Goal: Task Accomplishment & Management: Use online tool/utility

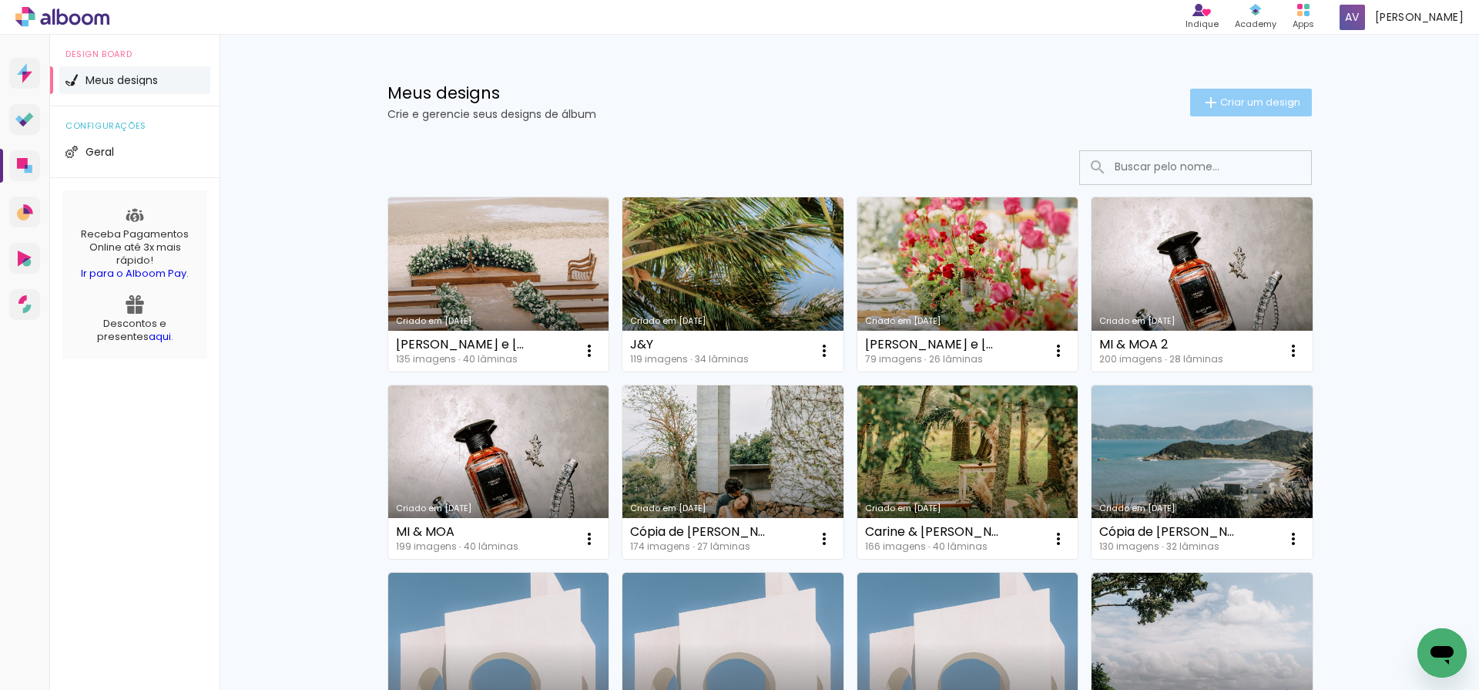
click at [1289, 103] on span "Criar um design" at bounding box center [1260, 102] width 80 height 10
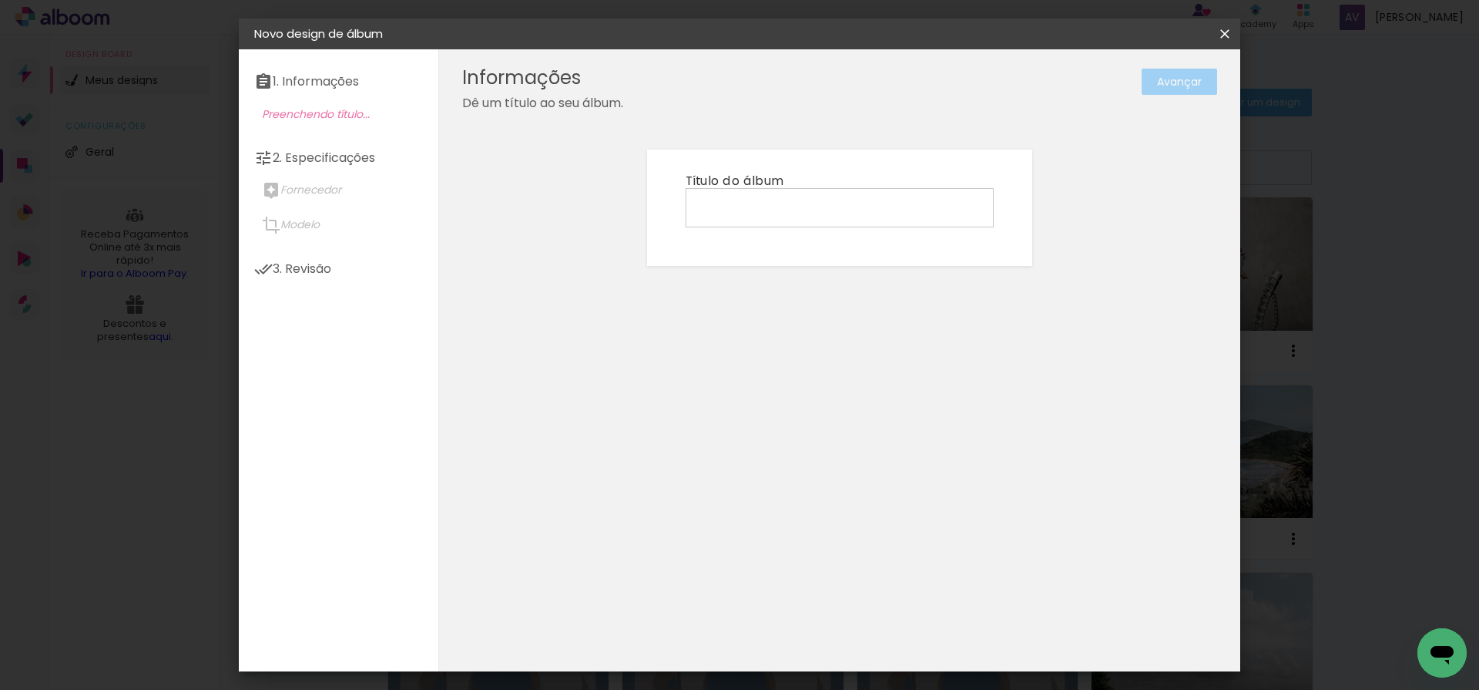
click at [782, 214] on input at bounding box center [839, 207] width 297 height 24
type input "G&L - Gabi"
type paper-input "G&L - Gabi"
click at [0, 0] on slot "Avançar" at bounding box center [0, 0] width 0 height 0
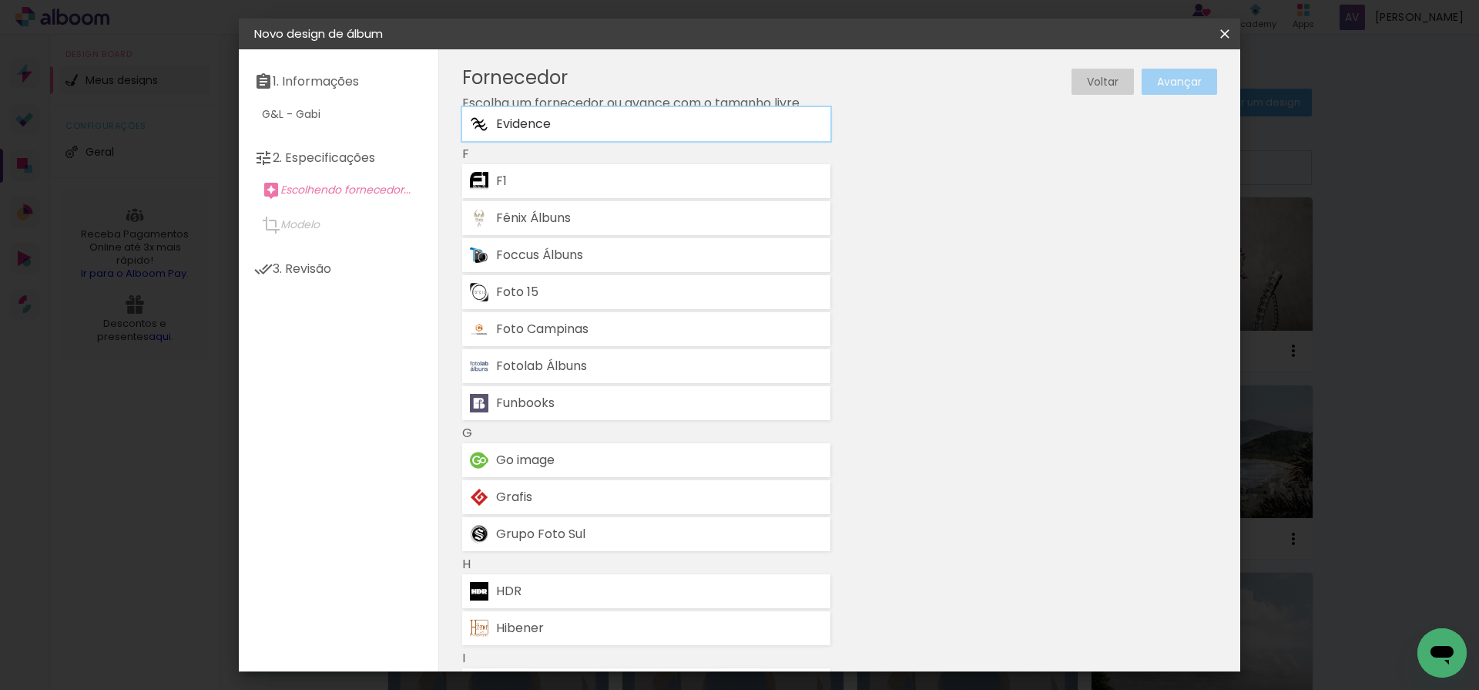
scroll to position [1526, 0]
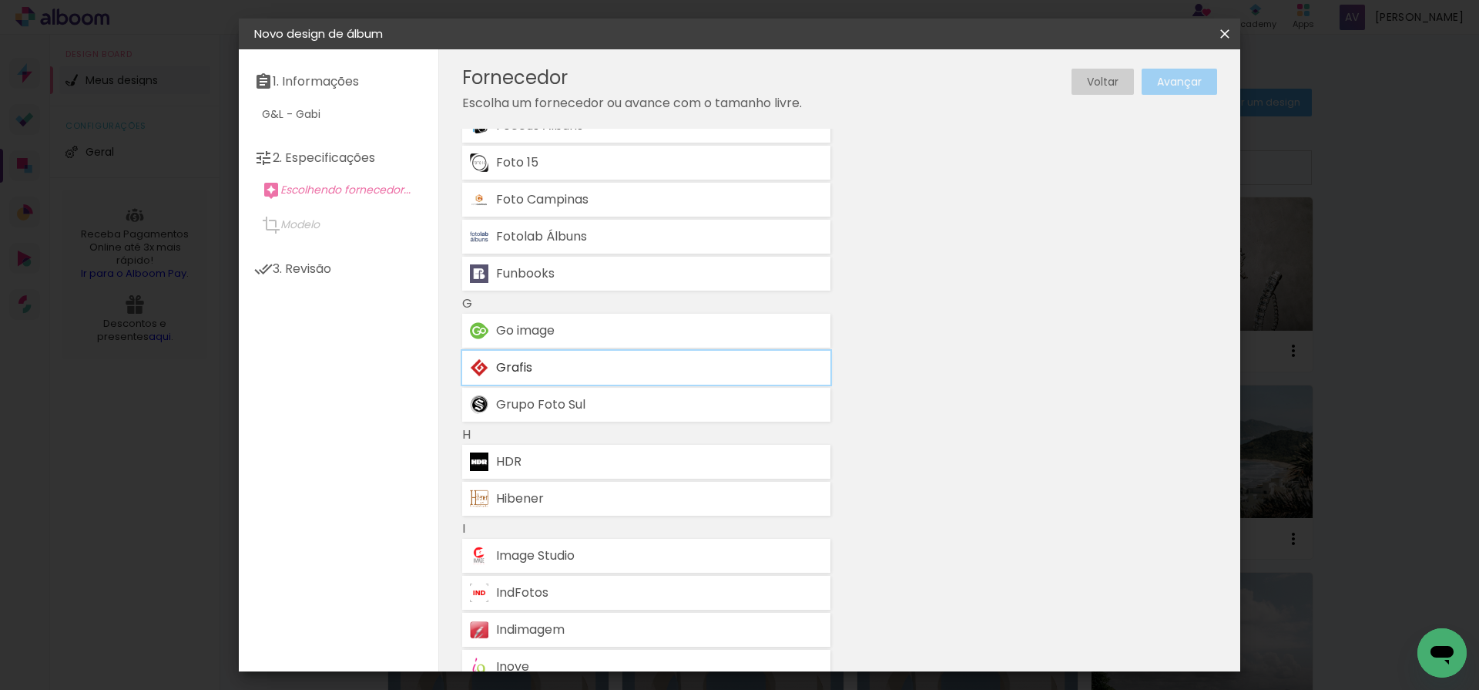
click at [506, 365] on div "Grafis" at bounding box center [659, 367] width 327 height 12
click at [1173, 72] on paper-button "Avançar" at bounding box center [1180, 82] width 76 height 26
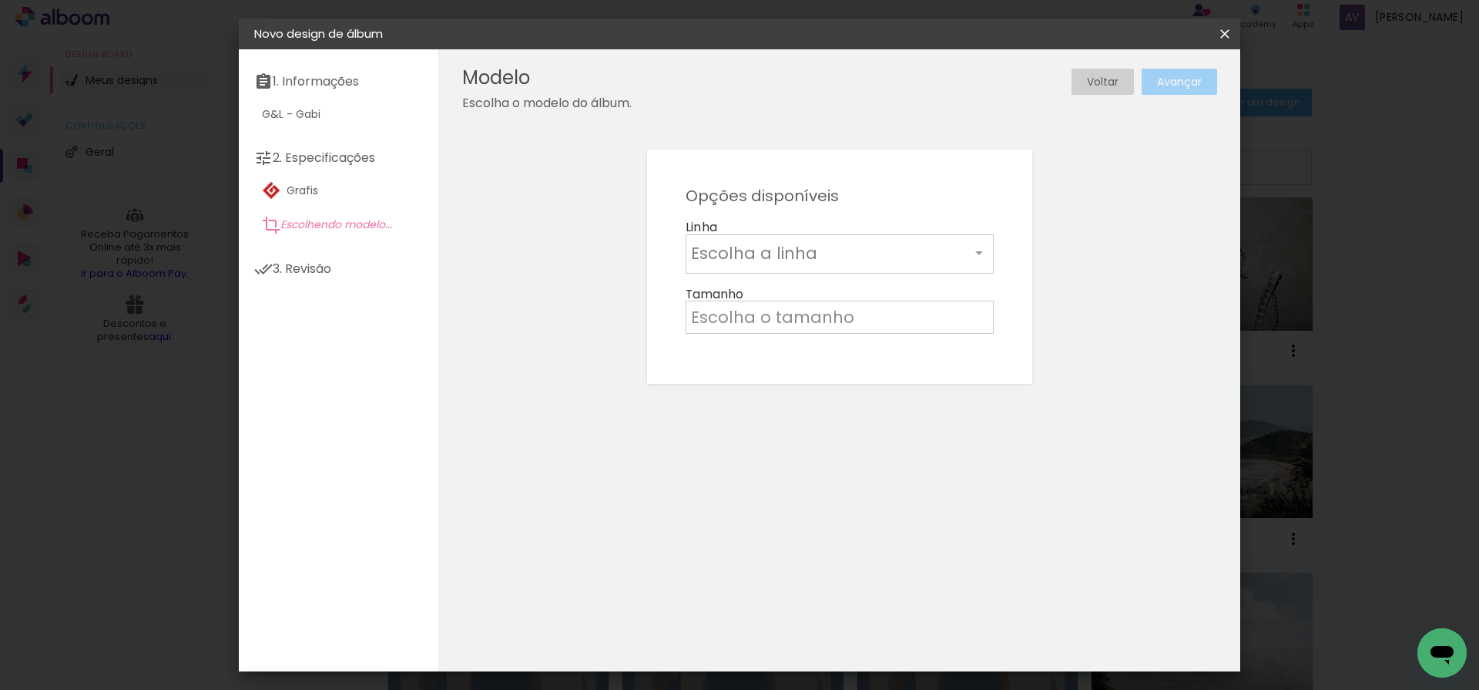
click at [775, 258] on input "text" at bounding box center [830, 253] width 279 height 24
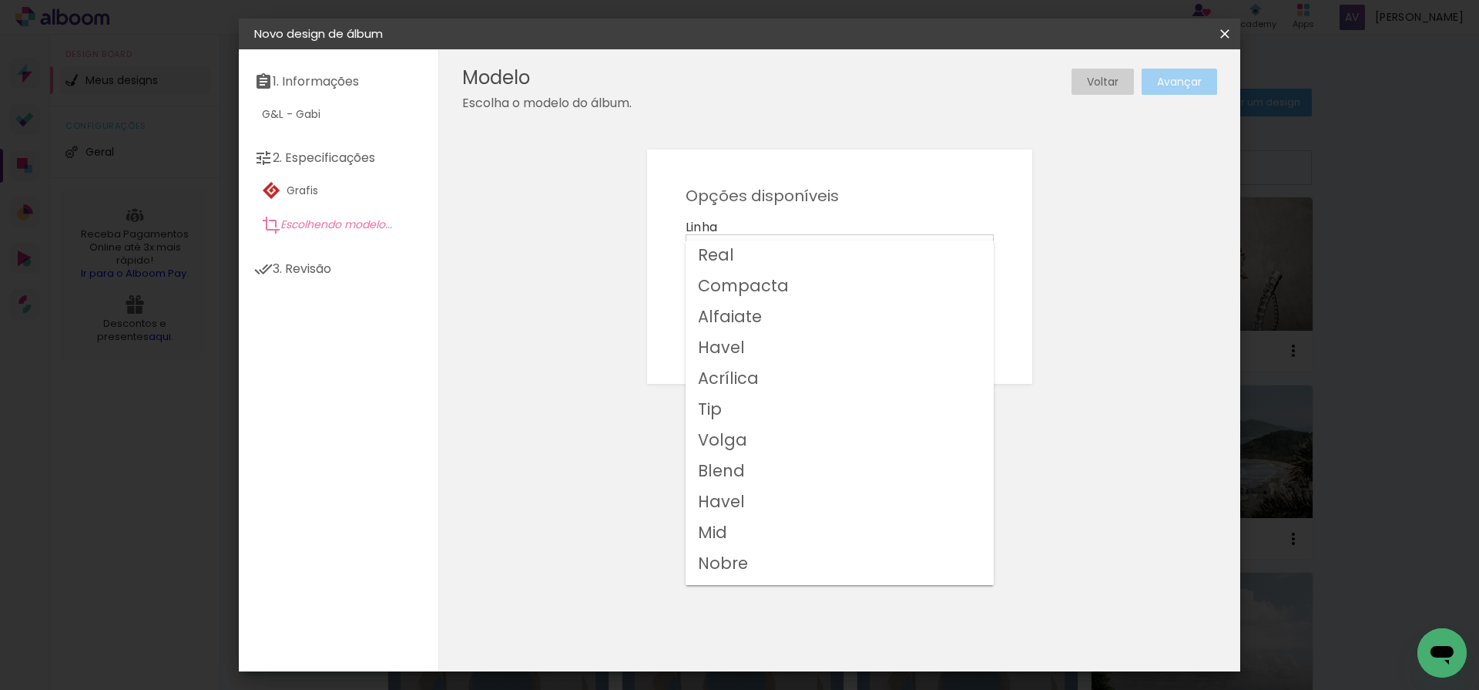
click at [0, 0] on slot "Havel" at bounding box center [0, 0] width 0 height 0
type input "Havel"
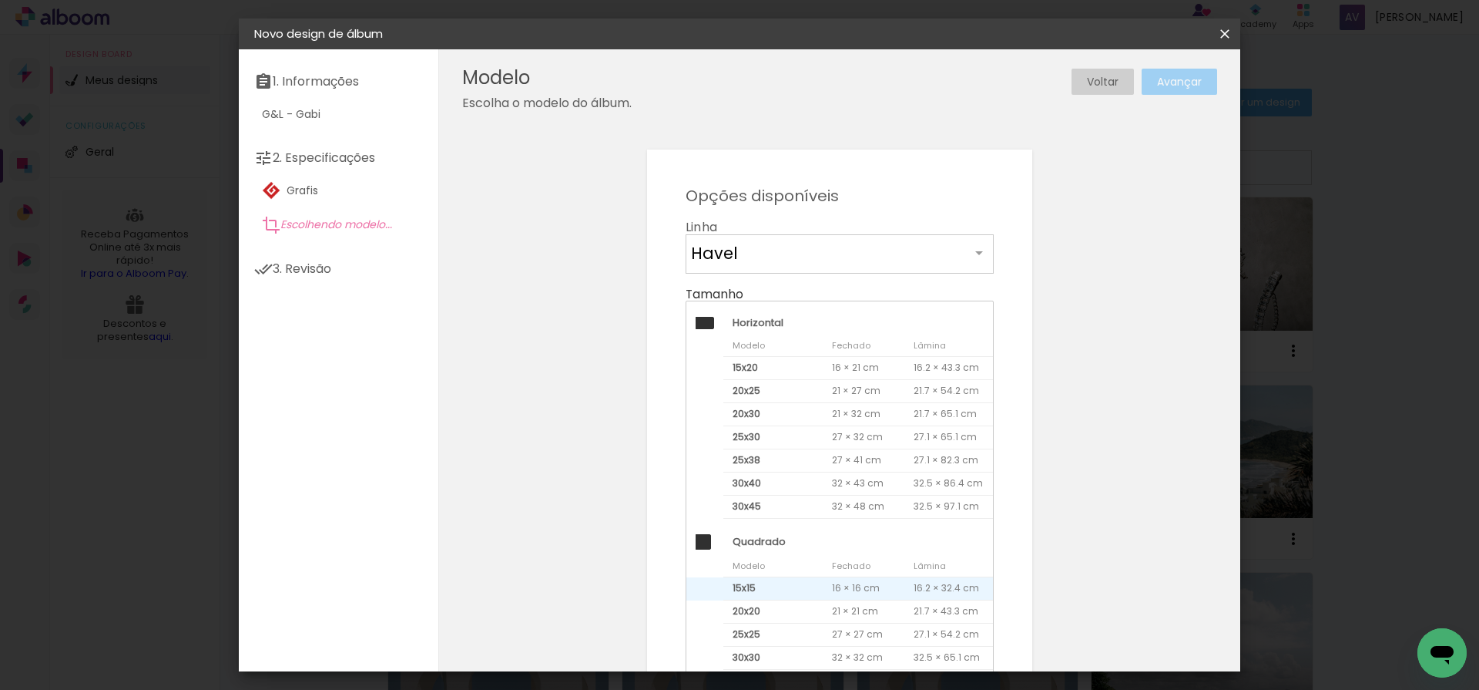
click at [781, 592] on span "15x15" at bounding box center [773, 588] width 99 height 23
click at [0, 0] on slot "Avançar" at bounding box center [0, 0] width 0 height 0
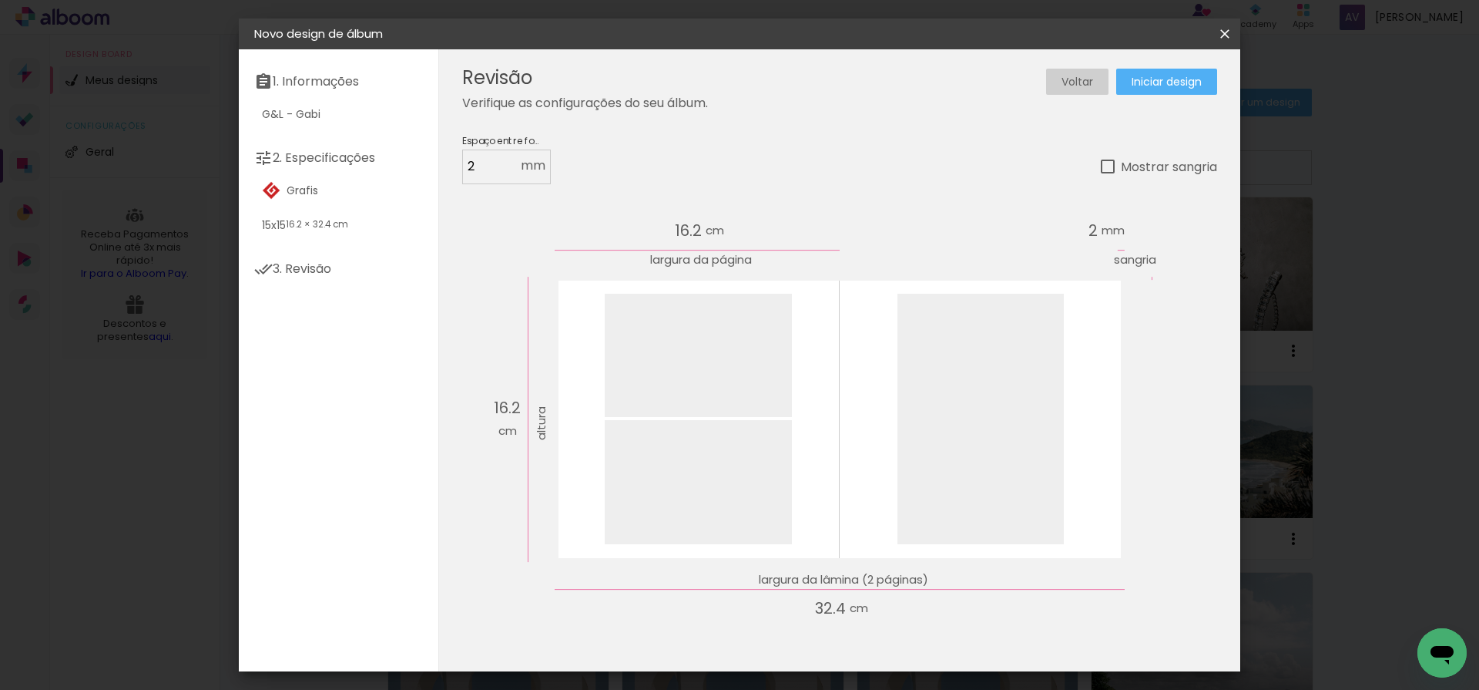
click at [1158, 86] on span "Iniciar design" at bounding box center [1167, 81] width 70 height 11
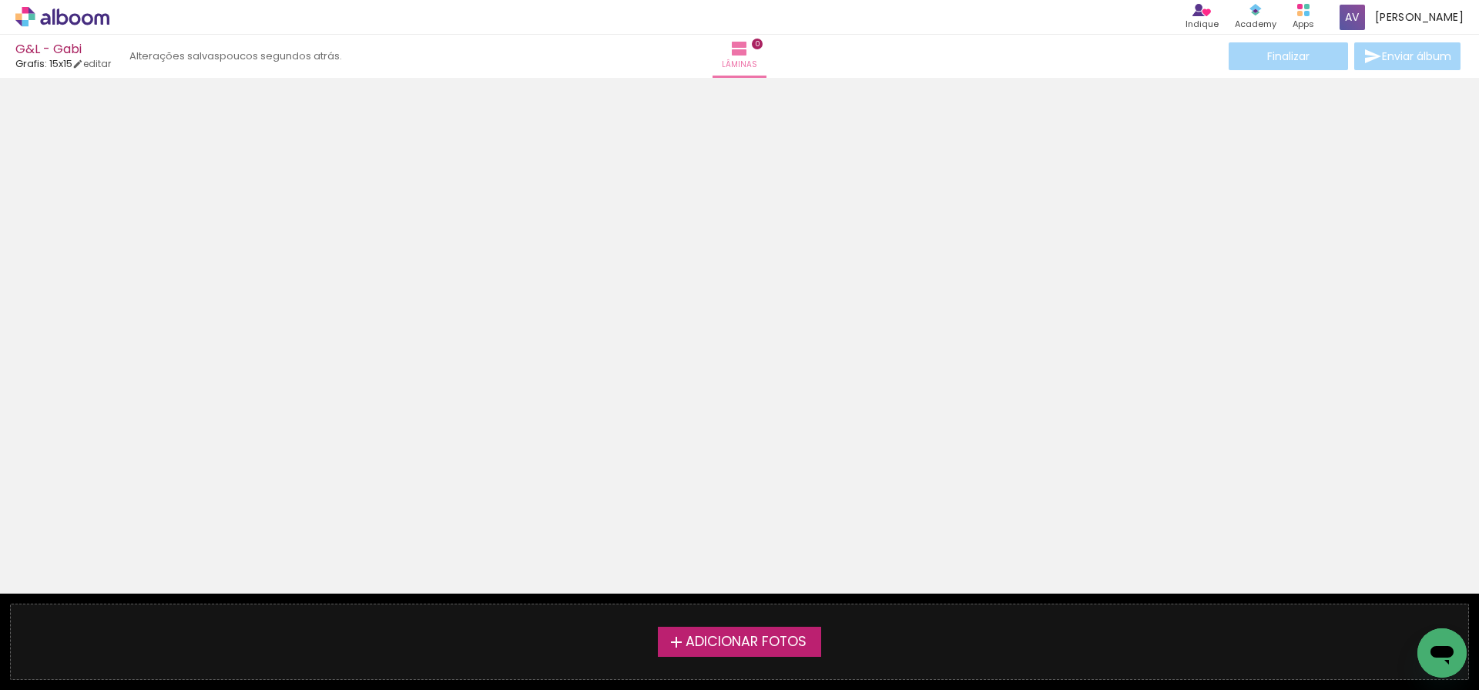
click at [707, 635] on span "Adicionar Fotos" at bounding box center [746, 642] width 121 height 14
click at [0, 0] on input "file" at bounding box center [0, 0] width 0 height 0
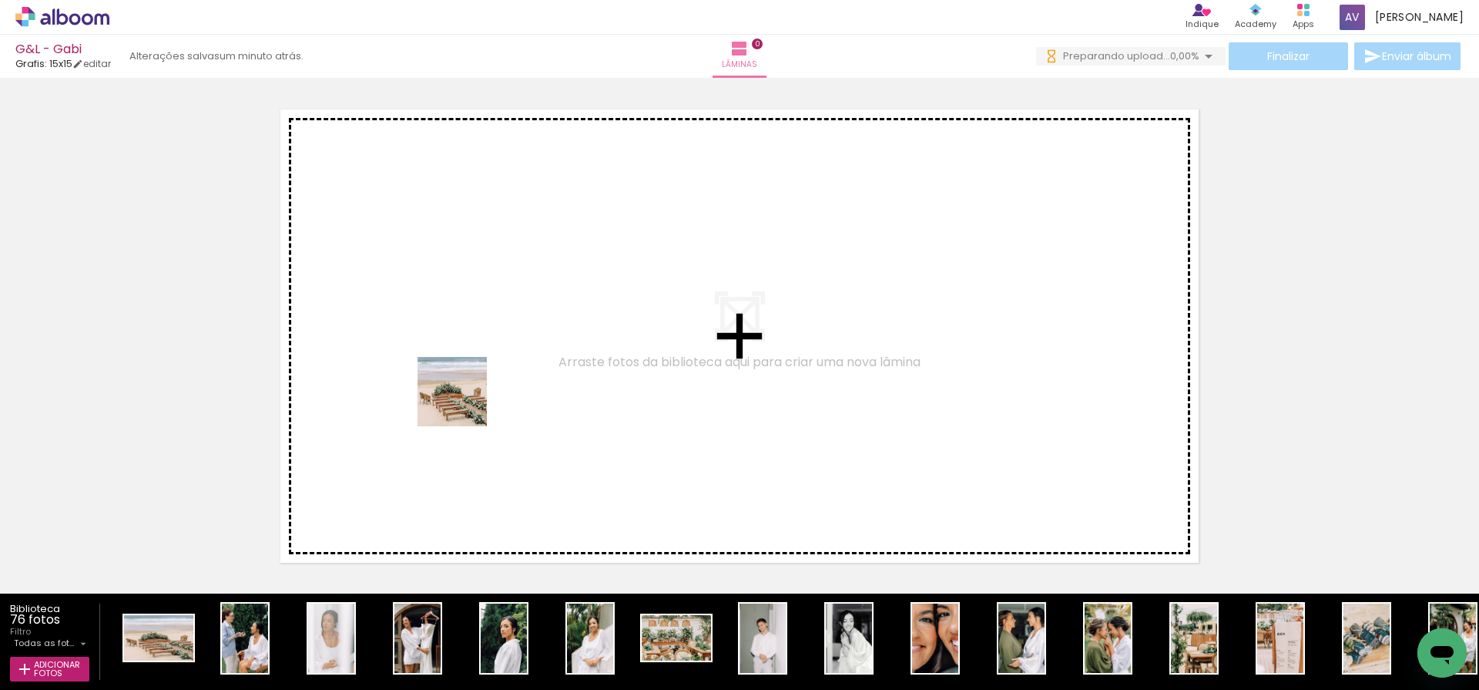
drag, startPoint x: 173, startPoint y: 642, endPoint x: 486, endPoint y: 375, distance: 411.0
click at [486, 375] on quentale-workspace at bounding box center [739, 345] width 1479 height 690
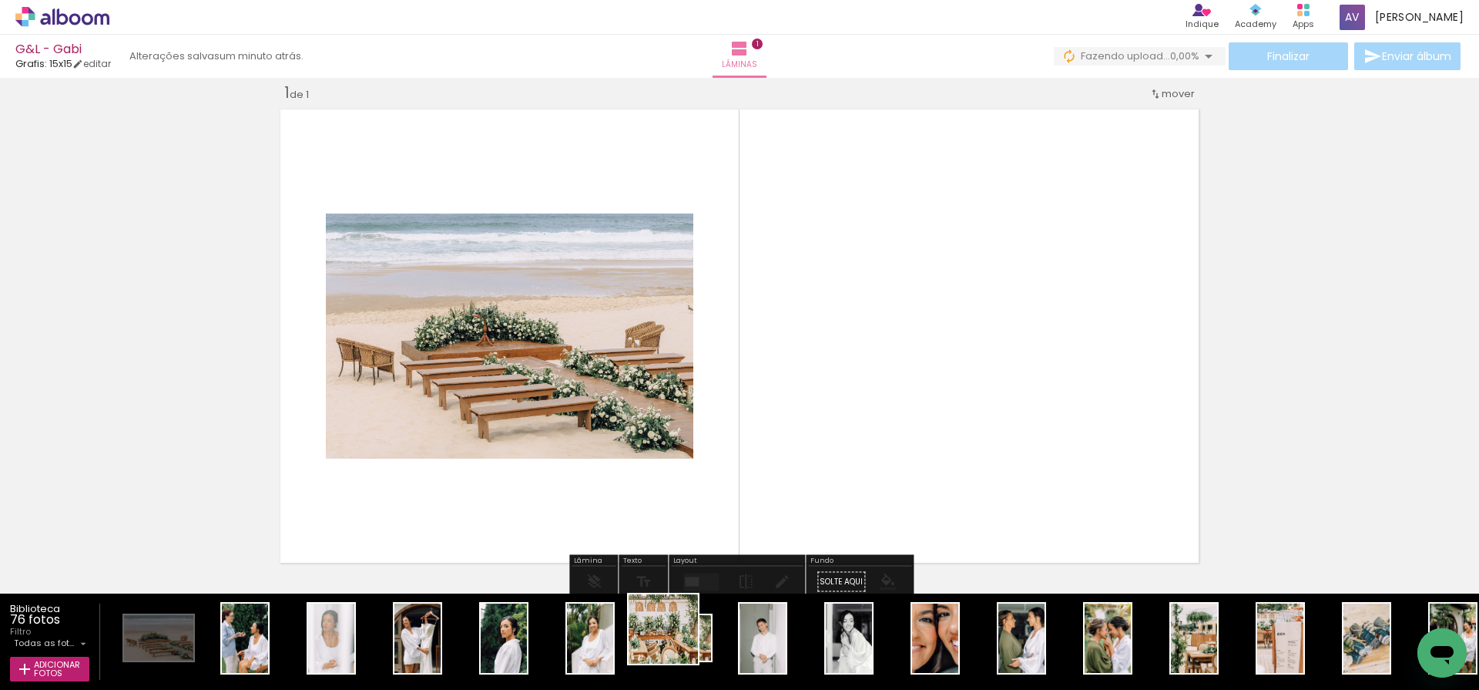
click at [910, 321] on quentale-workspace at bounding box center [739, 345] width 1479 height 690
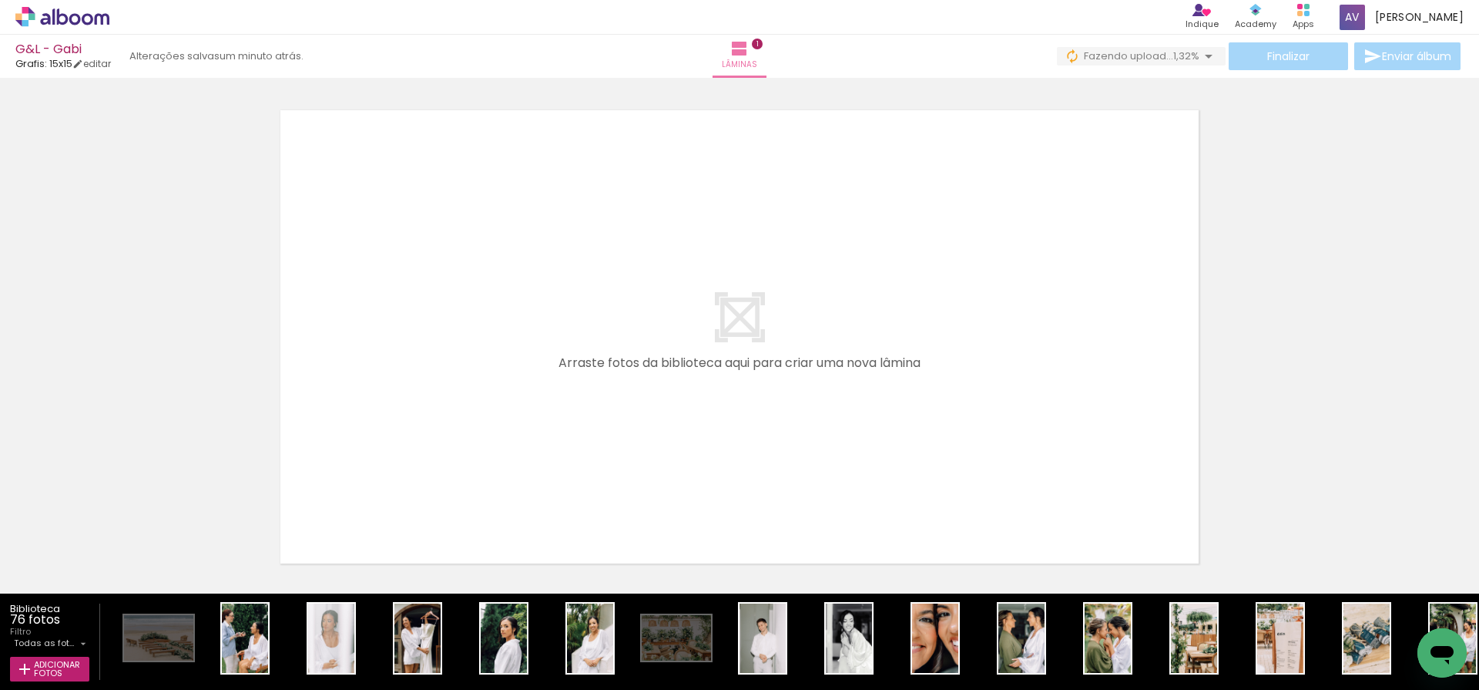
scroll to position [527, 0]
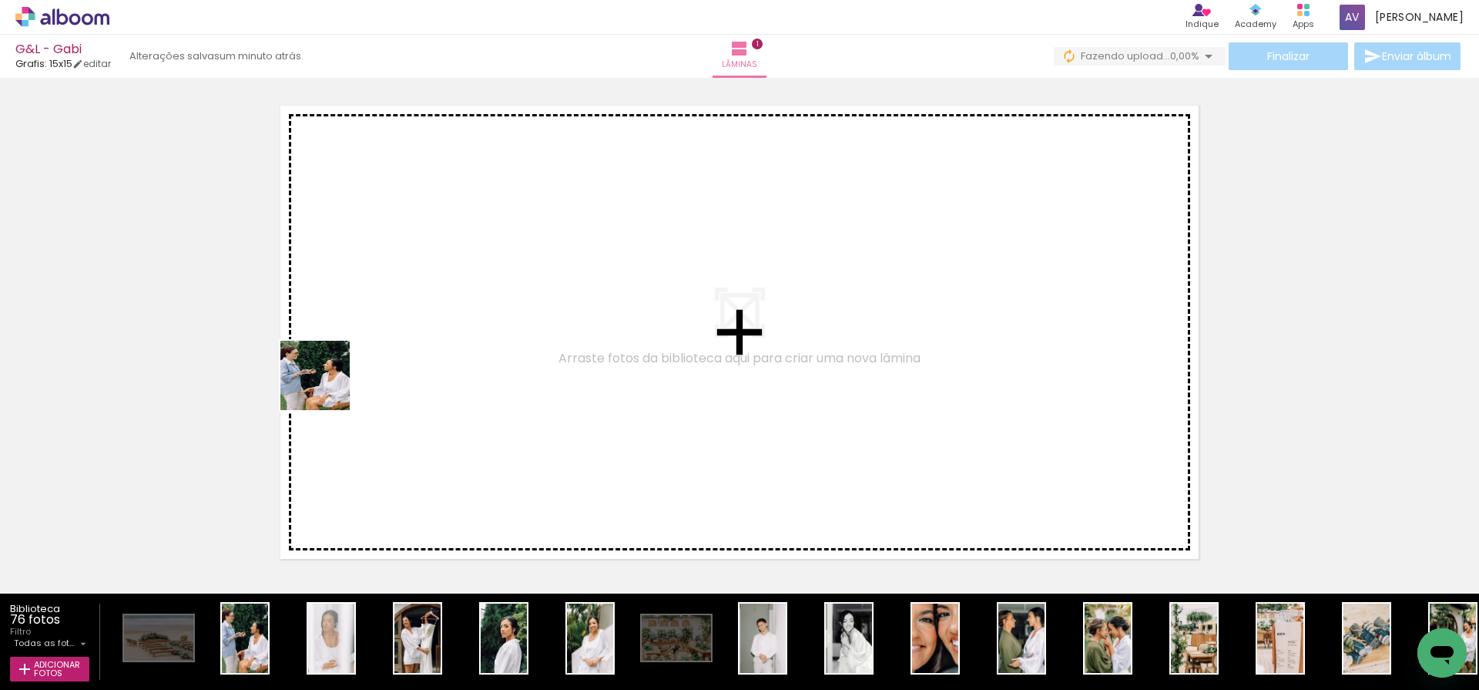
drag, startPoint x: 248, startPoint y: 645, endPoint x: 337, endPoint y: 370, distance: 289.0
click at [337, 370] on quentale-workspace at bounding box center [739, 345] width 1479 height 690
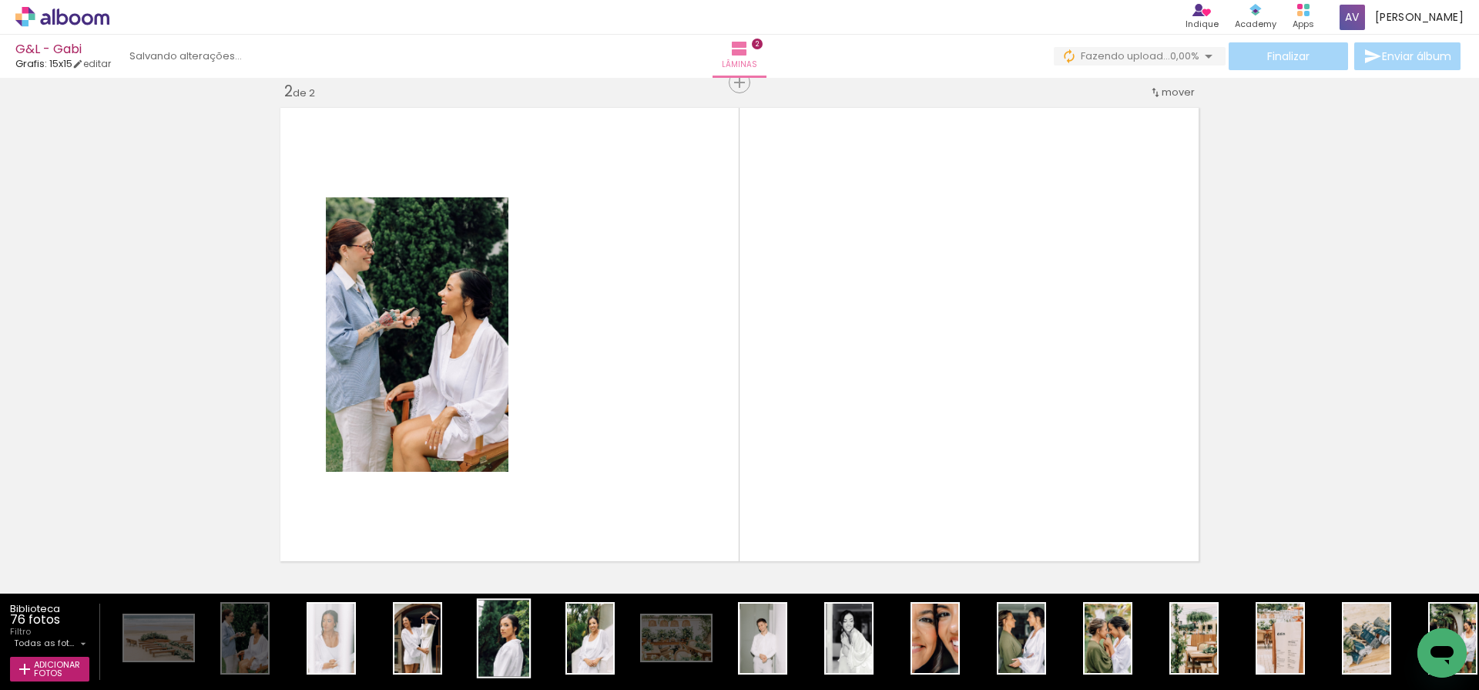
scroll to position [523, 0]
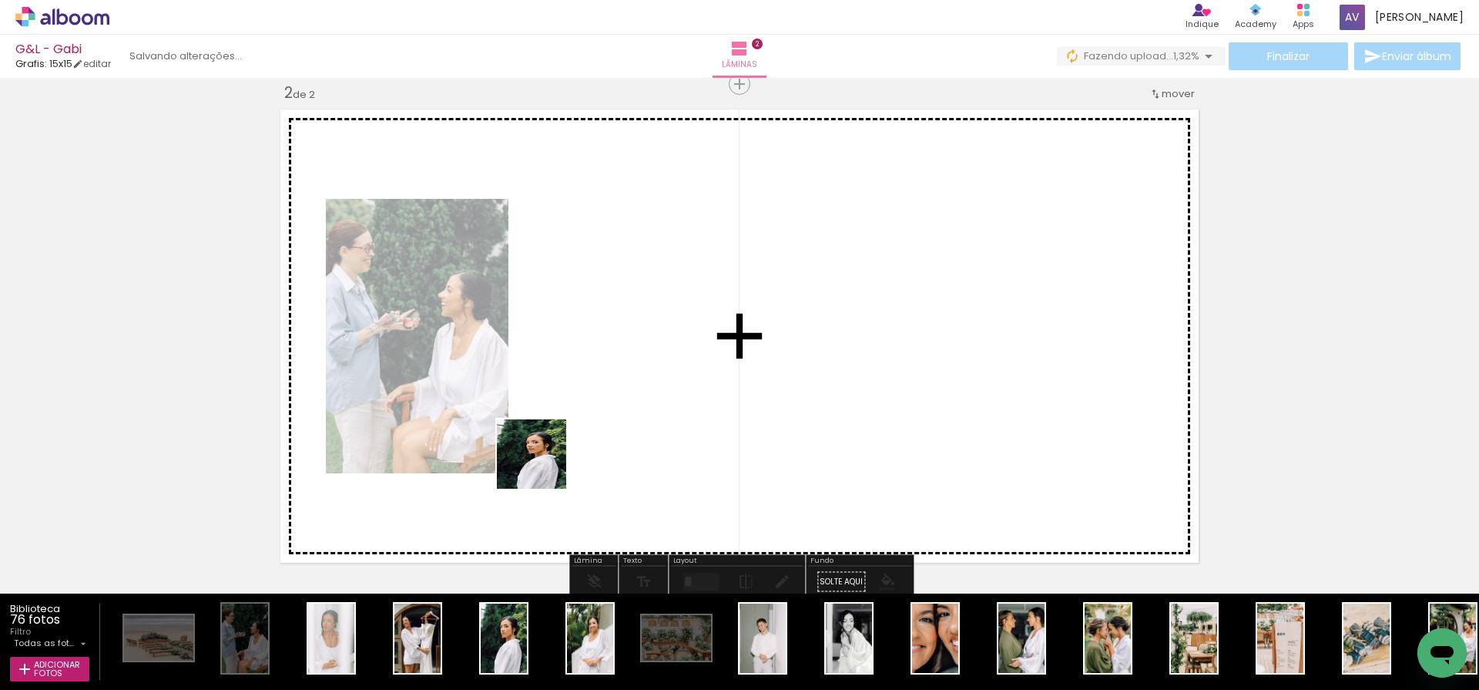
drag, startPoint x: 505, startPoint y: 656, endPoint x: 573, endPoint y: 388, distance: 277.5
click at [573, 388] on quentale-workspace at bounding box center [739, 345] width 1479 height 690
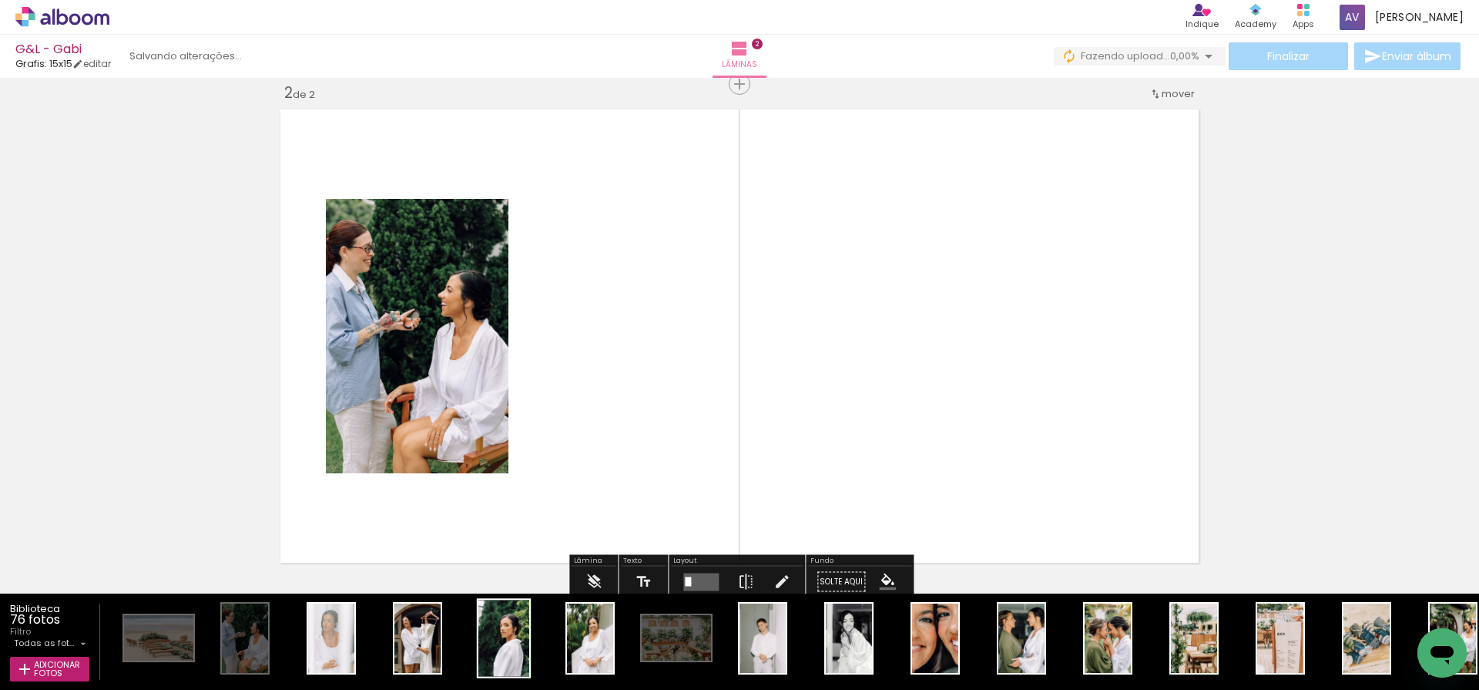
drag, startPoint x: 613, startPoint y: 363, endPoint x: 500, endPoint y: 644, distance: 303.2
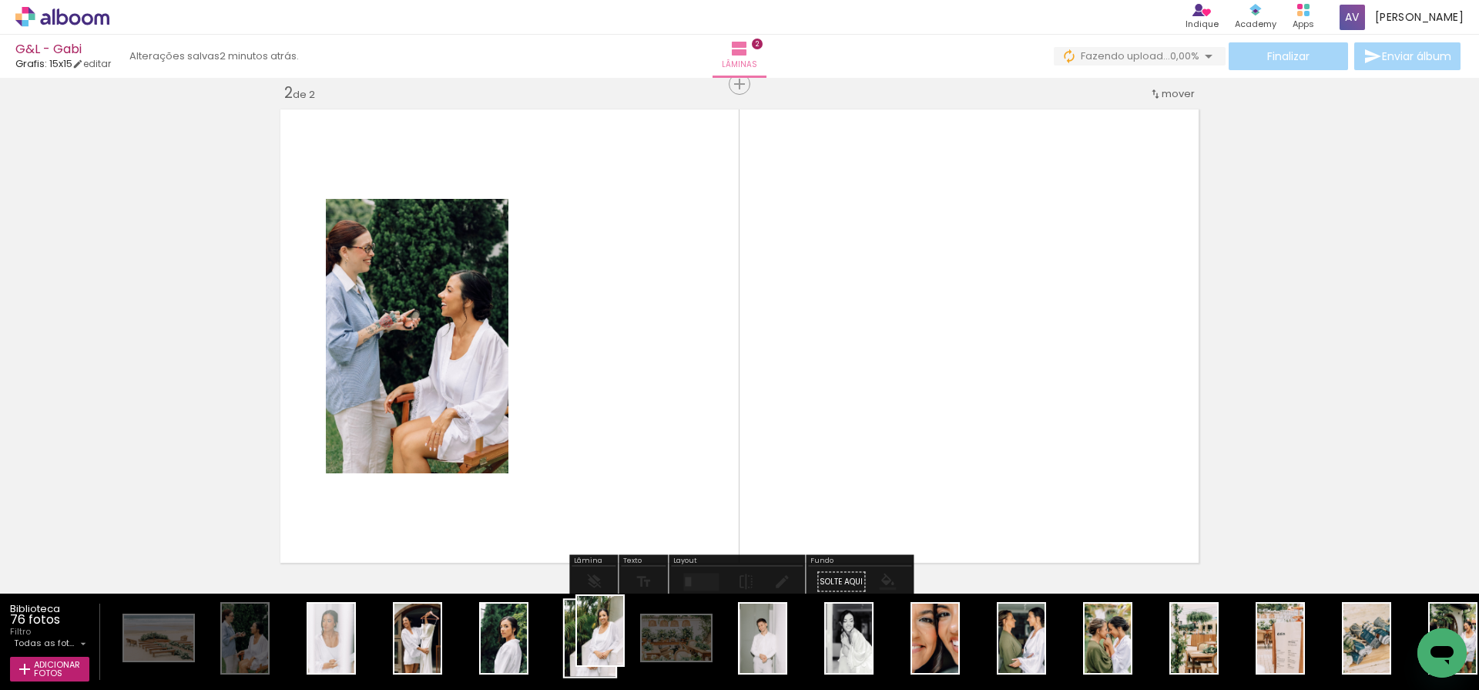
drag, startPoint x: 596, startPoint y: 653, endPoint x: 621, endPoint y: 644, distance: 26.1
click at [616, 644] on div at bounding box center [590, 637] width 51 height 76
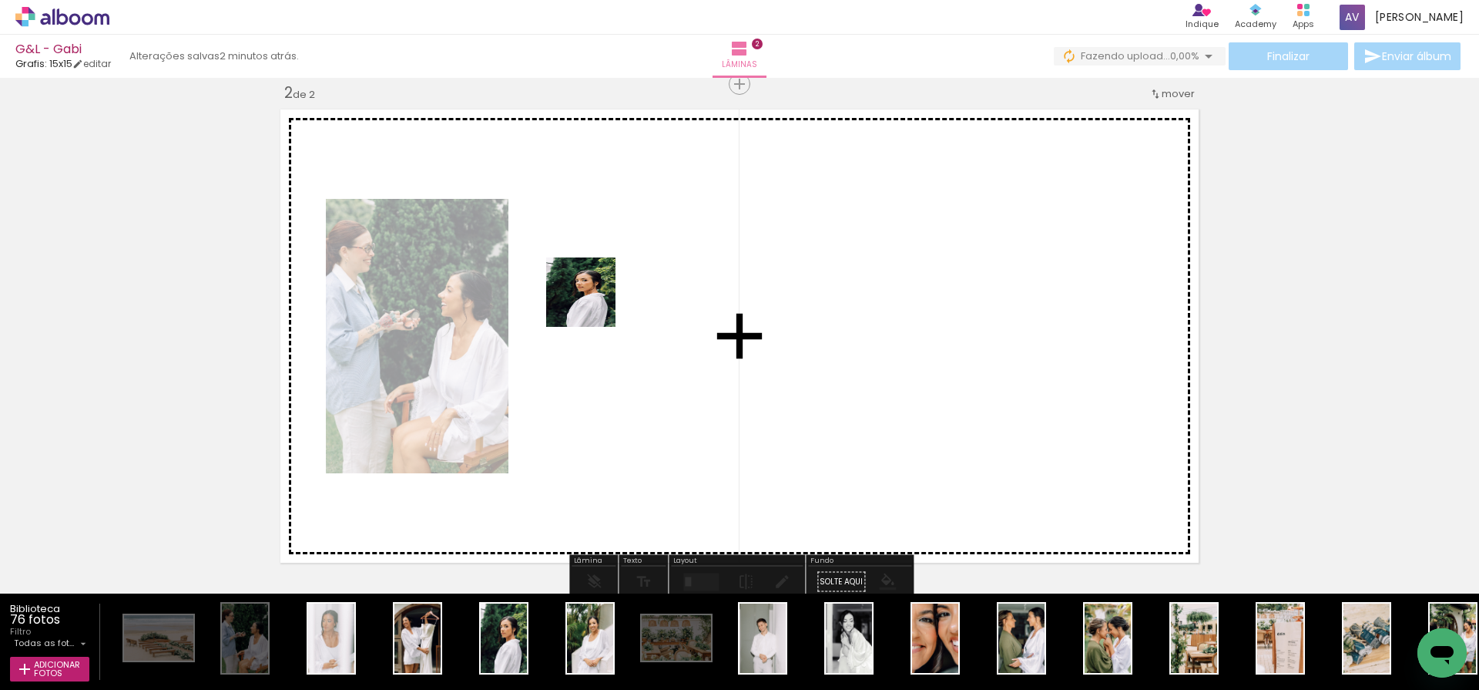
click at [605, 285] on quentale-workspace at bounding box center [739, 345] width 1479 height 690
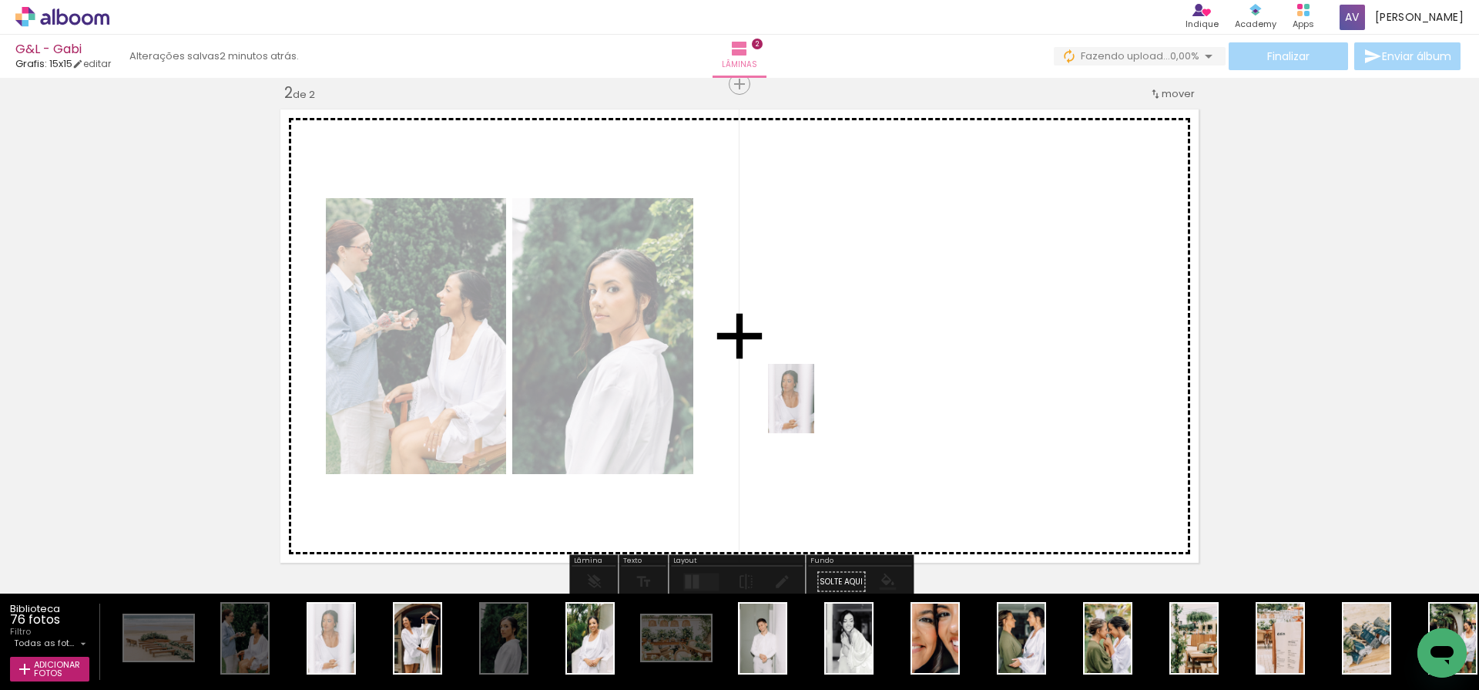
drag, startPoint x: 335, startPoint y: 656, endPoint x: 821, endPoint y: 402, distance: 548.7
click at [821, 402] on quentale-workspace at bounding box center [739, 345] width 1479 height 690
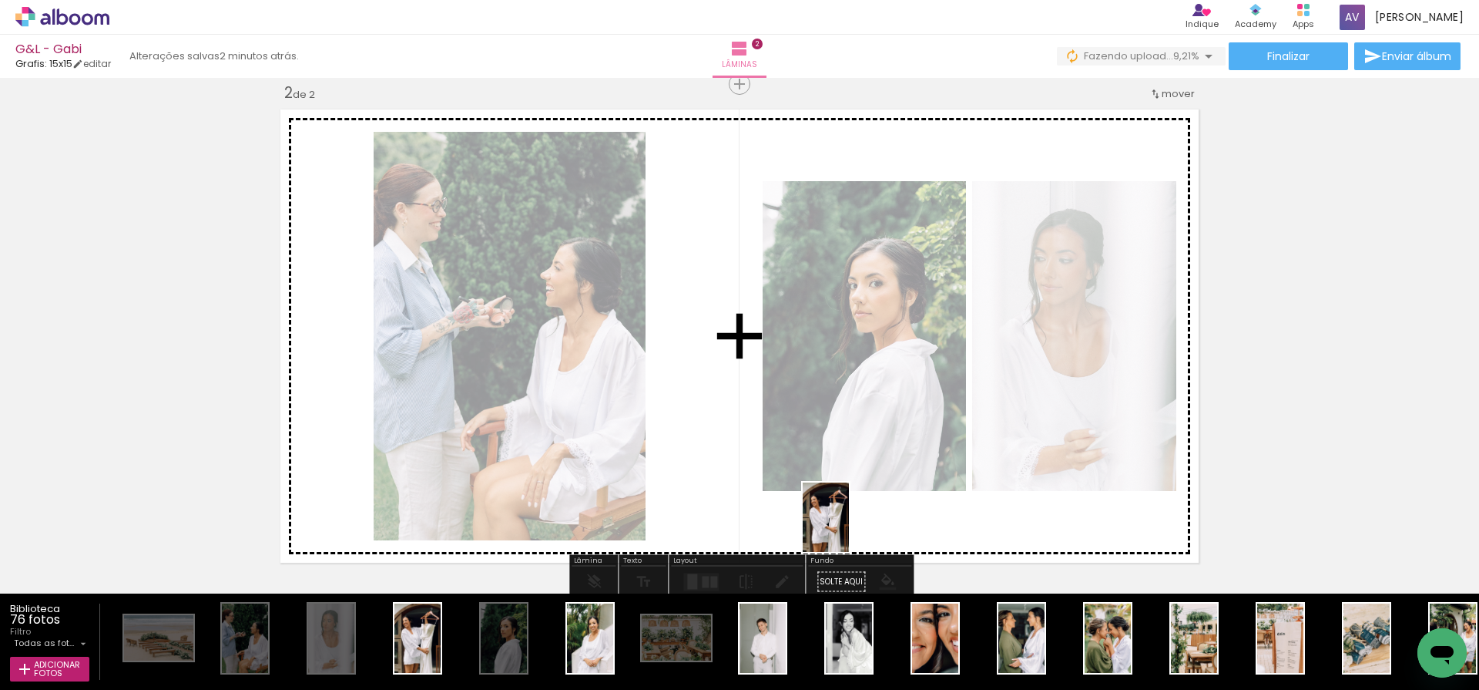
drag, startPoint x: 408, startPoint y: 636, endPoint x: 849, endPoint y: 529, distance: 453.6
click at [849, 529] on quentale-workspace at bounding box center [739, 345] width 1479 height 690
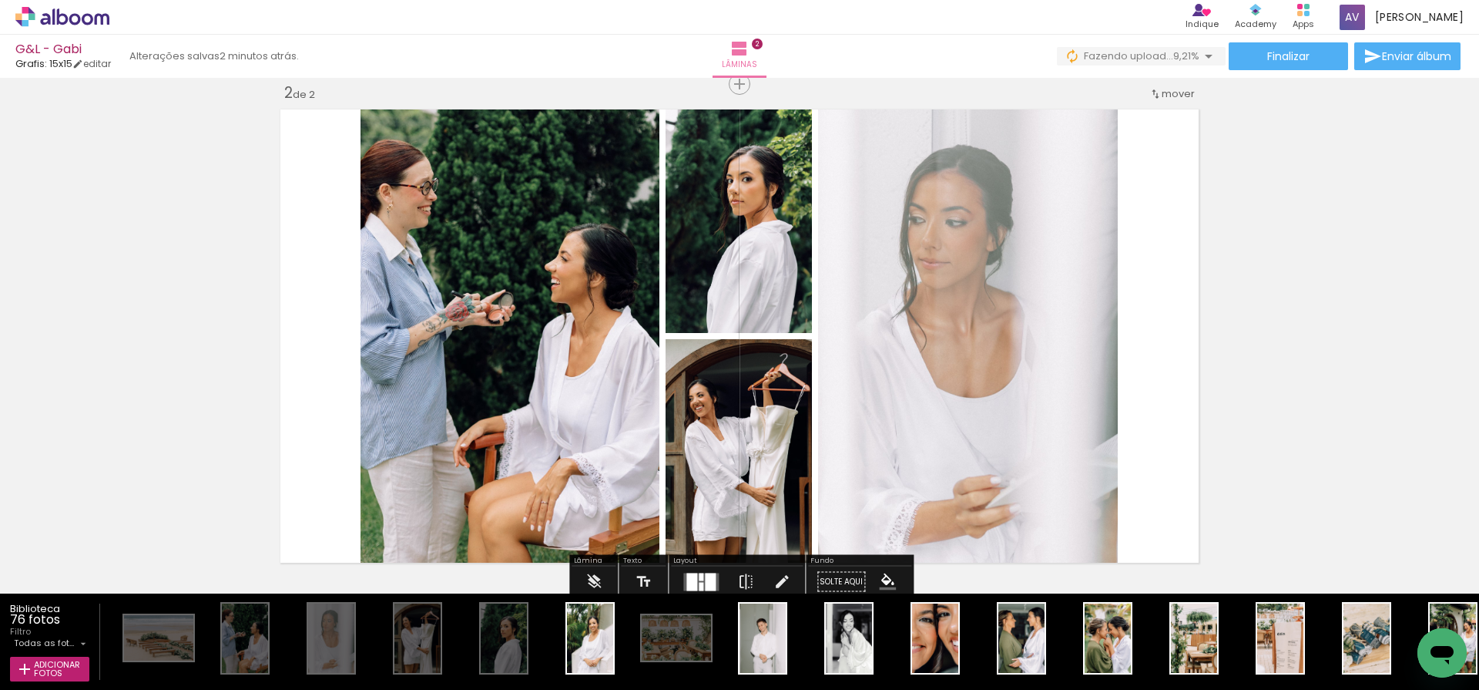
click at [699, 584] on div at bounding box center [701, 586] width 5 height 8
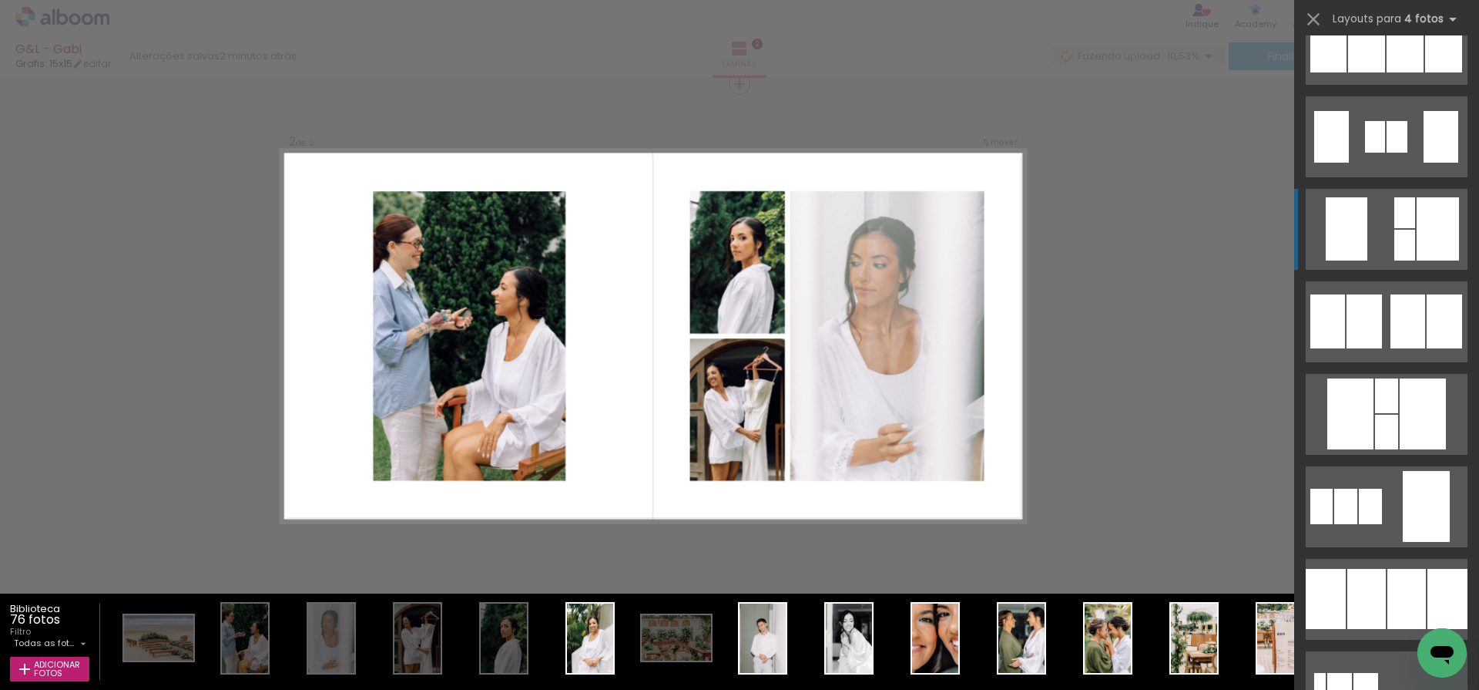
scroll to position [1220, 0]
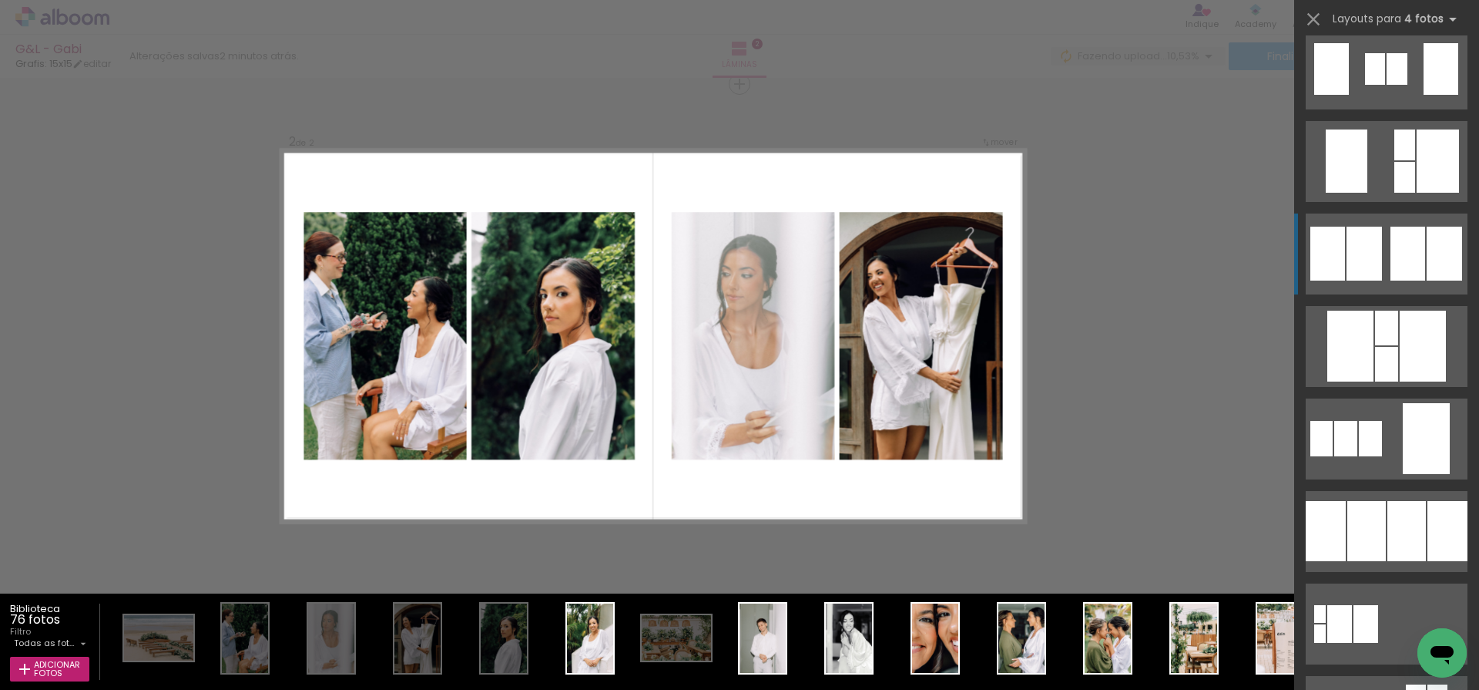
click at [1326, 624] on div at bounding box center [1320, 633] width 12 height 18
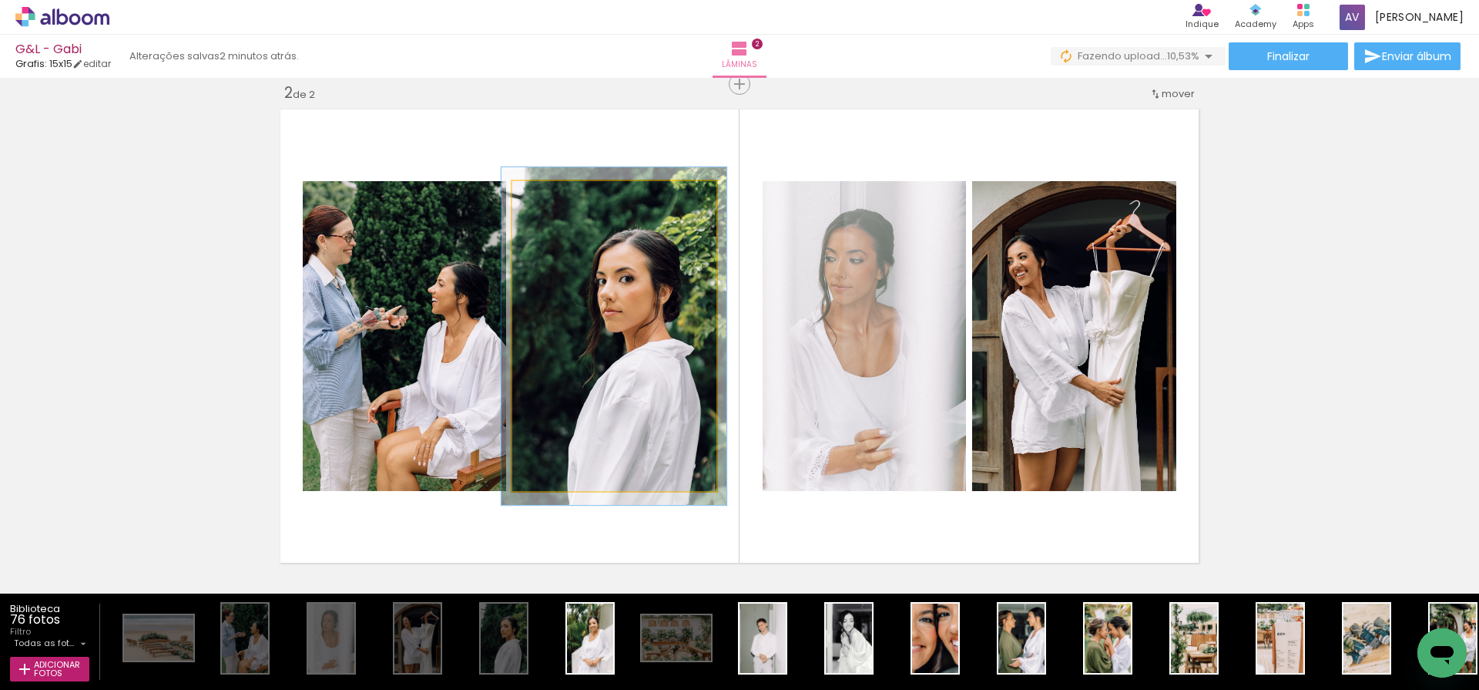
type paper-slider "113"
click at [553, 196] on div at bounding box center [553, 197] width 14 height 14
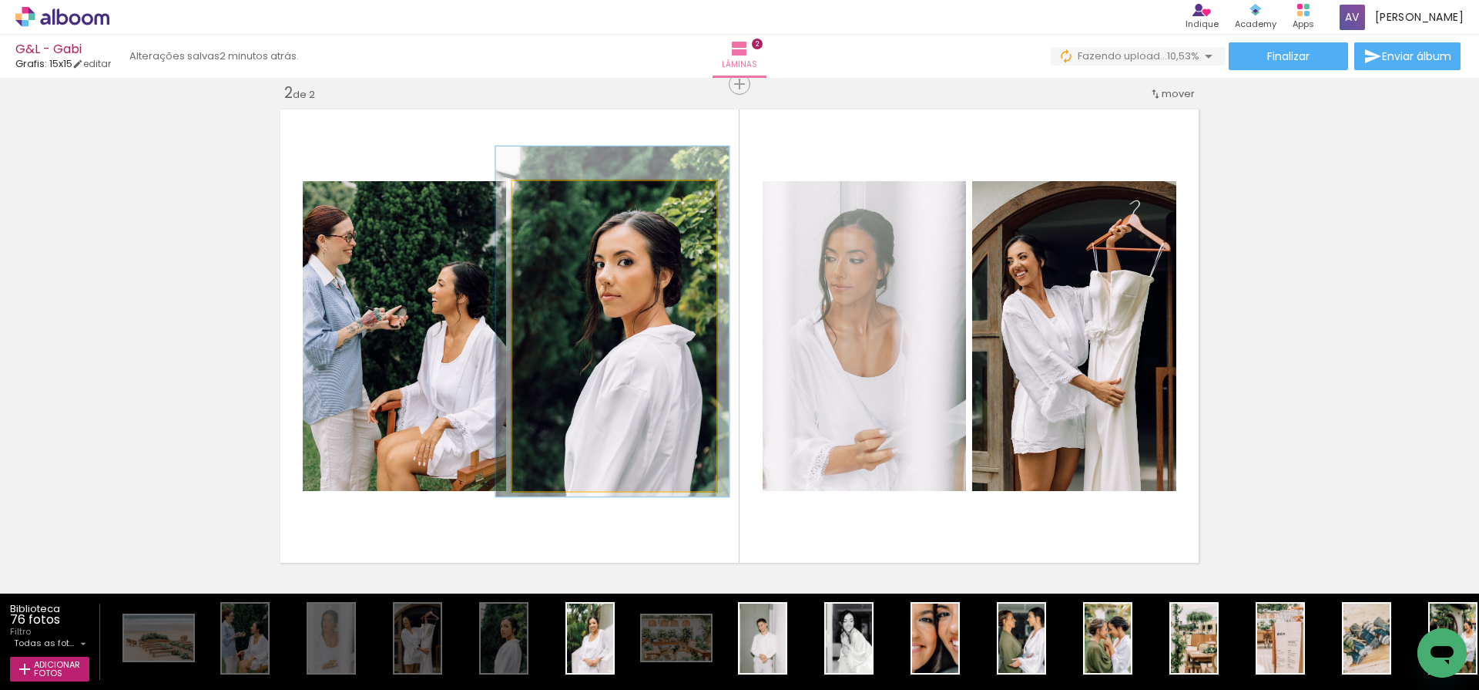
drag, startPoint x: 620, startPoint y: 351, endPoint x: 619, endPoint y: 336, distance: 14.7
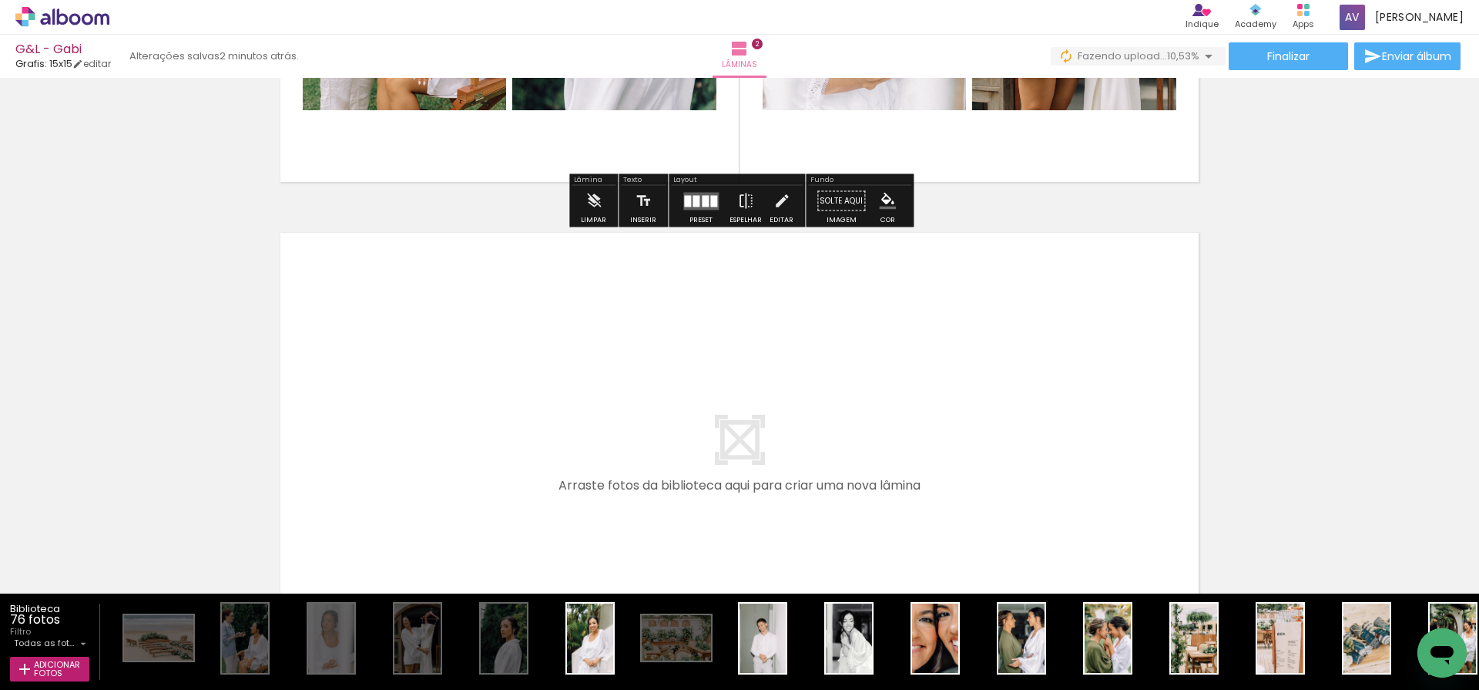
scroll to position [931, 0]
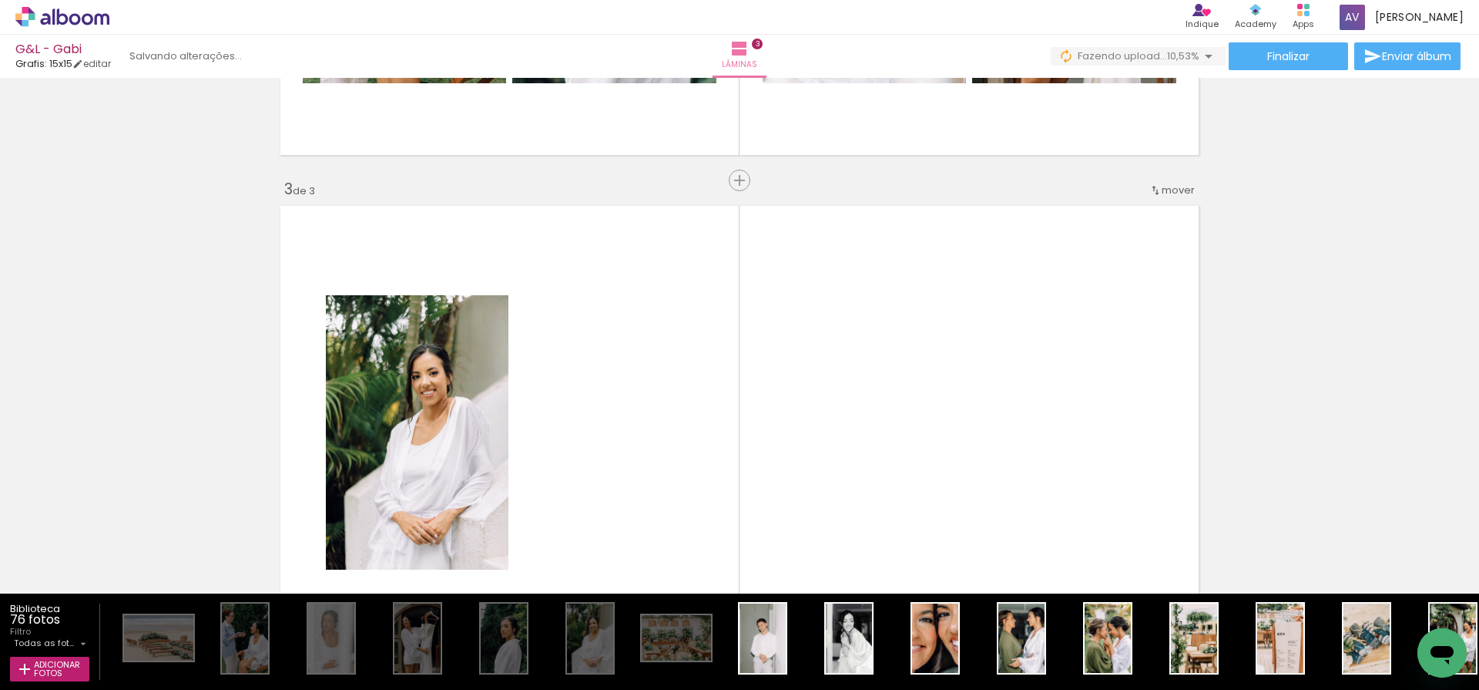
drag, startPoint x: 603, startPoint y: 654, endPoint x: 670, endPoint y: 387, distance: 275.6
click at [670, 387] on quentale-workspace at bounding box center [739, 345] width 1479 height 690
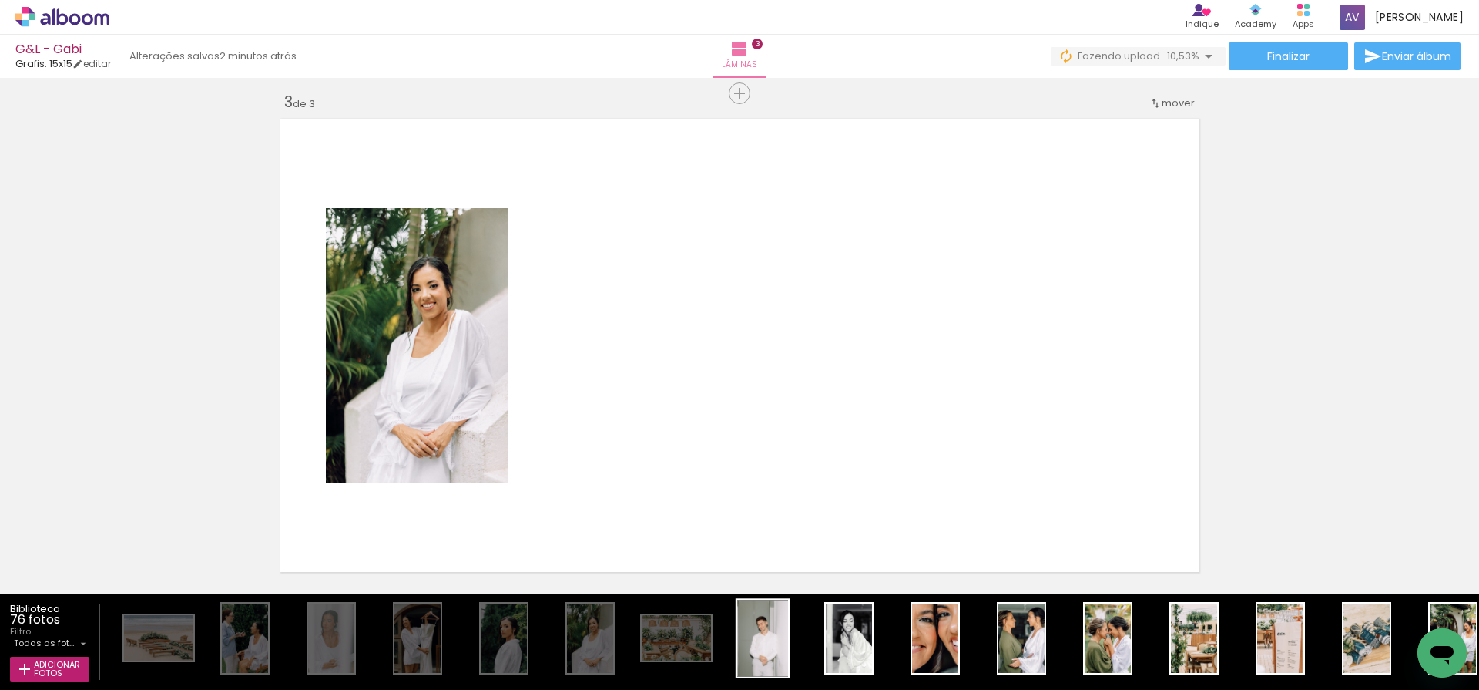
scroll to position [1027, 0]
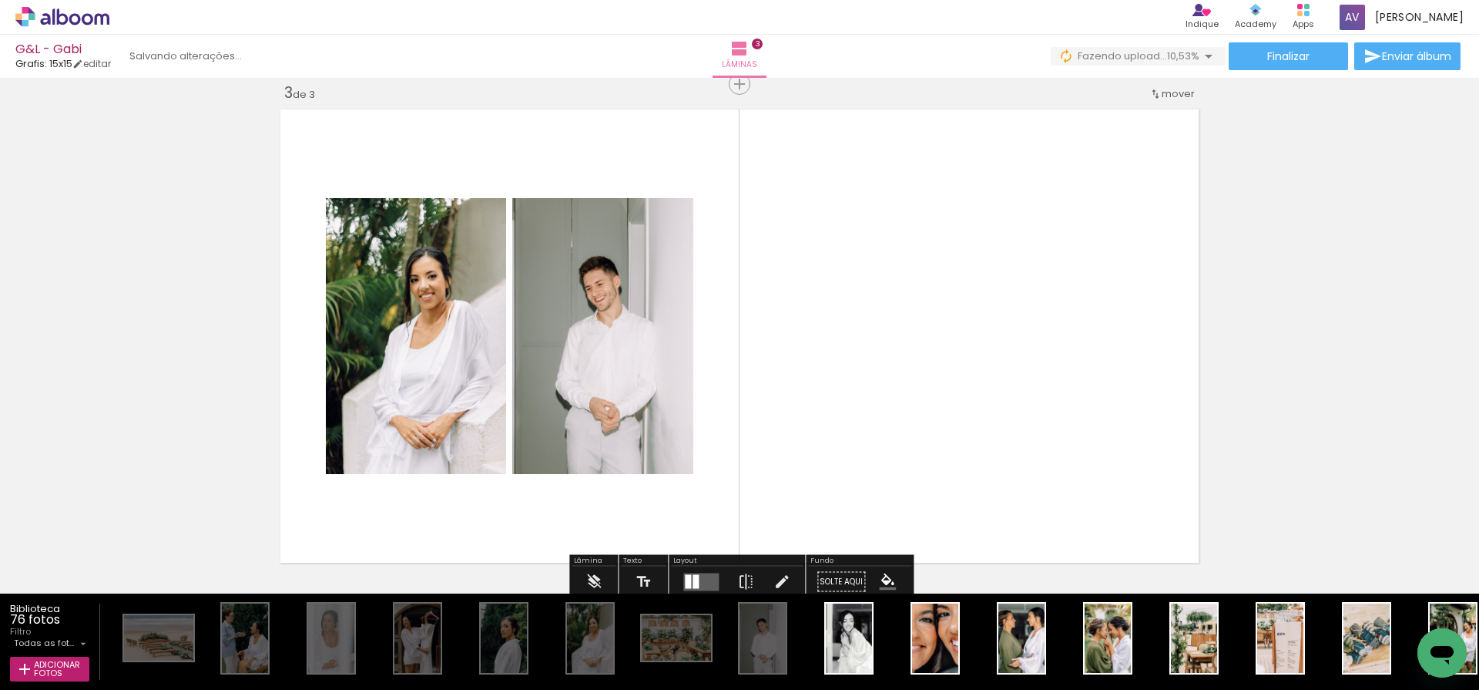
drag, startPoint x: 764, startPoint y: 646, endPoint x: 731, endPoint y: 354, distance: 293.9
click at [731, 354] on quentale-workspace at bounding box center [739, 345] width 1479 height 690
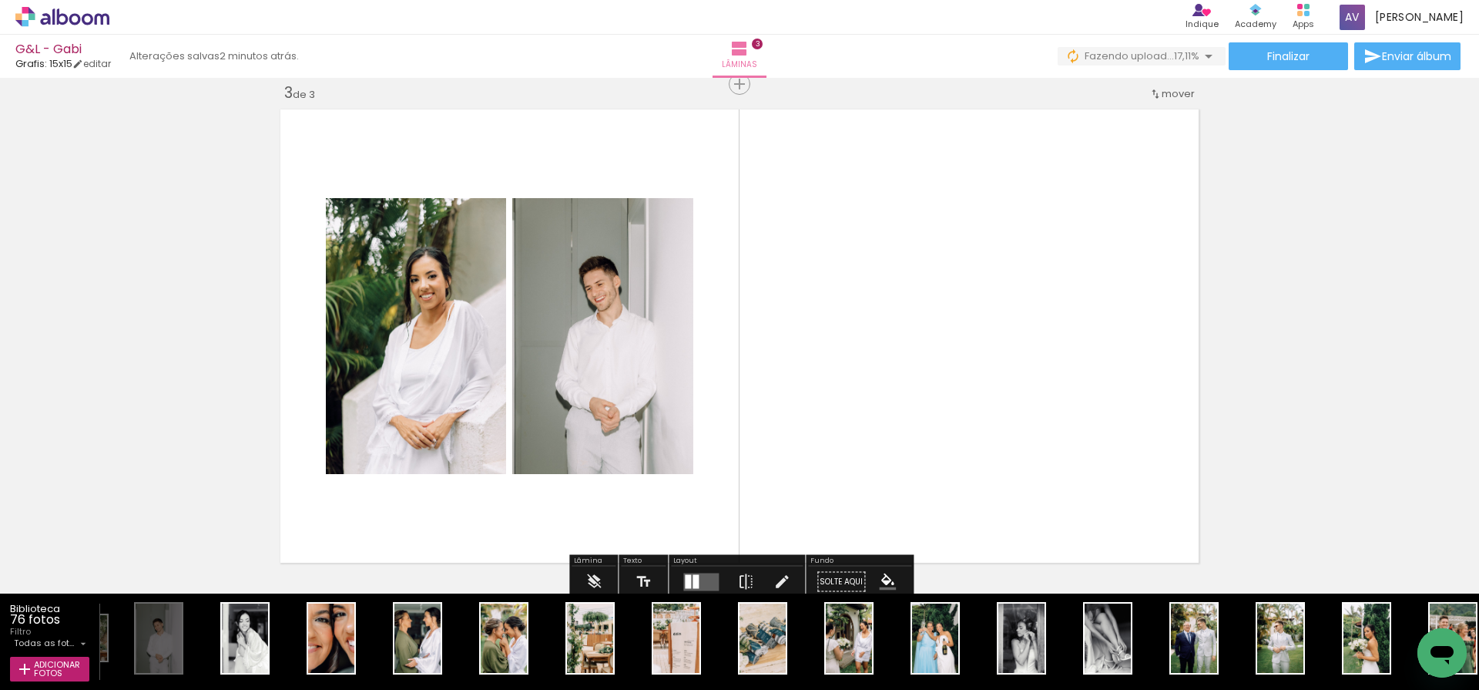
scroll to position [1036, 0]
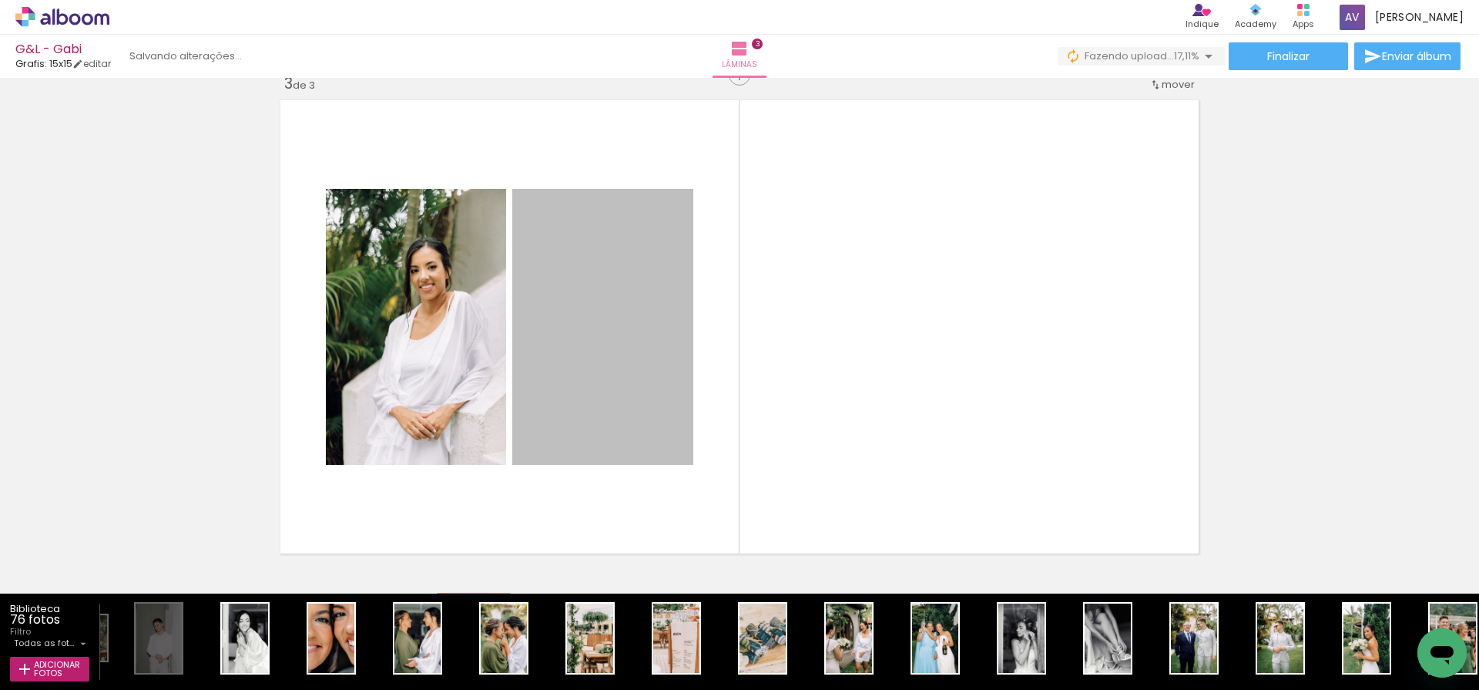
drag, startPoint x: 612, startPoint y: 348, endPoint x: 496, endPoint y: 449, distance: 153.4
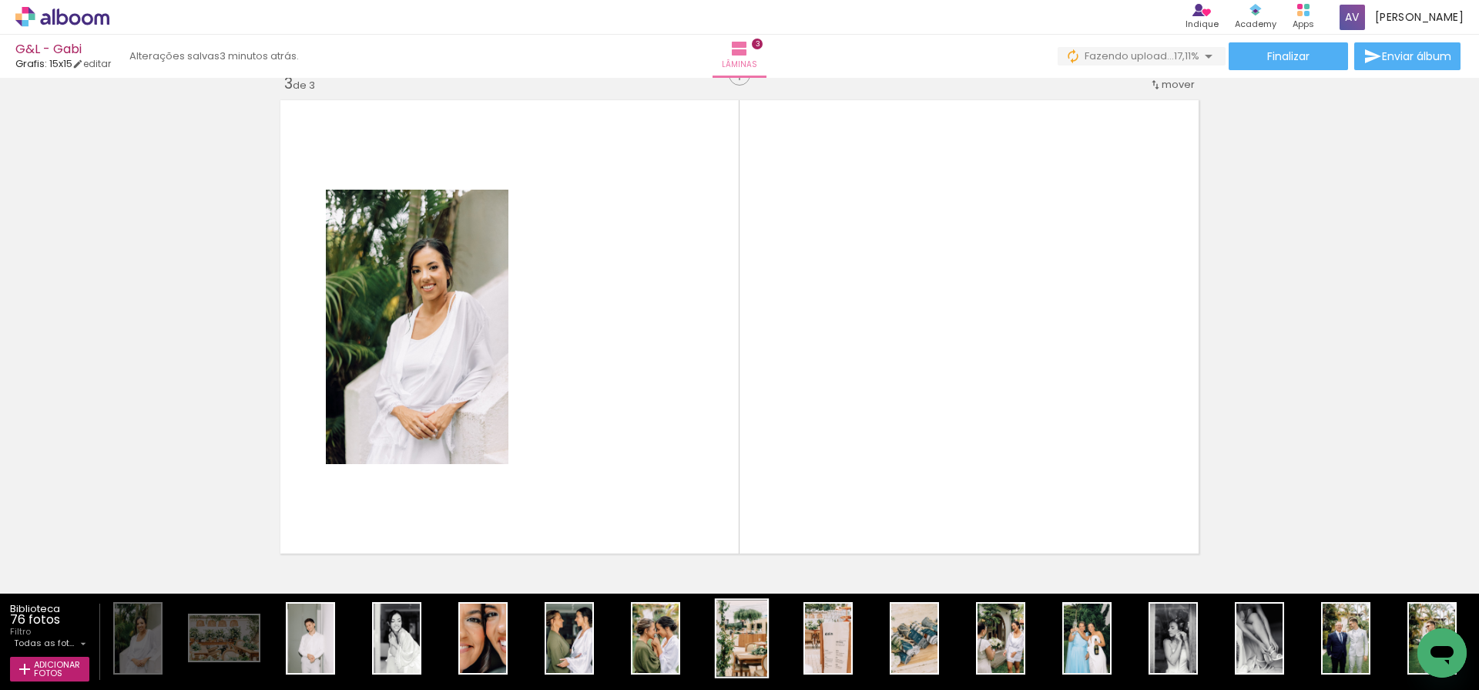
scroll to position [0, 435]
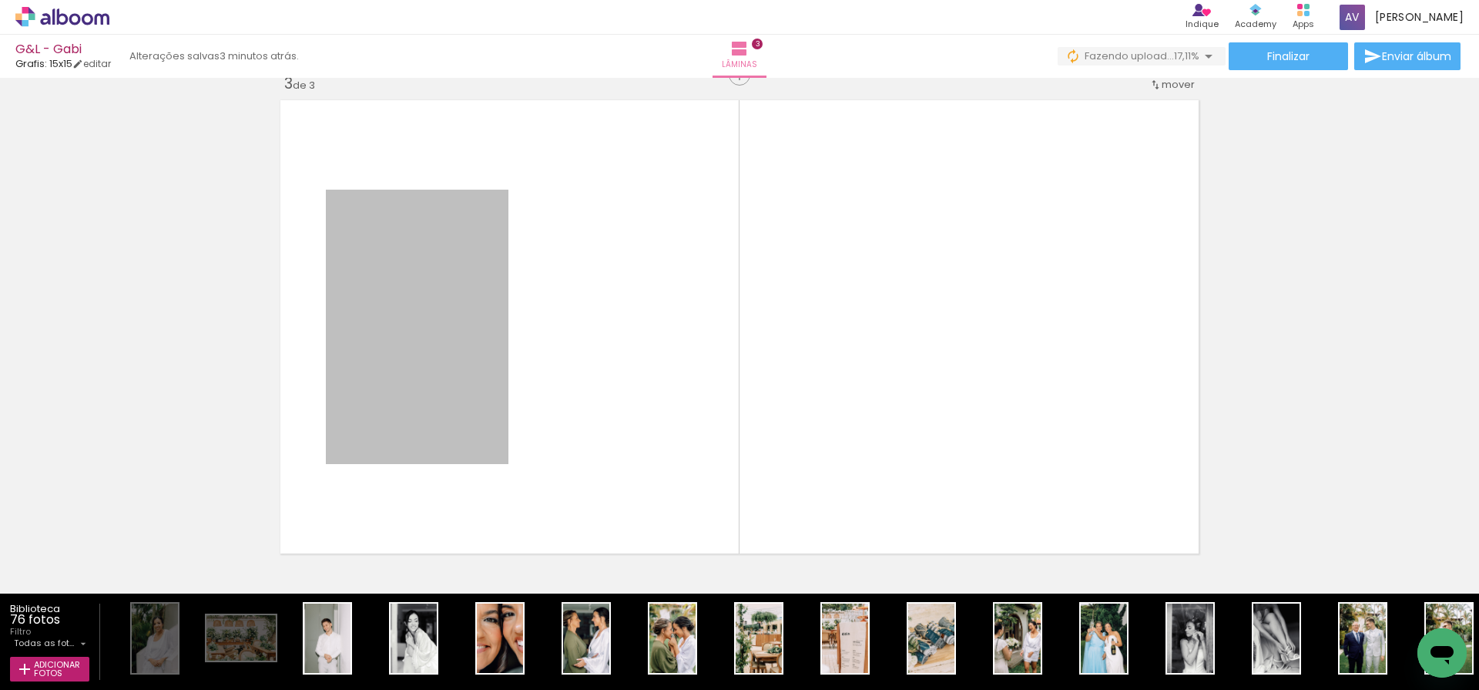
drag, startPoint x: 385, startPoint y: 341, endPoint x: 374, endPoint y: 647, distance: 306.9
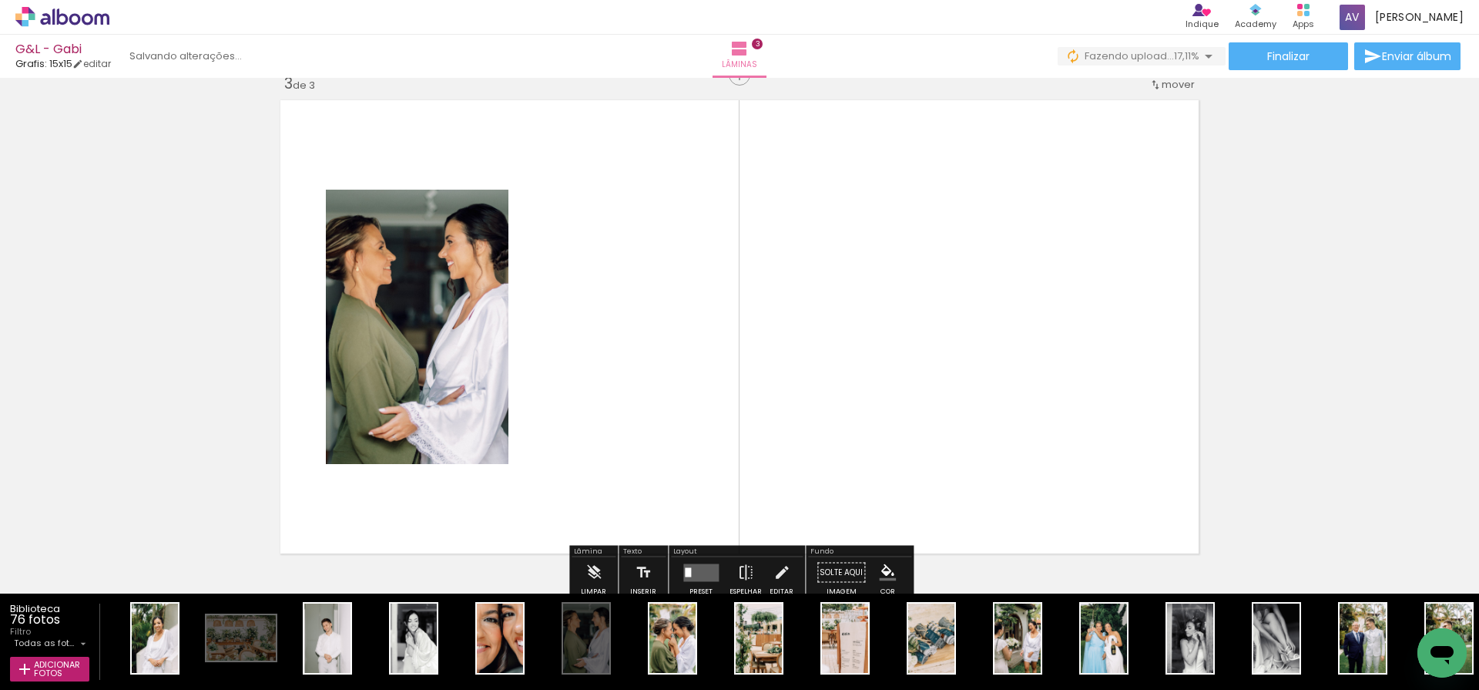
drag, startPoint x: 587, startPoint y: 643, endPoint x: 490, endPoint y: 331, distance: 327.5
click at [490, 331] on quentale-workspace at bounding box center [739, 345] width 1479 height 690
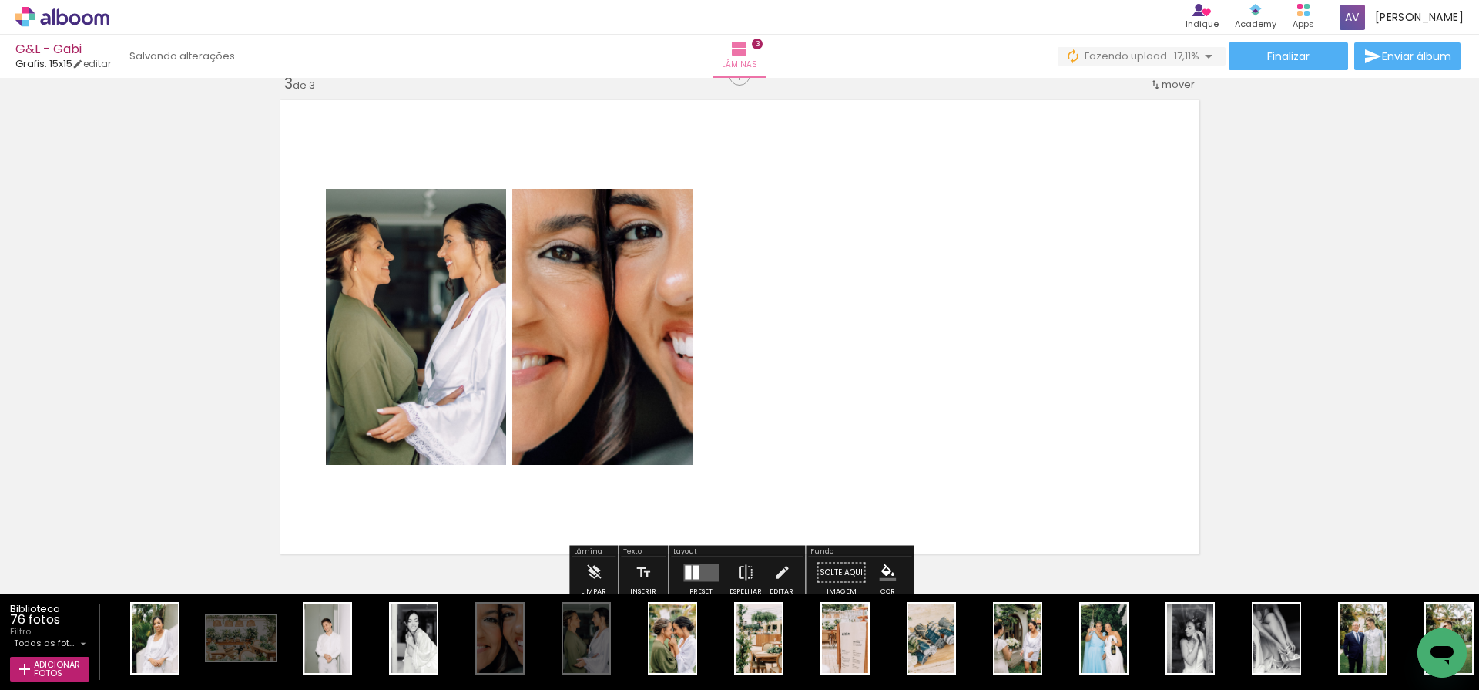
drag, startPoint x: 509, startPoint y: 649, endPoint x: 563, endPoint y: 415, distance: 240.5
click at [563, 415] on quentale-workspace at bounding box center [739, 345] width 1479 height 690
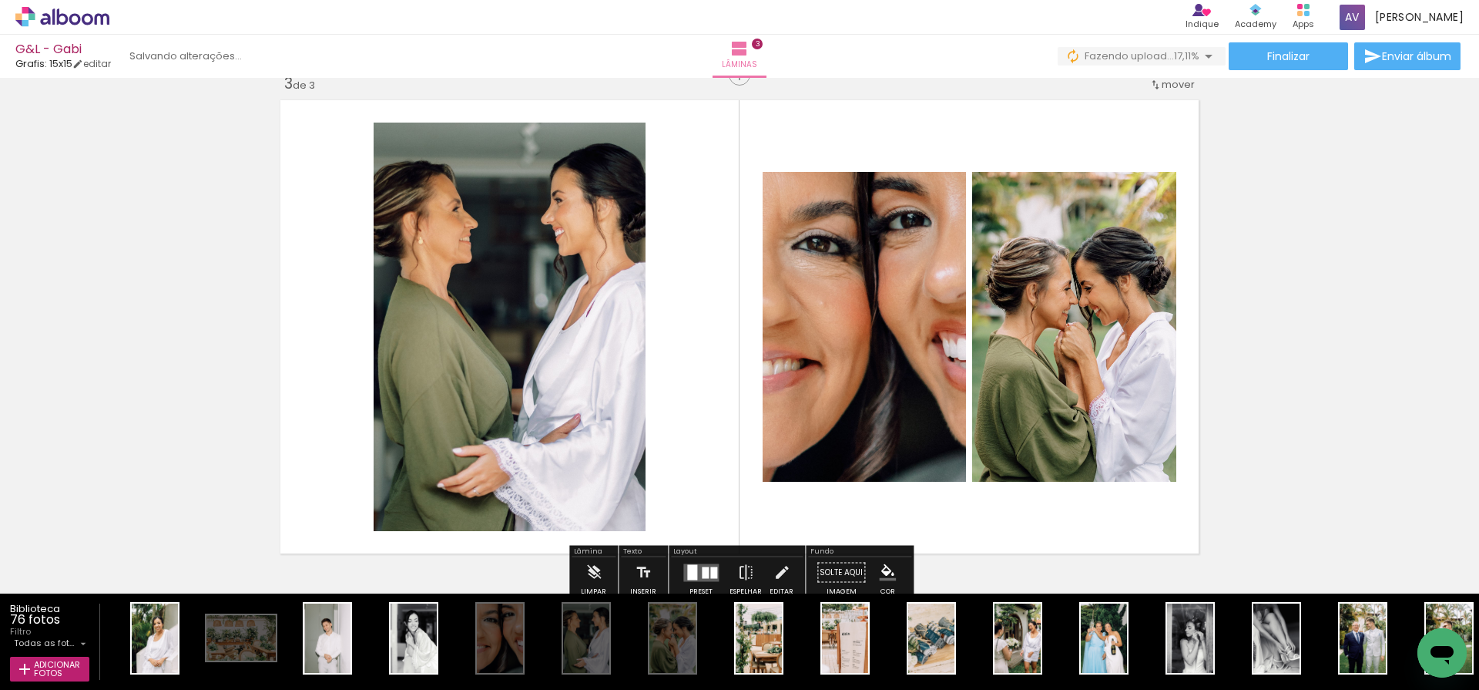
drag, startPoint x: 673, startPoint y: 649, endPoint x: 757, endPoint y: 388, distance: 274.1
click at [757, 388] on quentale-workspace at bounding box center [739, 345] width 1479 height 690
click at [687, 570] on div at bounding box center [692, 571] width 10 height 15
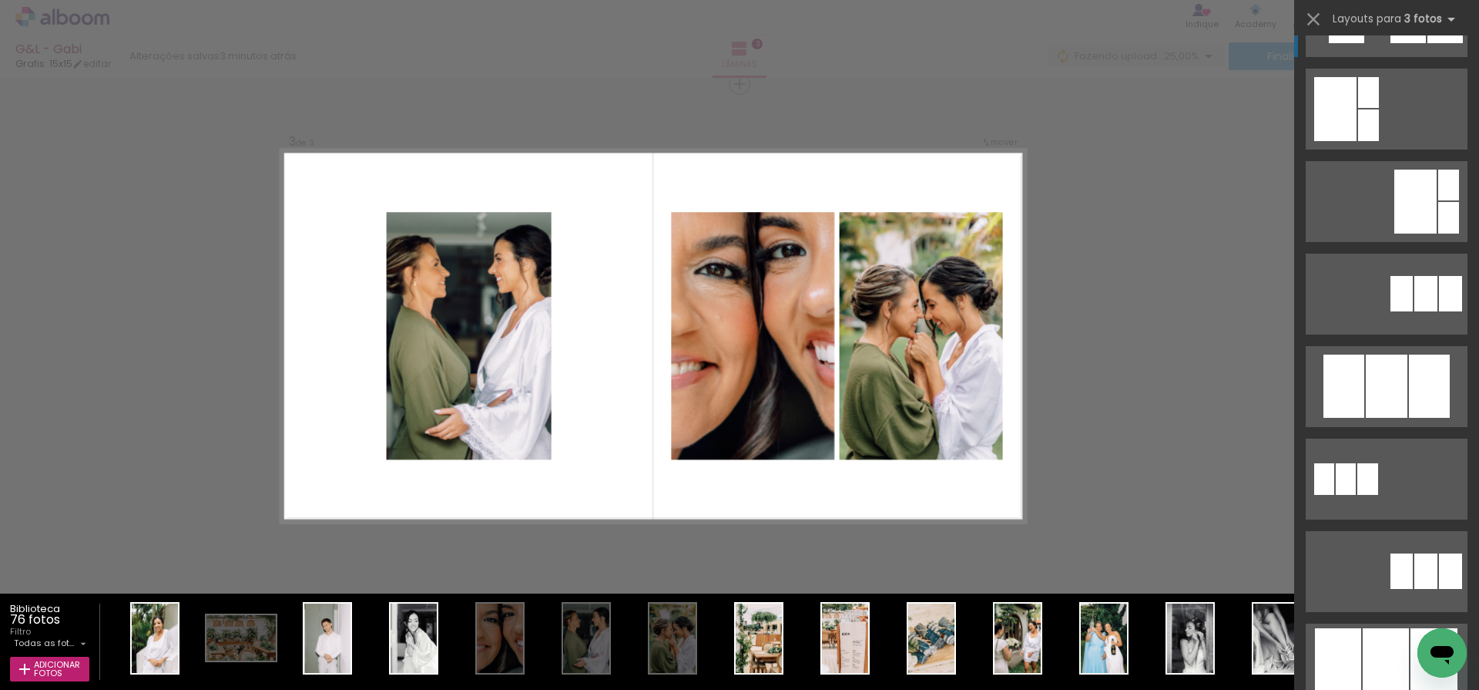
scroll to position [591, 0]
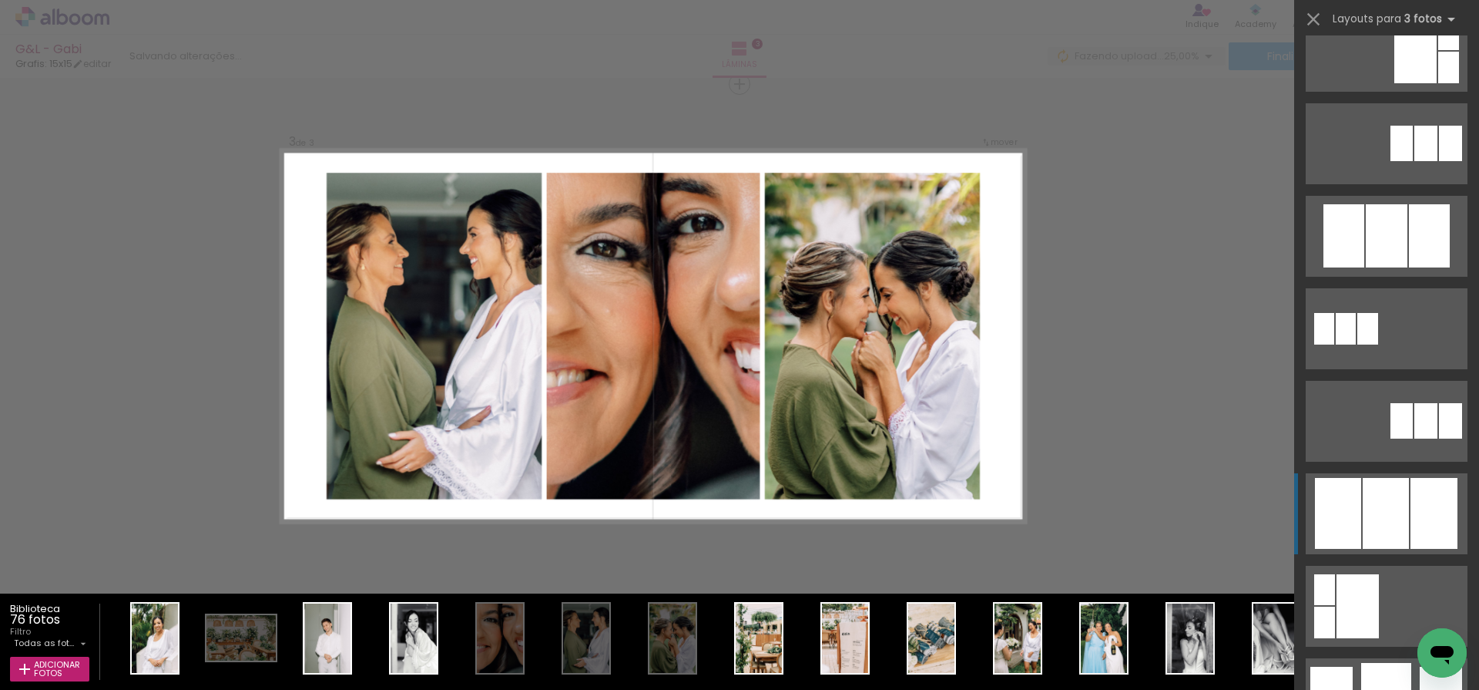
click at [1396, 267] on div at bounding box center [1387, 235] width 42 height 63
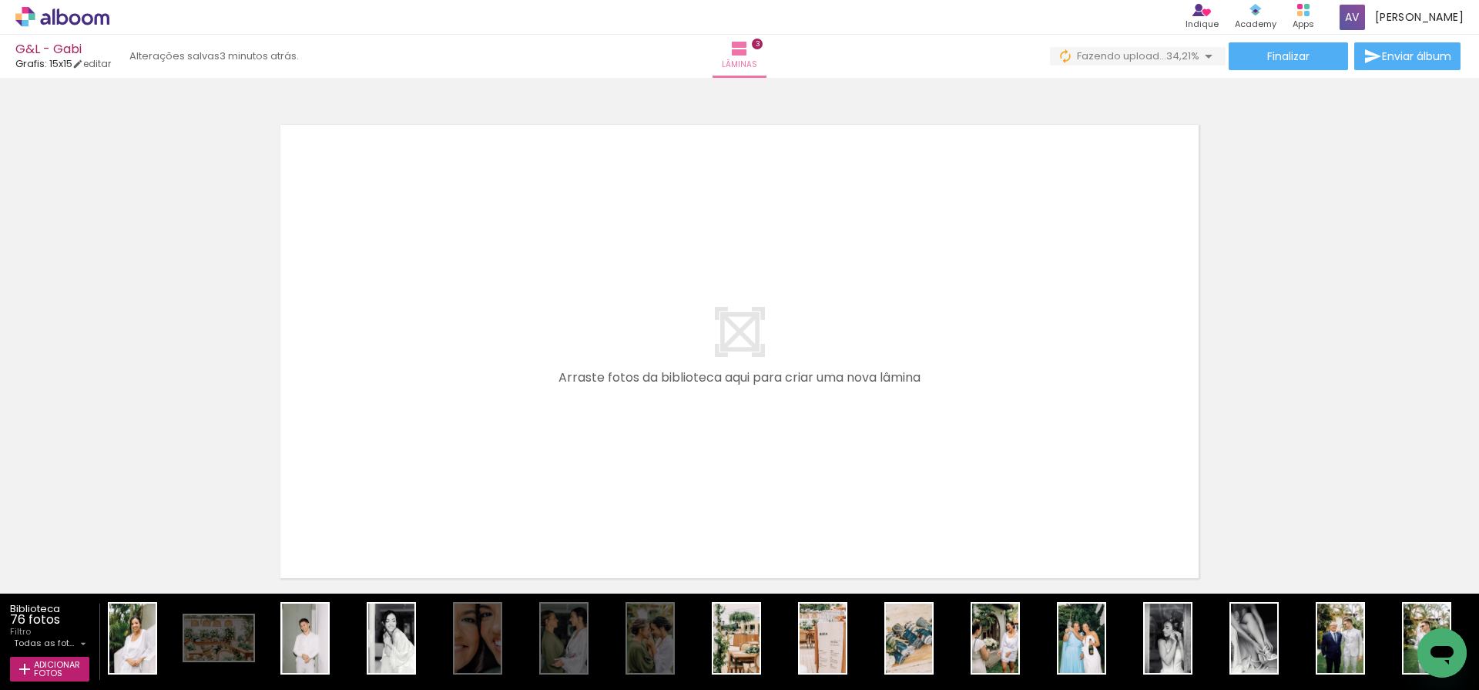
scroll to position [1536, 0]
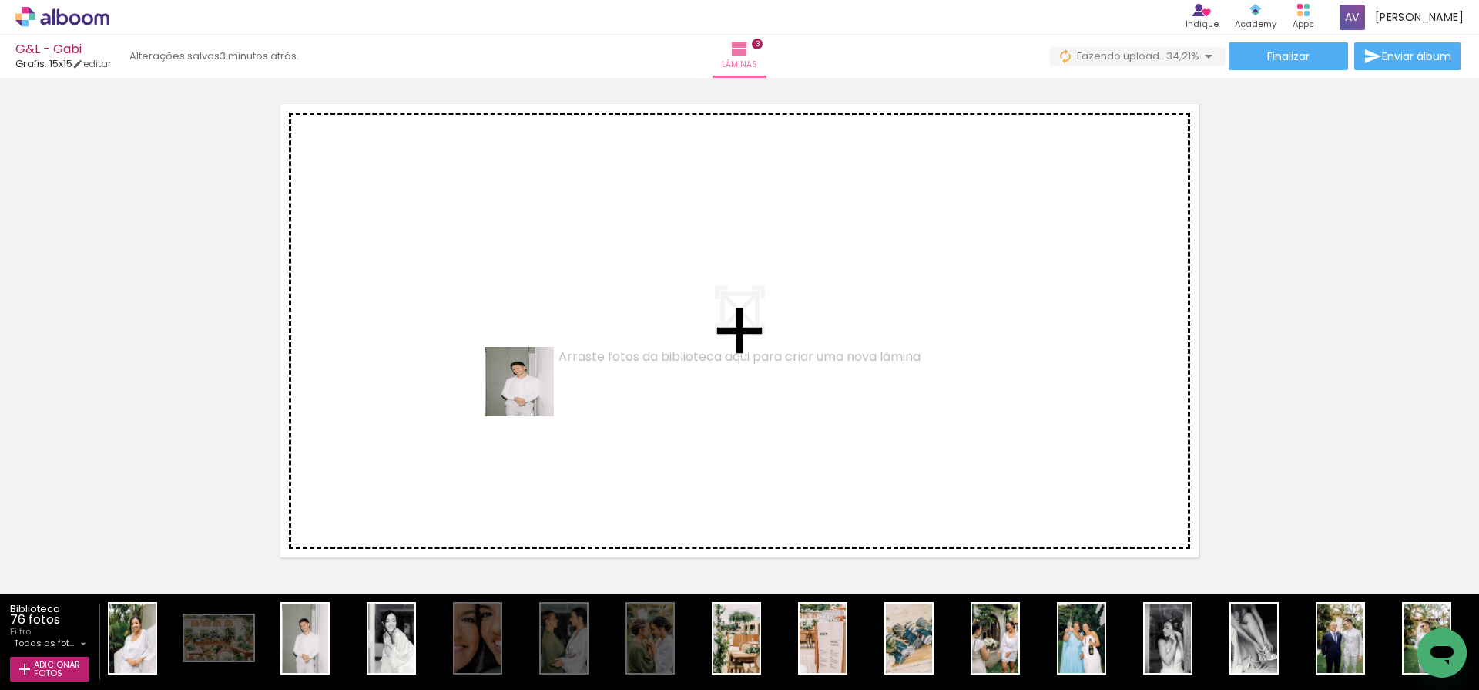
drag, startPoint x: 312, startPoint y: 637, endPoint x: 550, endPoint y: 376, distance: 353.4
click at [550, 376] on quentale-workspace at bounding box center [739, 345] width 1479 height 690
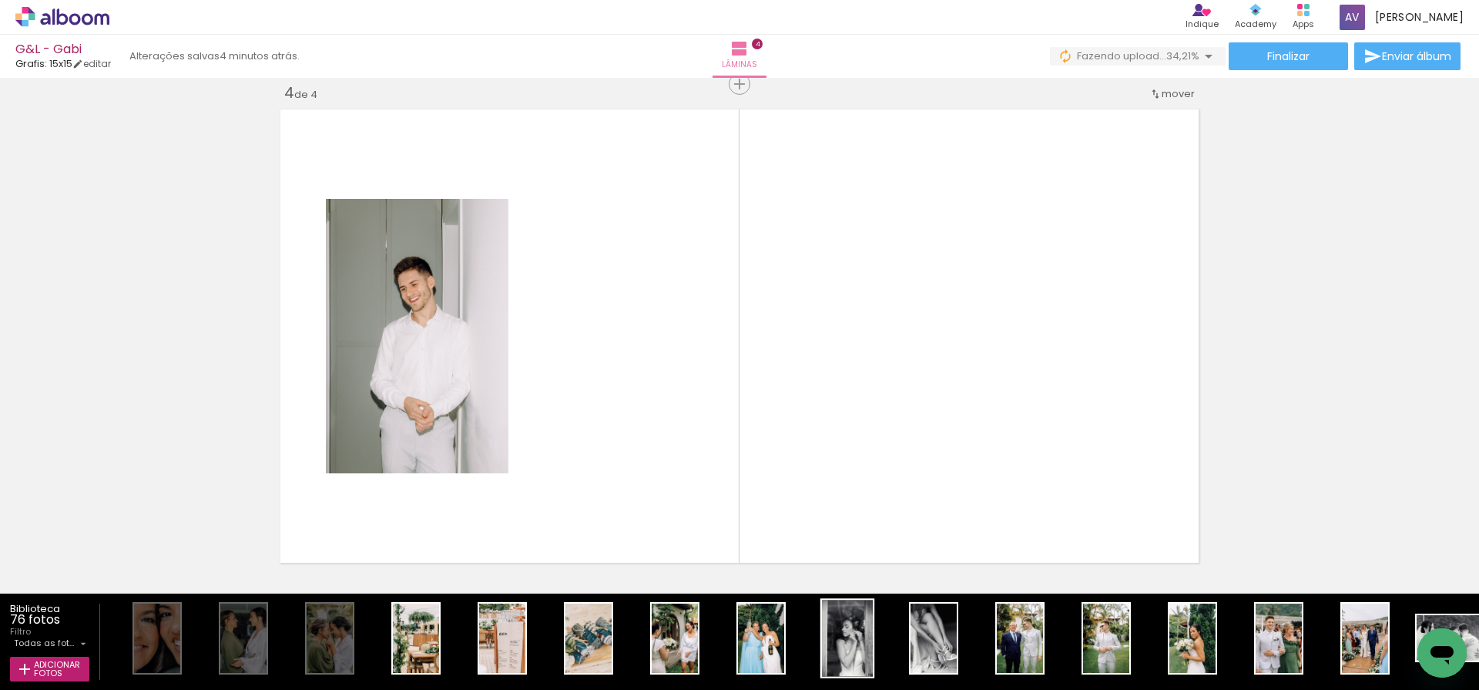
scroll to position [0, 801]
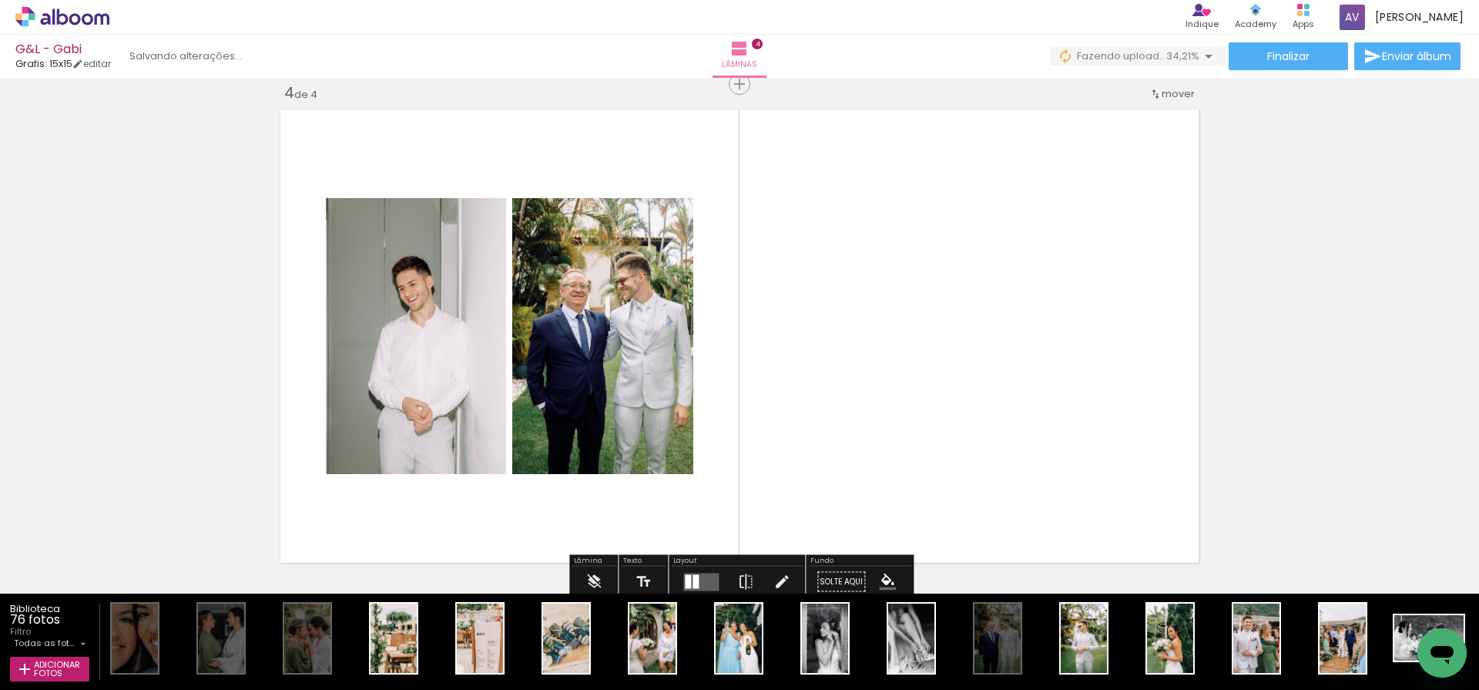
drag, startPoint x: 1003, startPoint y: 642, endPoint x: 810, endPoint y: 275, distance: 414.6
click at [810, 275] on quentale-workspace at bounding box center [739, 345] width 1479 height 690
click at [995, 356] on quentale-workspace at bounding box center [739, 345] width 1479 height 690
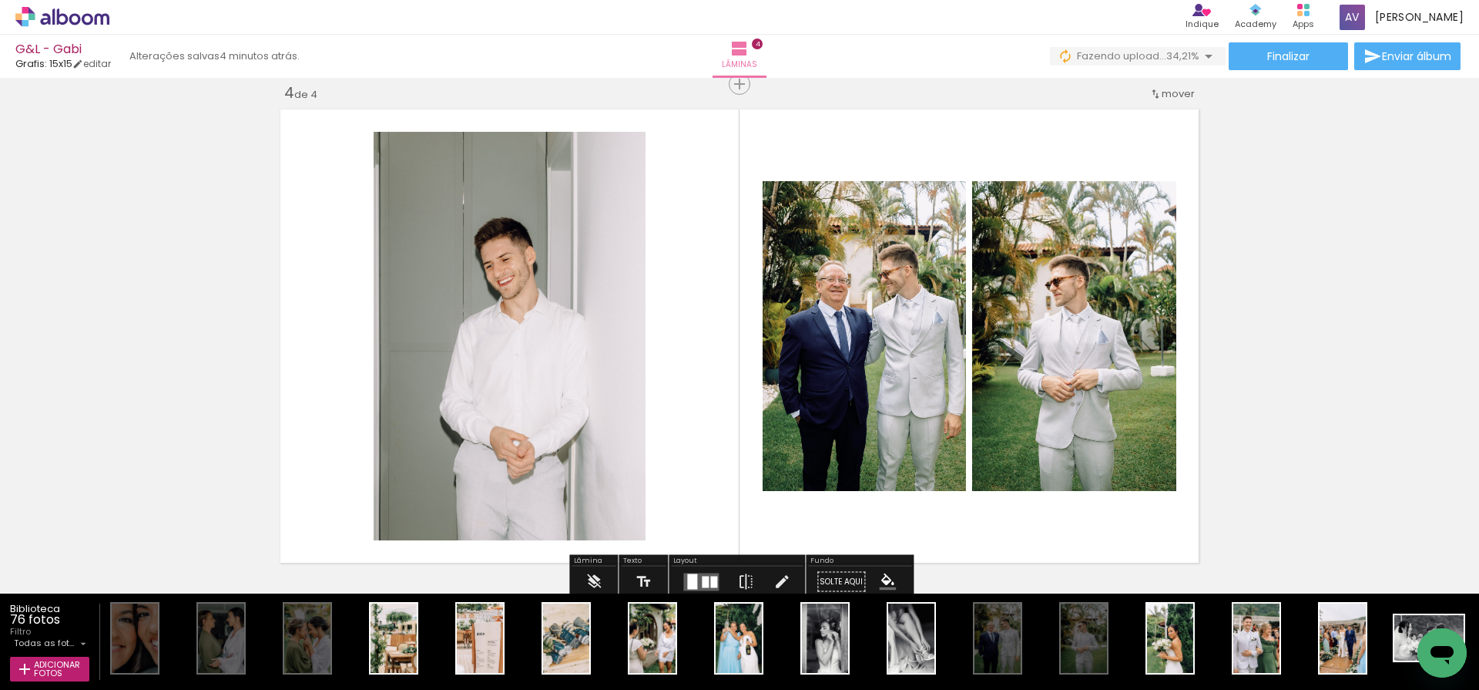
click at [697, 583] on quentale-layouter at bounding box center [700, 581] width 35 height 18
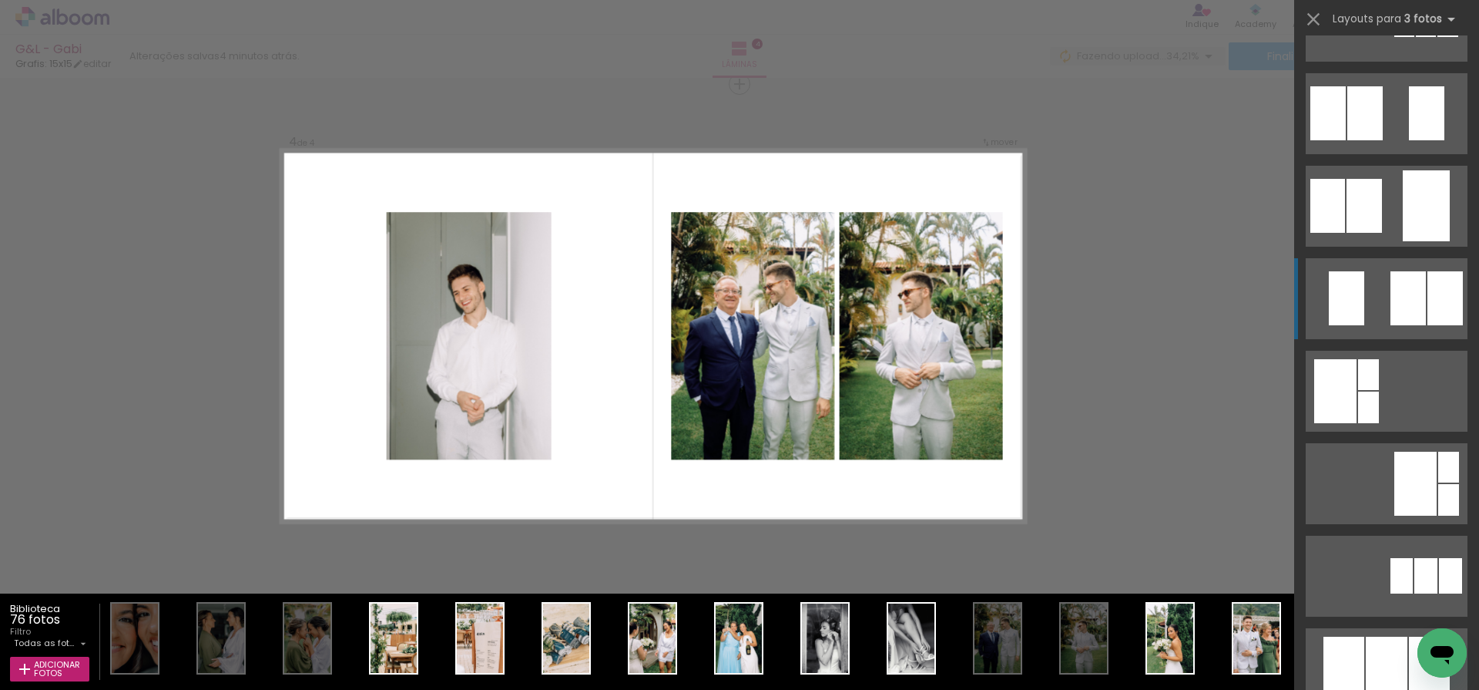
scroll to position [317, 0]
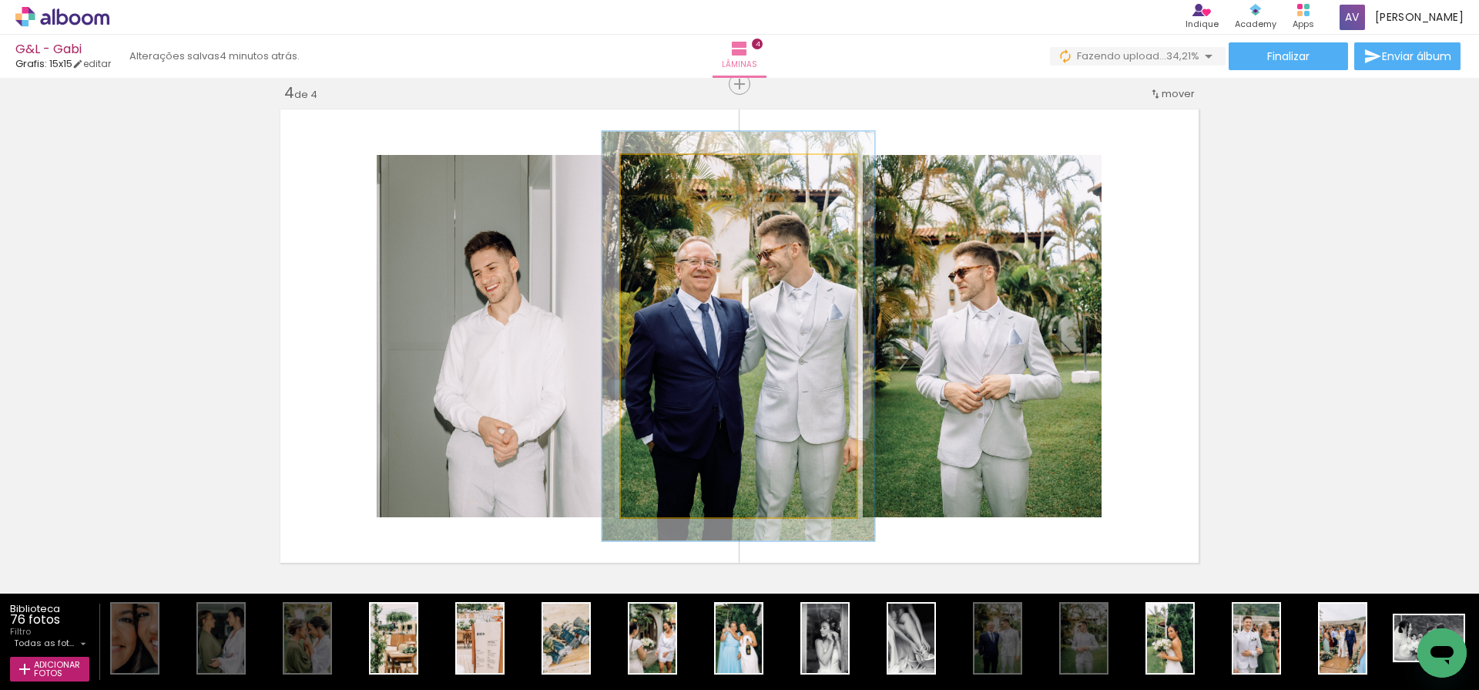
type paper-slider "114"
drag, startPoint x: 655, startPoint y: 175, endPoint x: 663, endPoint y: 174, distance: 7.7
click at [663, 174] on div at bounding box center [664, 171] width 14 height 14
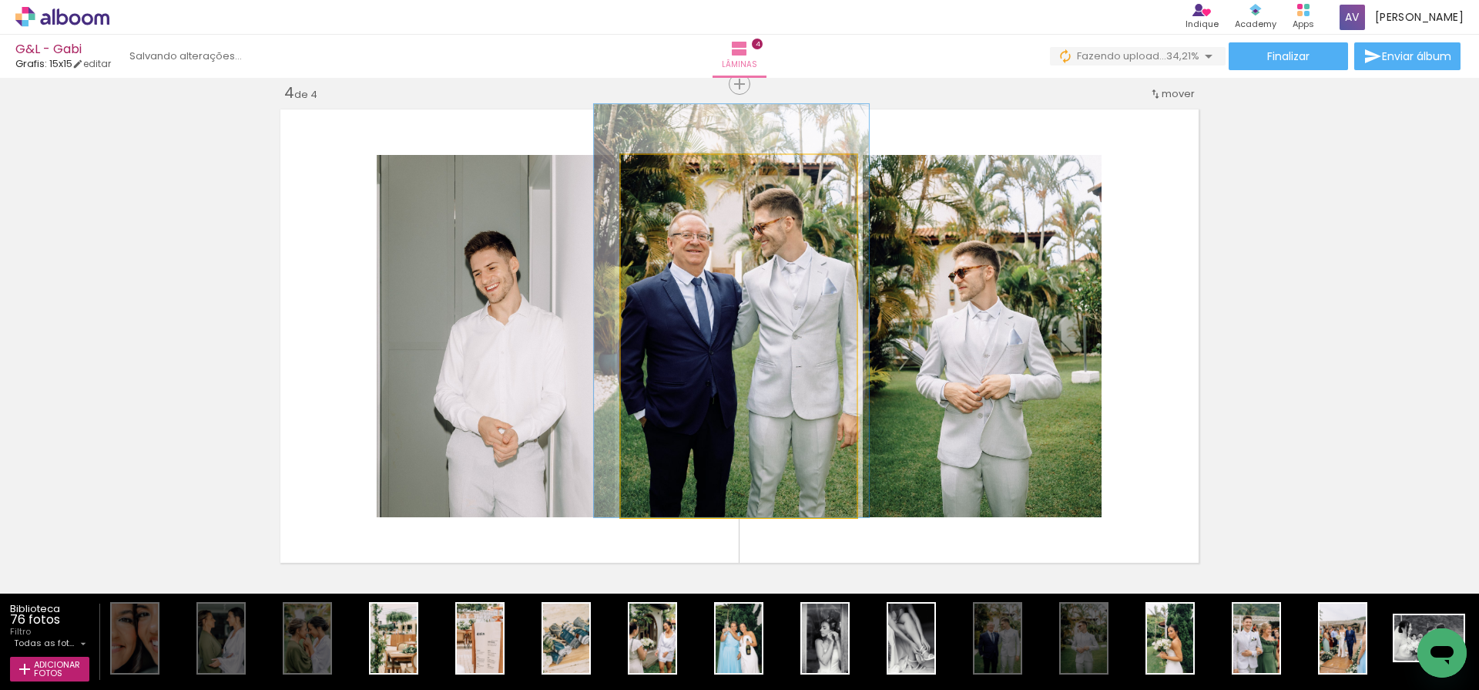
drag, startPoint x: 773, startPoint y: 403, endPoint x: 766, endPoint y: 372, distance: 31.6
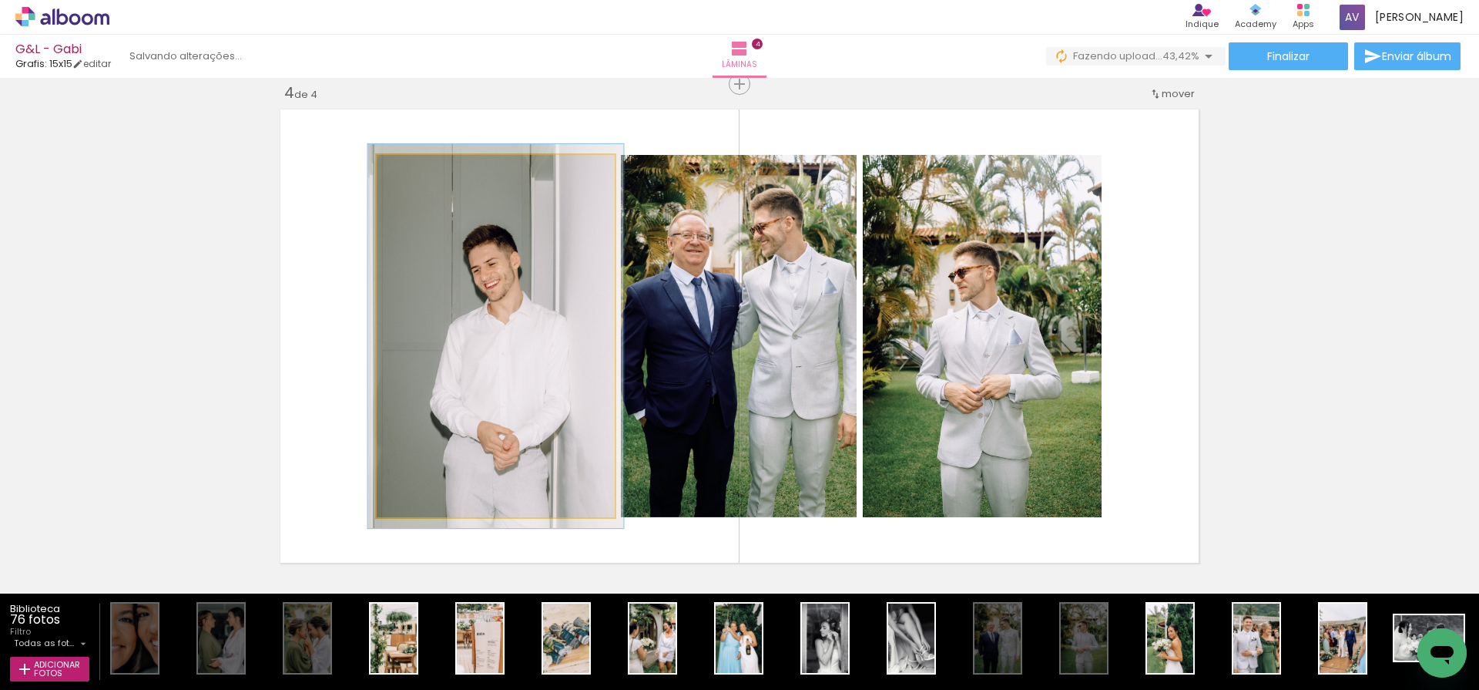
type paper-slider "106"
click at [417, 176] on div at bounding box center [416, 171] width 25 height 25
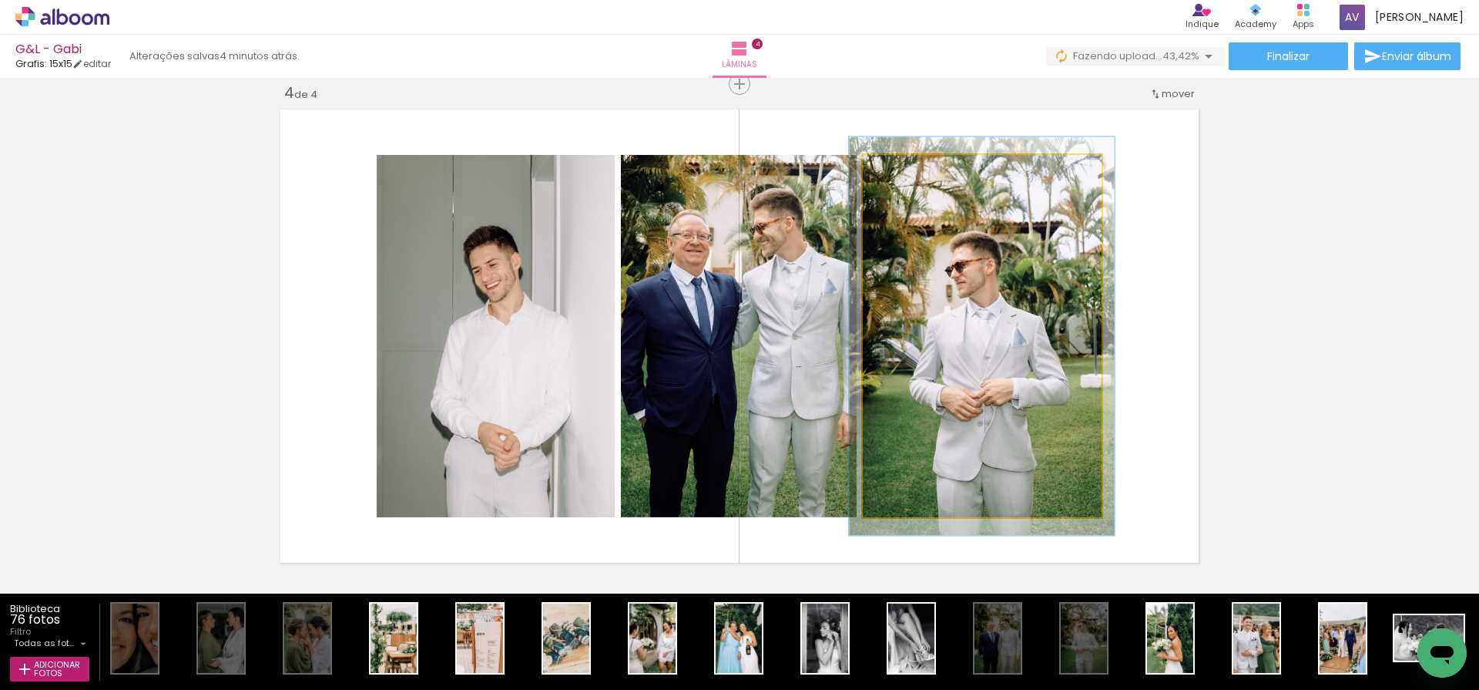
click at [905, 176] on div at bounding box center [904, 171] width 25 height 25
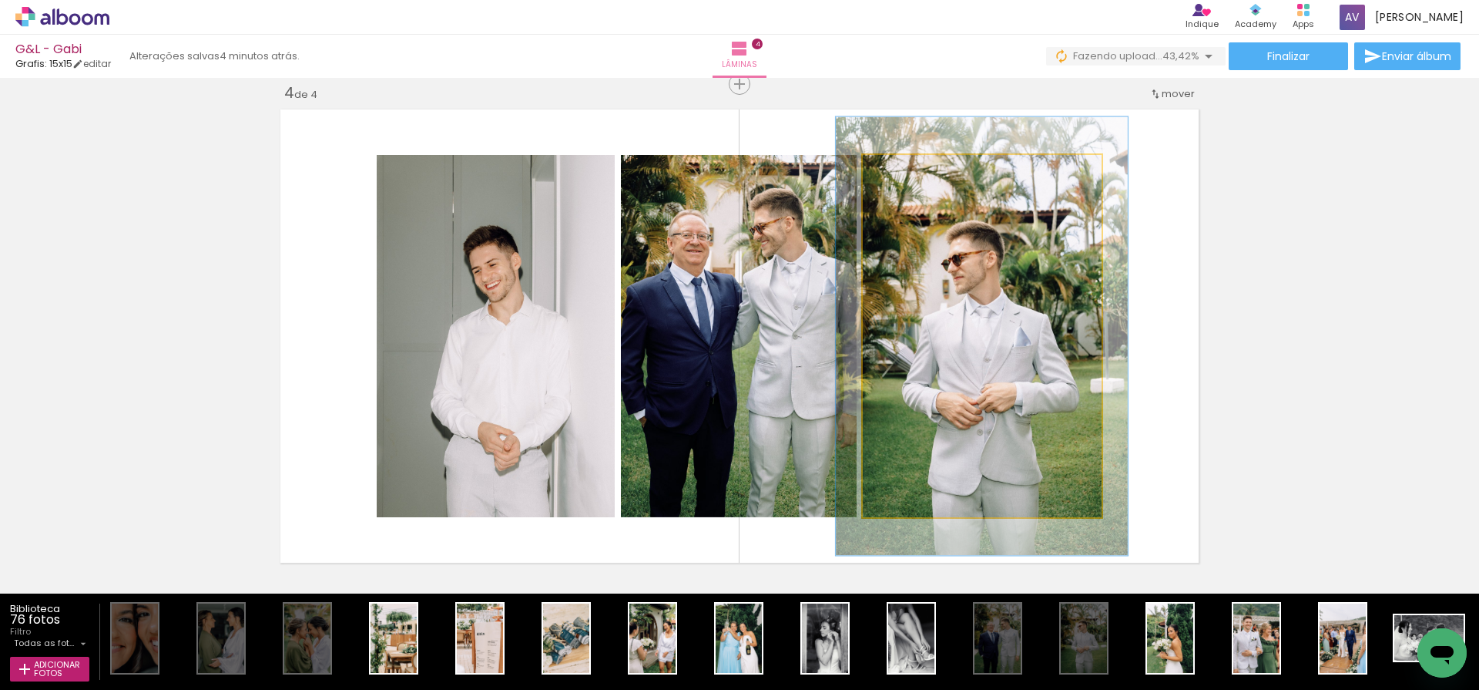
click at [908, 173] on div at bounding box center [912, 171] width 14 height 14
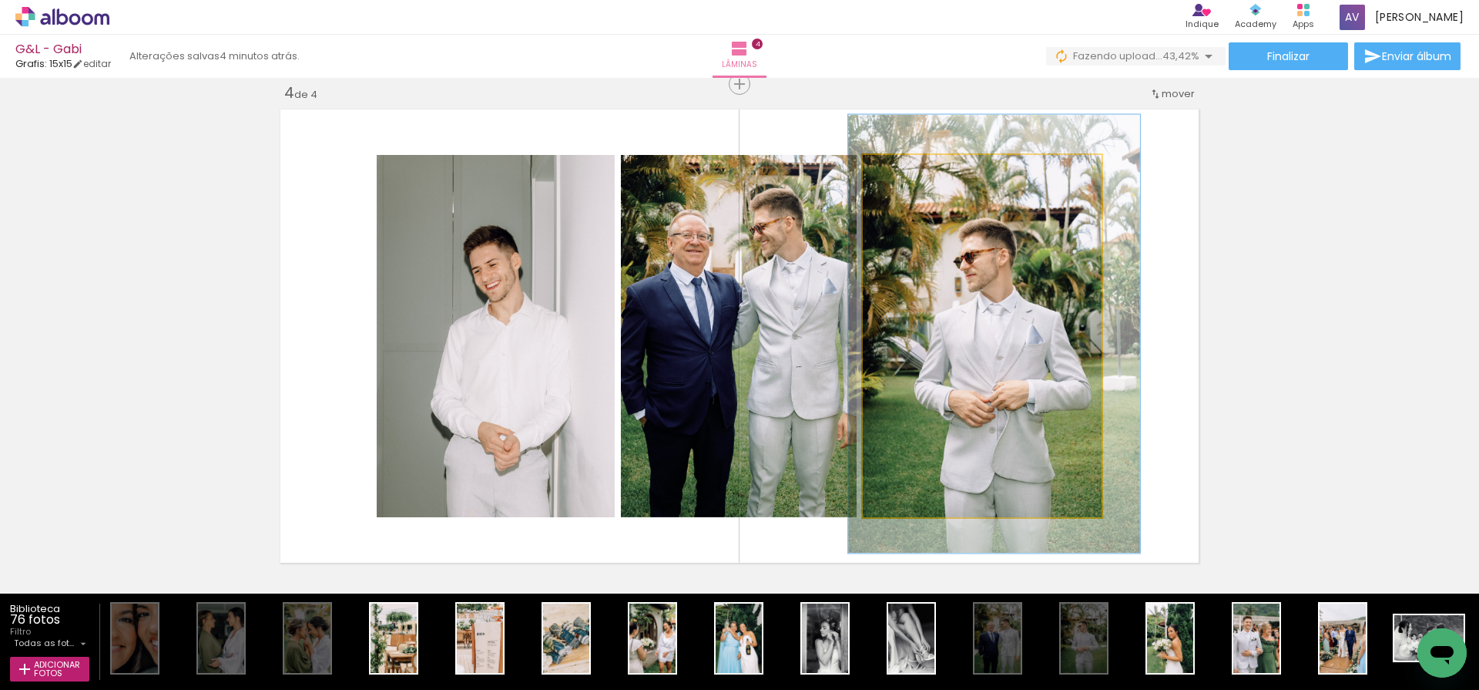
drag, startPoint x: 1009, startPoint y: 393, endPoint x: 1021, endPoint y: 391, distance: 12.5
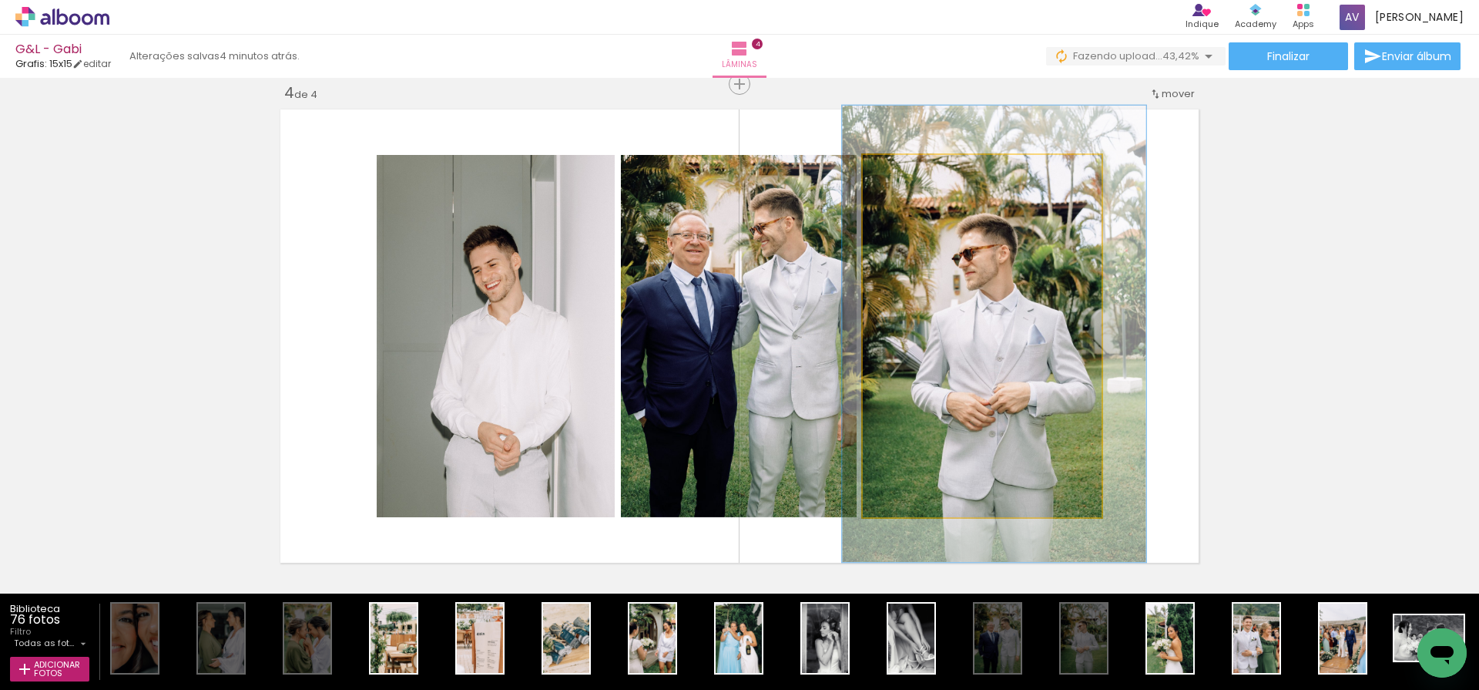
type paper-slider "126"
click at [912, 171] on div at bounding box center [915, 171] width 14 height 14
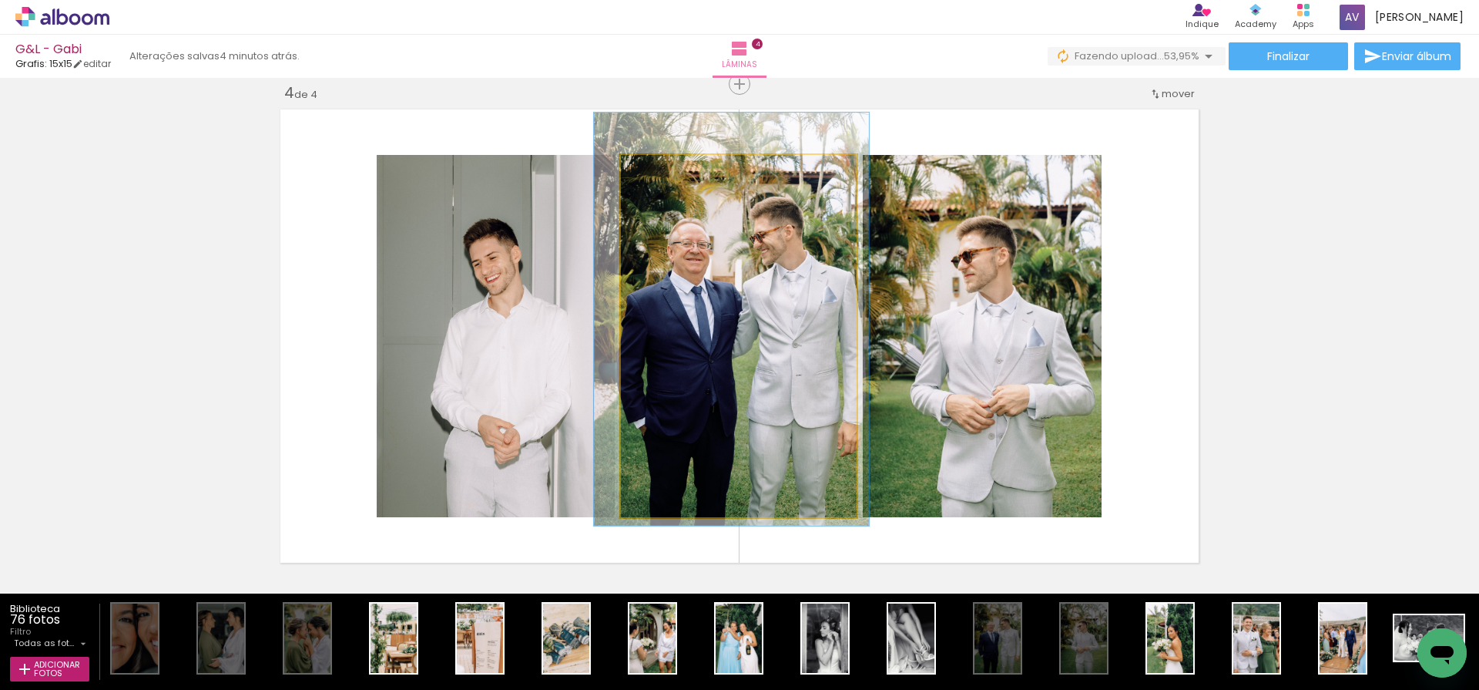
drag, startPoint x: 787, startPoint y: 331, endPoint x: 787, endPoint y: 339, distance: 8.5
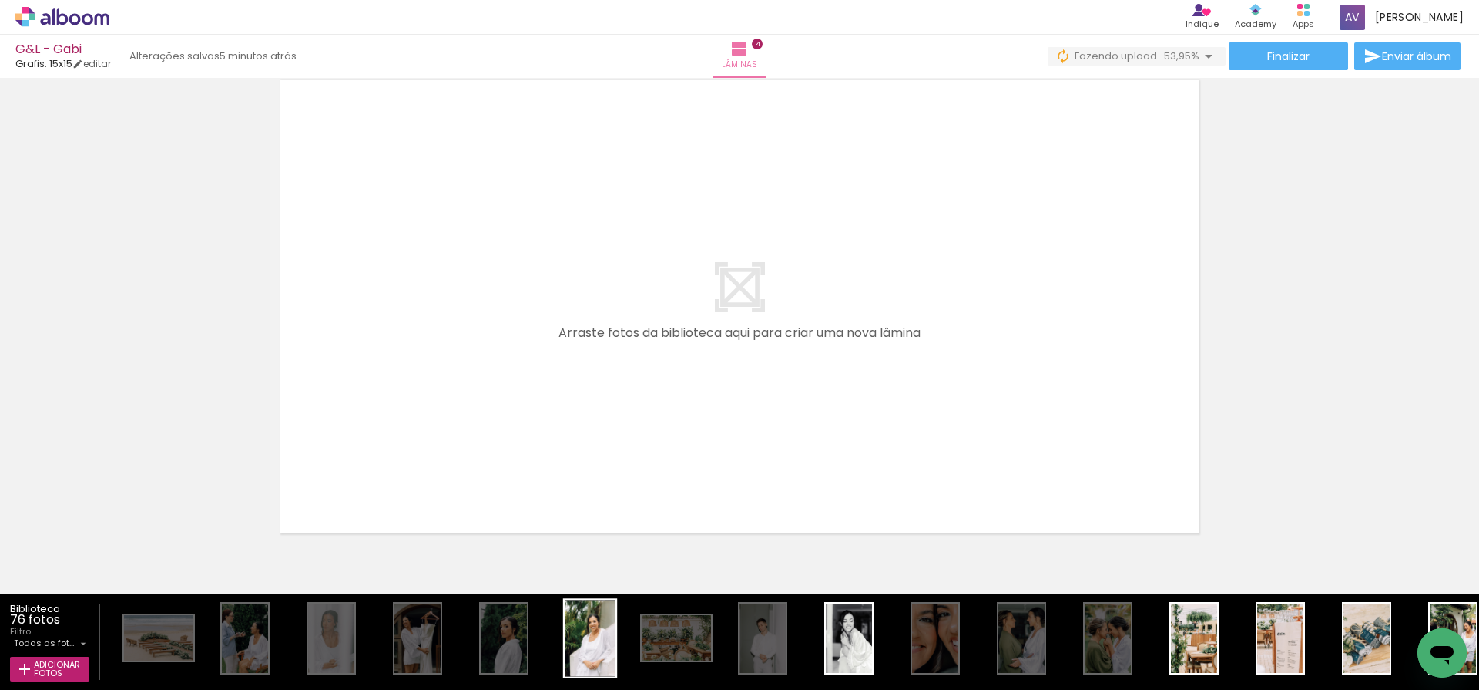
scroll to position [0, 0]
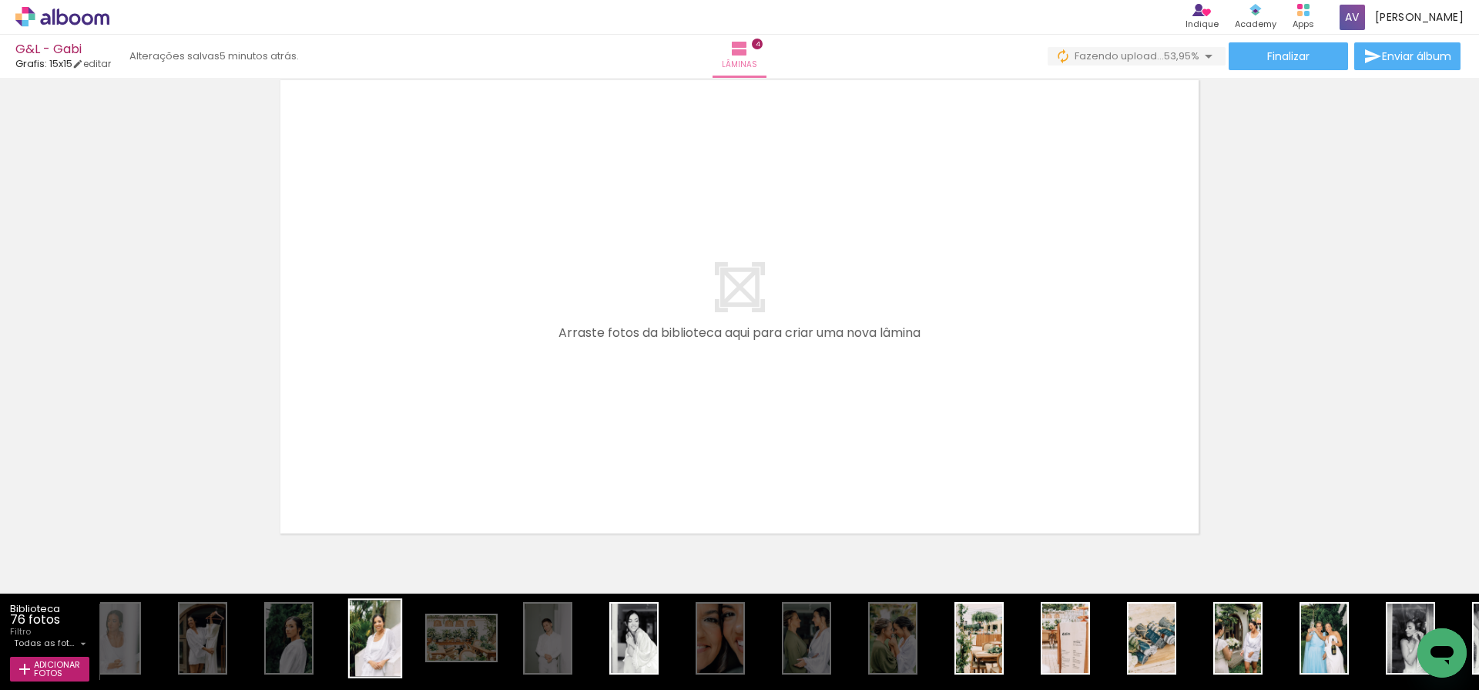
scroll to position [0, 216]
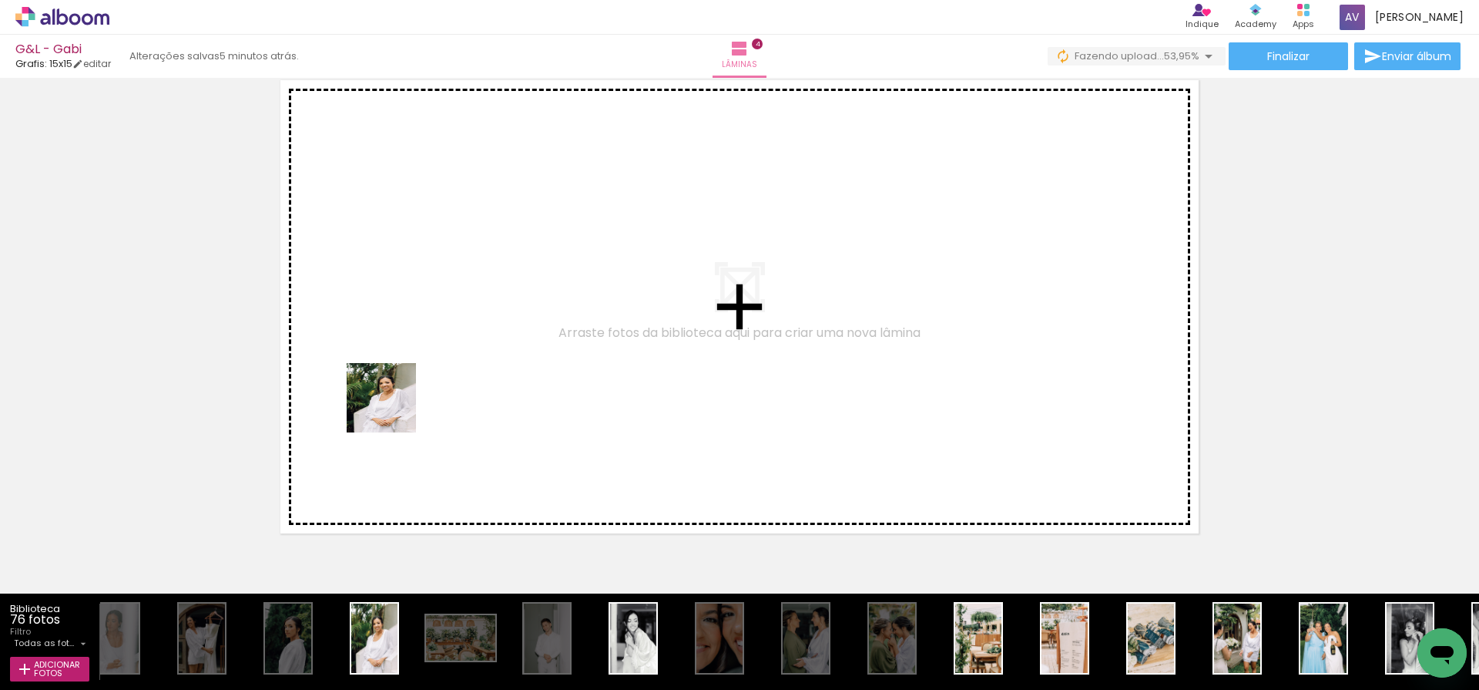
drag, startPoint x: 381, startPoint y: 651, endPoint x: 394, endPoint y: 408, distance: 243.8
click at [394, 408] on quentale-workspace at bounding box center [739, 345] width 1479 height 690
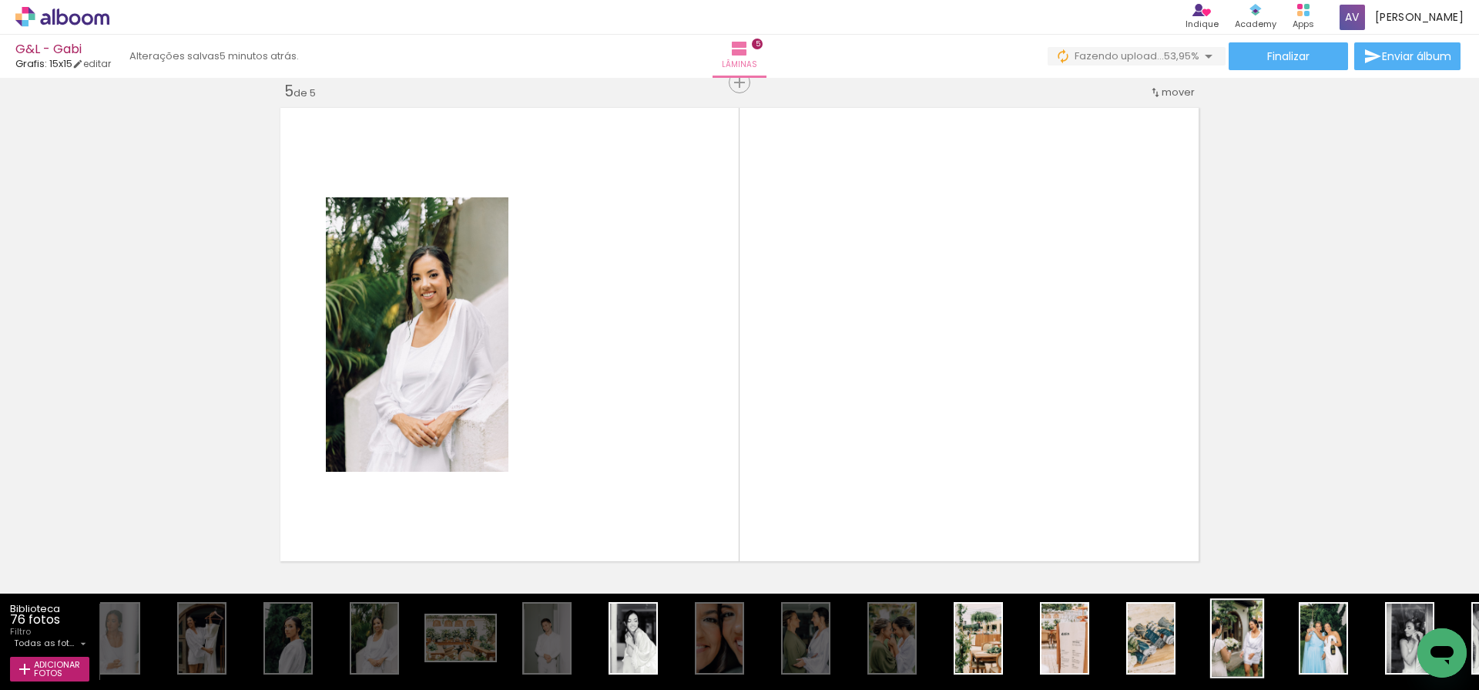
scroll to position [2035, 0]
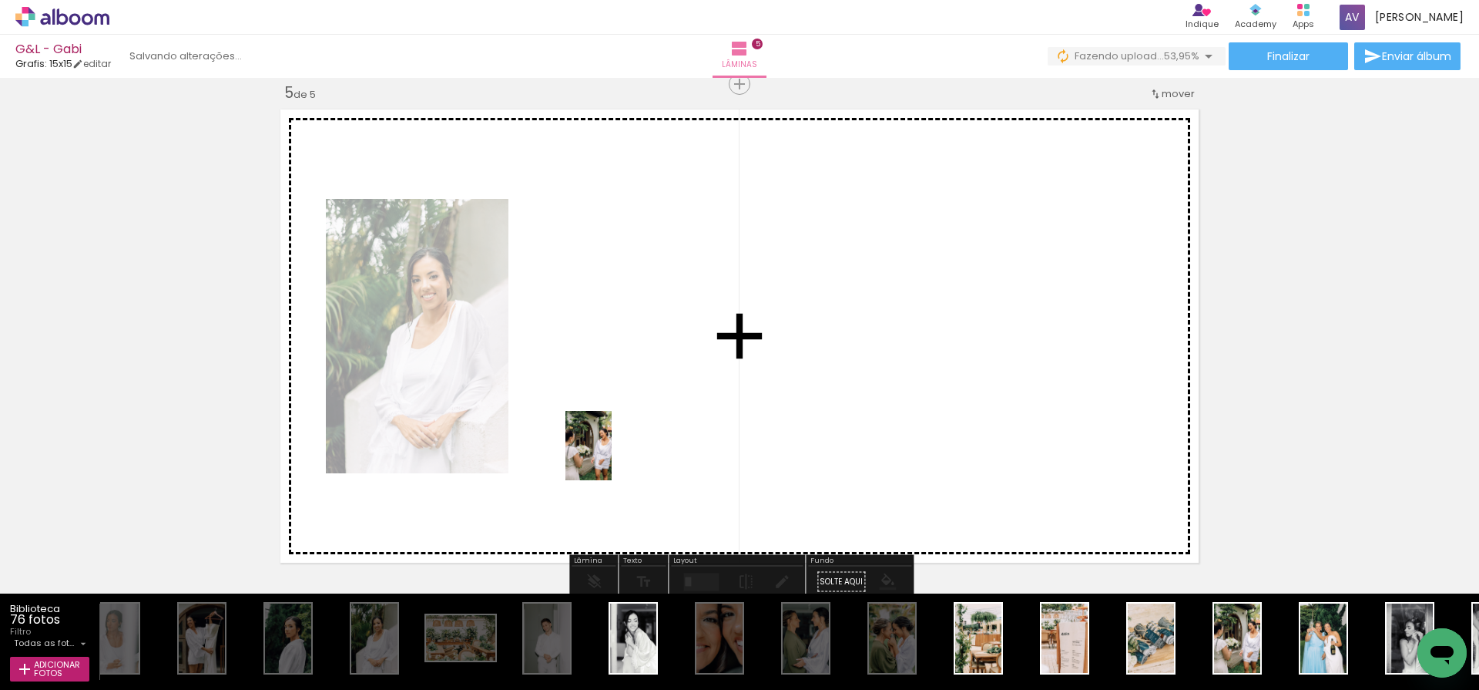
drag, startPoint x: 1229, startPoint y: 653, endPoint x: 612, endPoint y: 457, distance: 647.5
click at [612, 457] on quentale-workspace at bounding box center [739, 345] width 1479 height 690
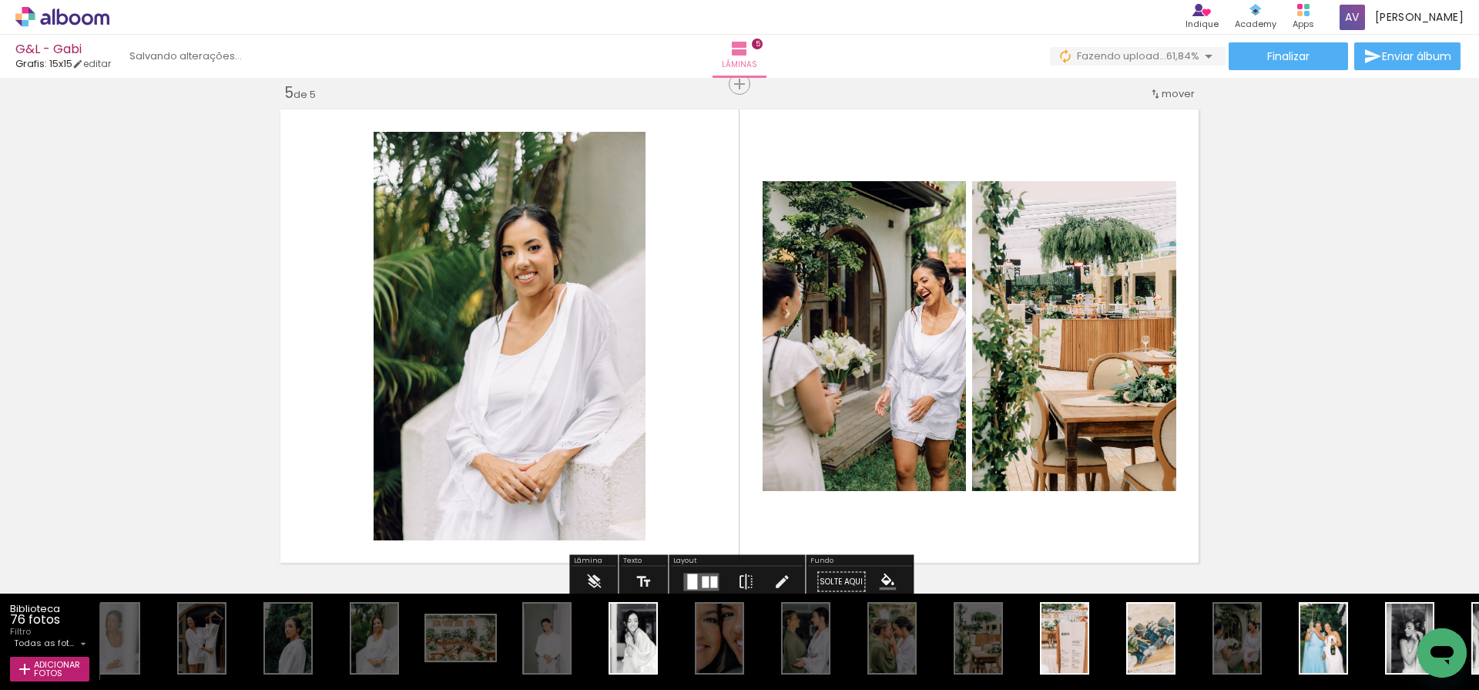
drag, startPoint x: 990, startPoint y: 653, endPoint x: 940, endPoint y: 421, distance: 237.3
click at [940, 421] on quentale-workspace at bounding box center [739, 345] width 1479 height 690
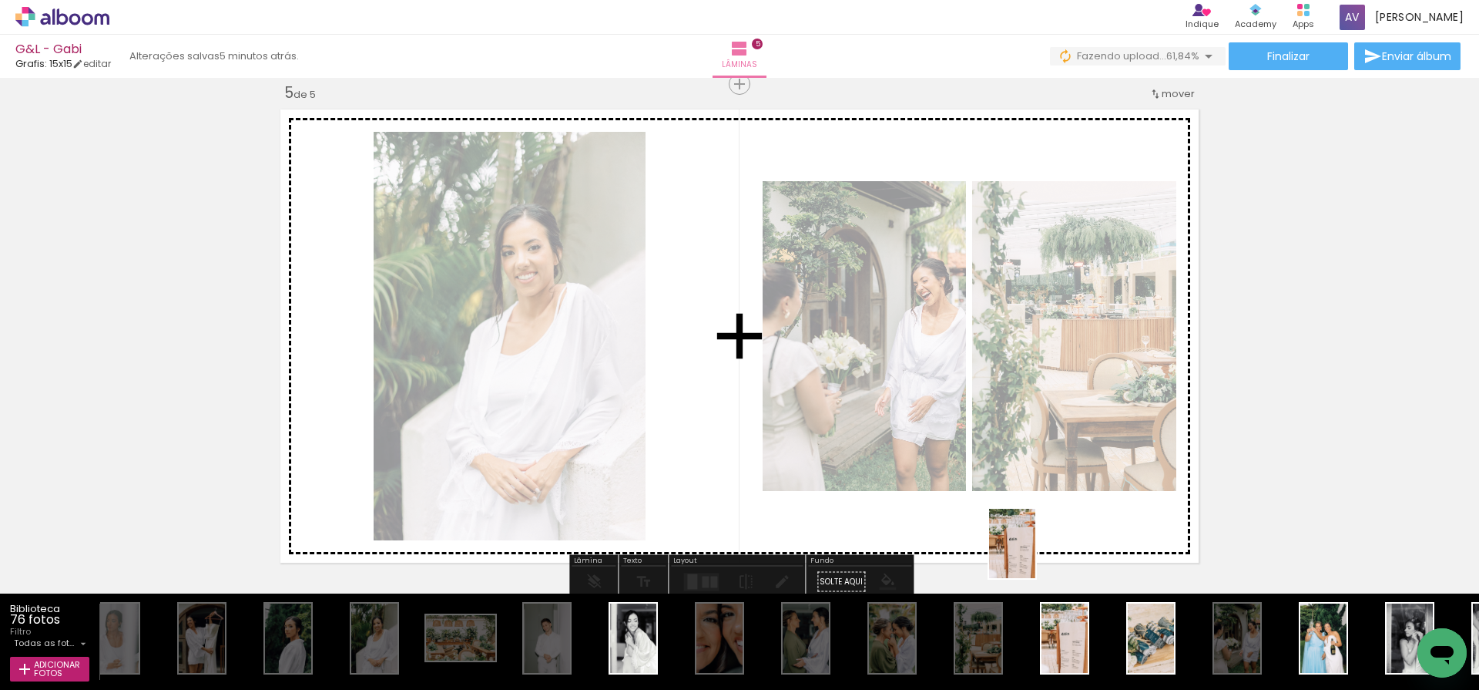
drag, startPoint x: 1058, startPoint y: 638, endPoint x: 1036, endPoint y: 539, distance: 101.1
click at [1036, 539] on quentale-workspace at bounding box center [739, 345] width 1479 height 690
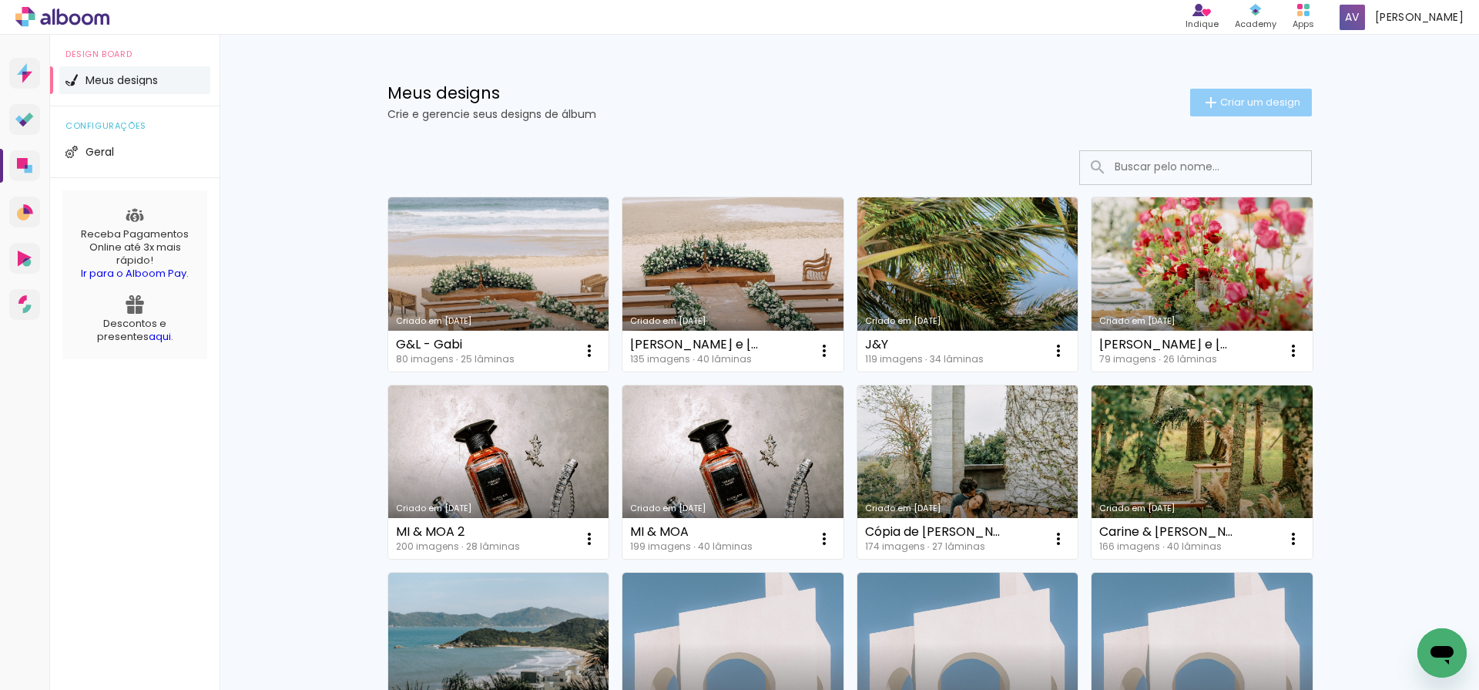
click at [1256, 105] on span "Criar um design" at bounding box center [1260, 102] width 80 height 10
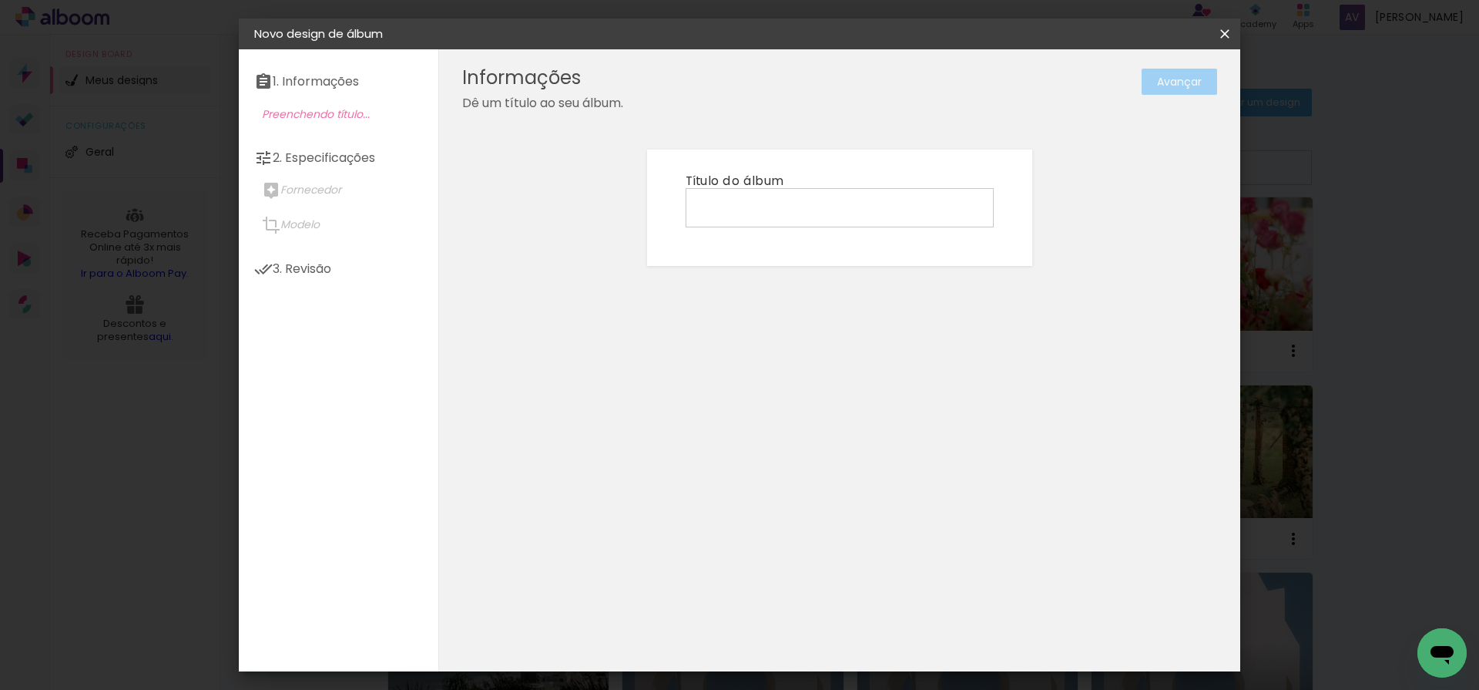
click at [785, 208] on input at bounding box center [839, 207] width 297 height 24
type input "G&L - Lucas"
type paper-input "G&L - Lucas"
click at [0, 0] on slot "Avançar" at bounding box center [0, 0] width 0 height 0
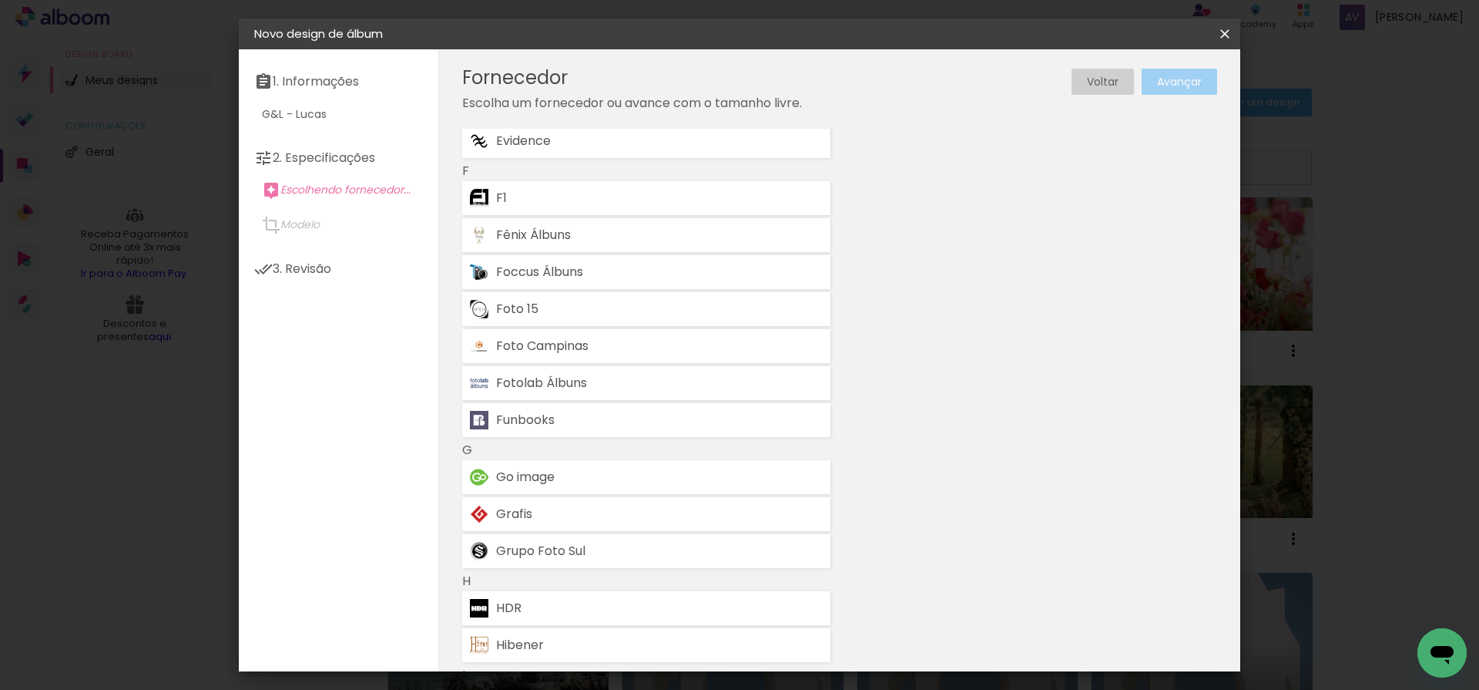
scroll to position [1395, 0]
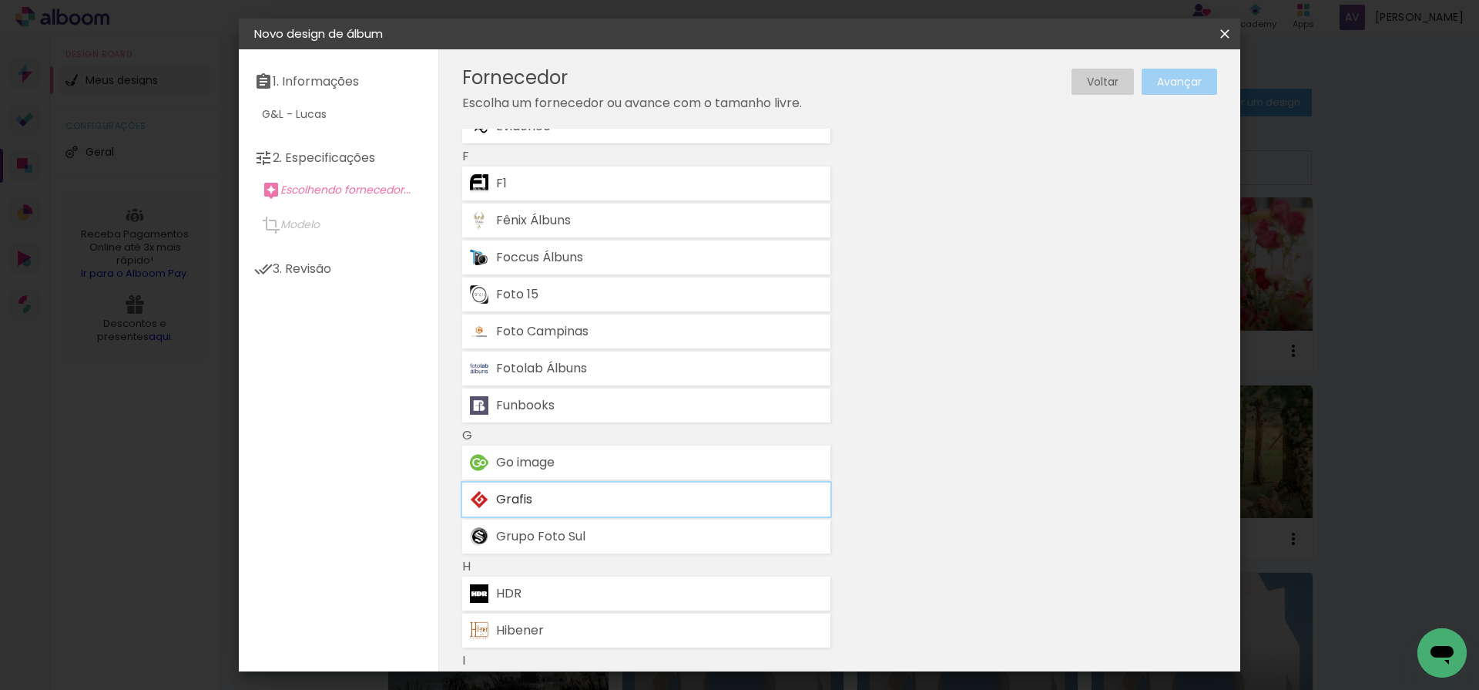
click at [600, 493] on div "Grafis" at bounding box center [659, 499] width 327 height 12
click at [1178, 91] on paper-button "Avançar" at bounding box center [1180, 82] width 76 height 26
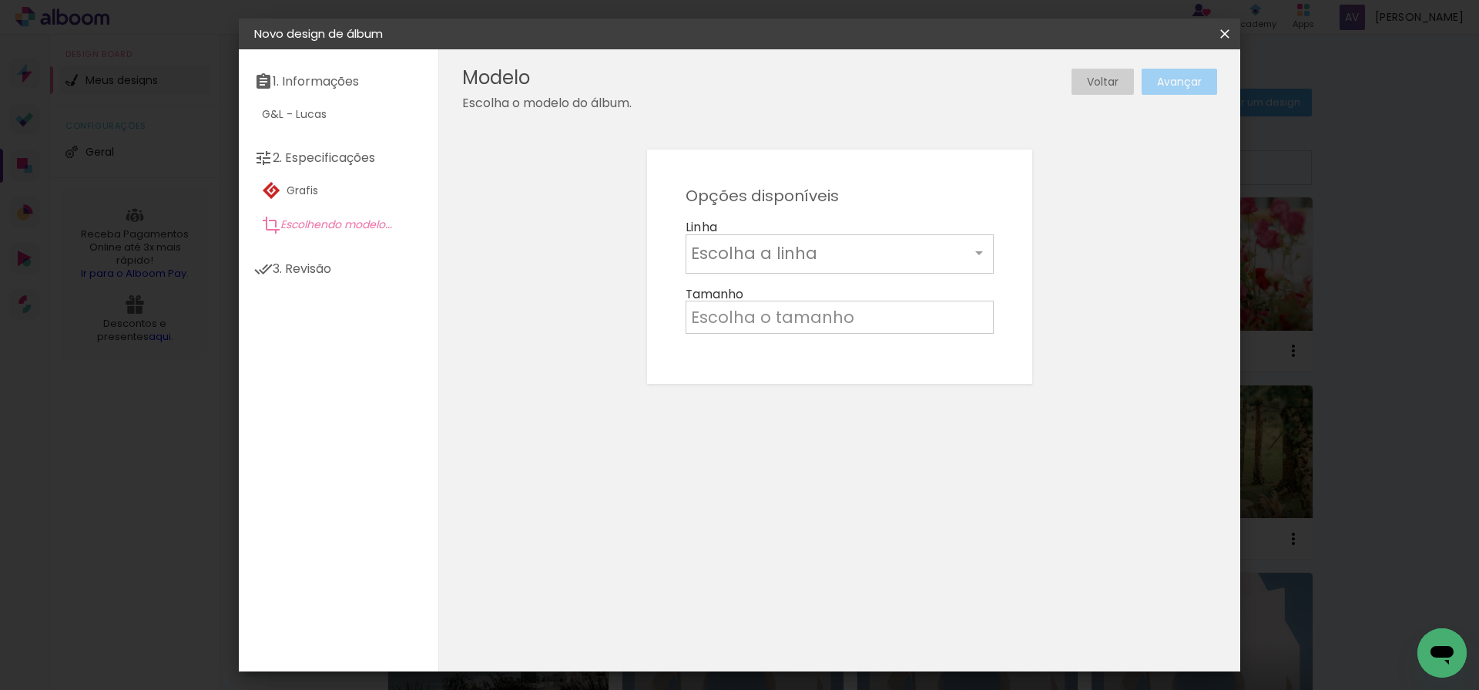
click at [836, 254] on input "text" at bounding box center [830, 253] width 279 height 24
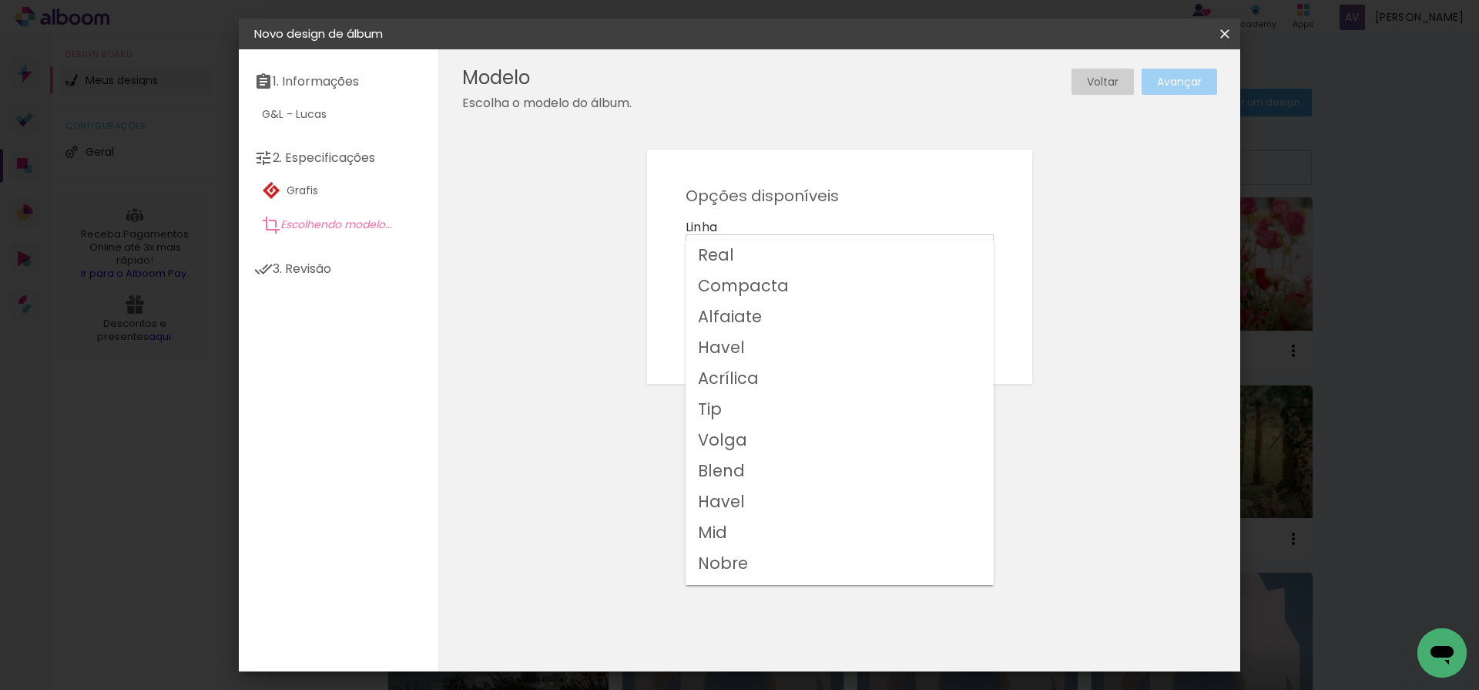
click at [0, 0] on slot "Havel" at bounding box center [0, 0] width 0 height 0
type input "Havel"
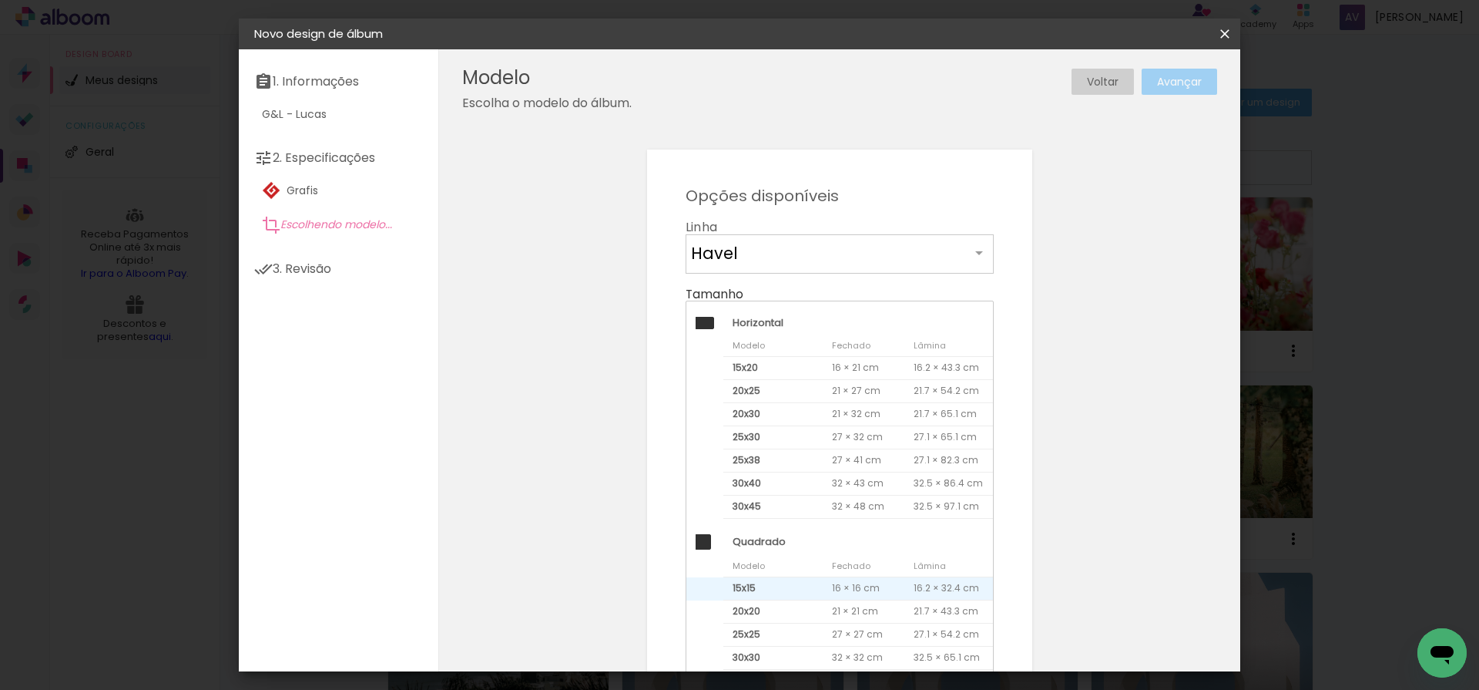
click at [767, 579] on span "15x15" at bounding box center [773, 588] width 99 height 23
click at [1184, 89] on paper-button "Avançar" at bounding box center [1180, 82] width 76 height 26
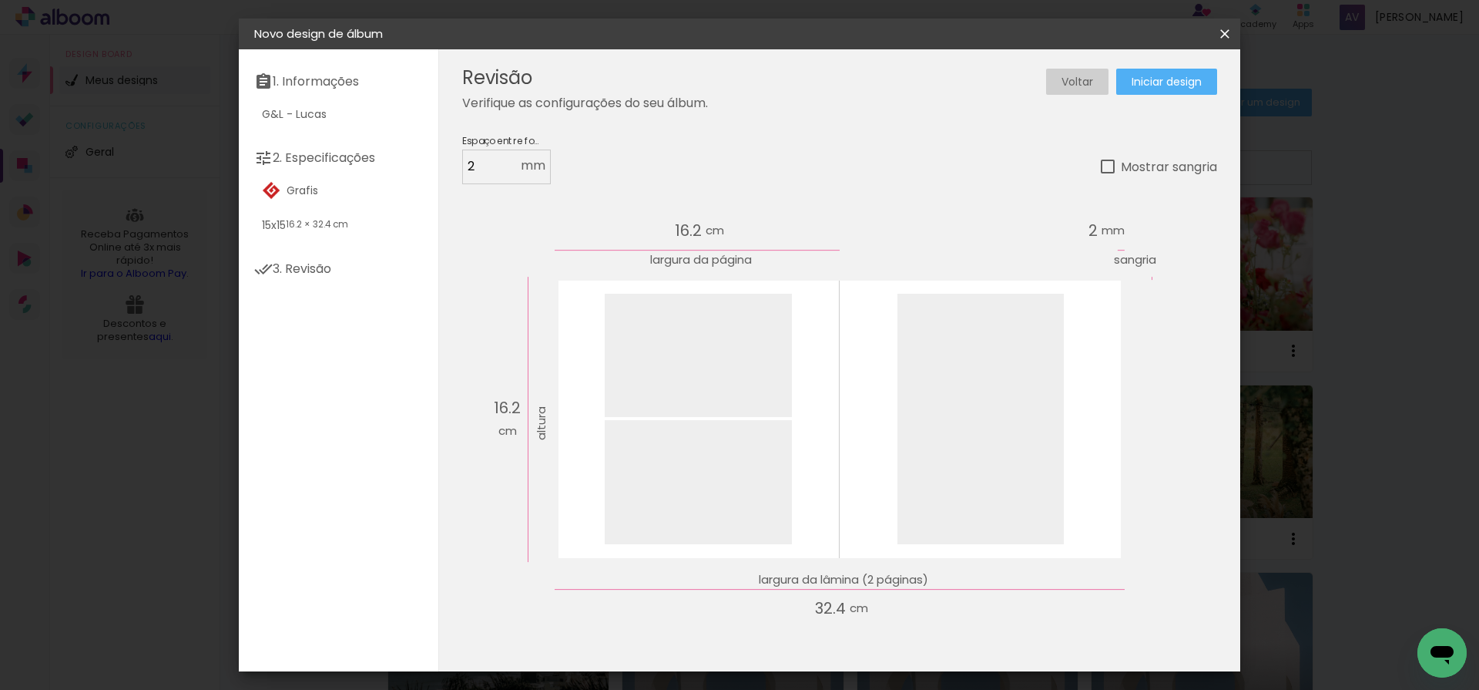
click at [1182, 82] on span "Iniciar design" at bounding box center [1167, 81] width 70 height 11
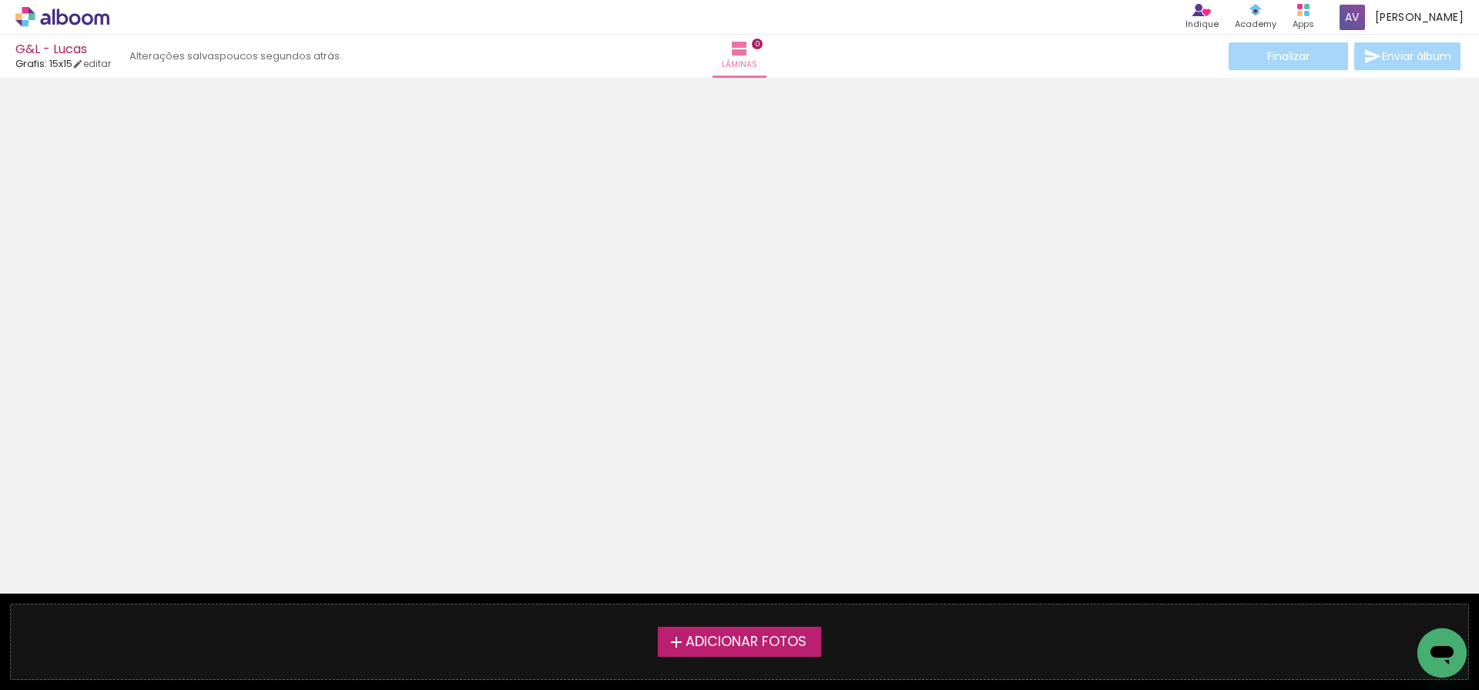
click at [740, 654] on label "Adicionar Fotos" at bounding box center [740, 640] width 164 height 29
click at [0, 0] on input "file" at bounding box center [0, 0] width 0 height 0
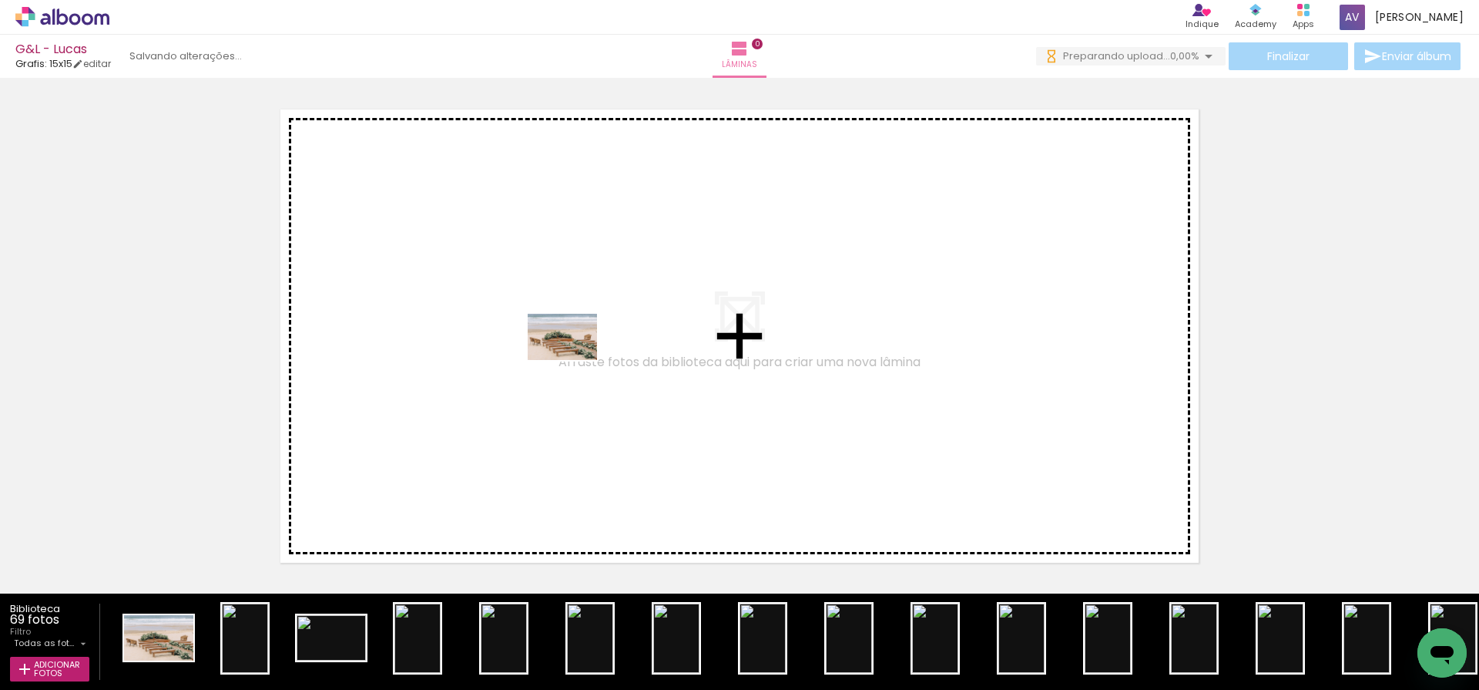
drag, startPoint x: 148, startPoint y: 641, endPoint x: 574, endPoint y: 360, distance: 510.5
click at [574, 360] on quentale-workspace at bounding box center [739, 345] width 1479 height 690
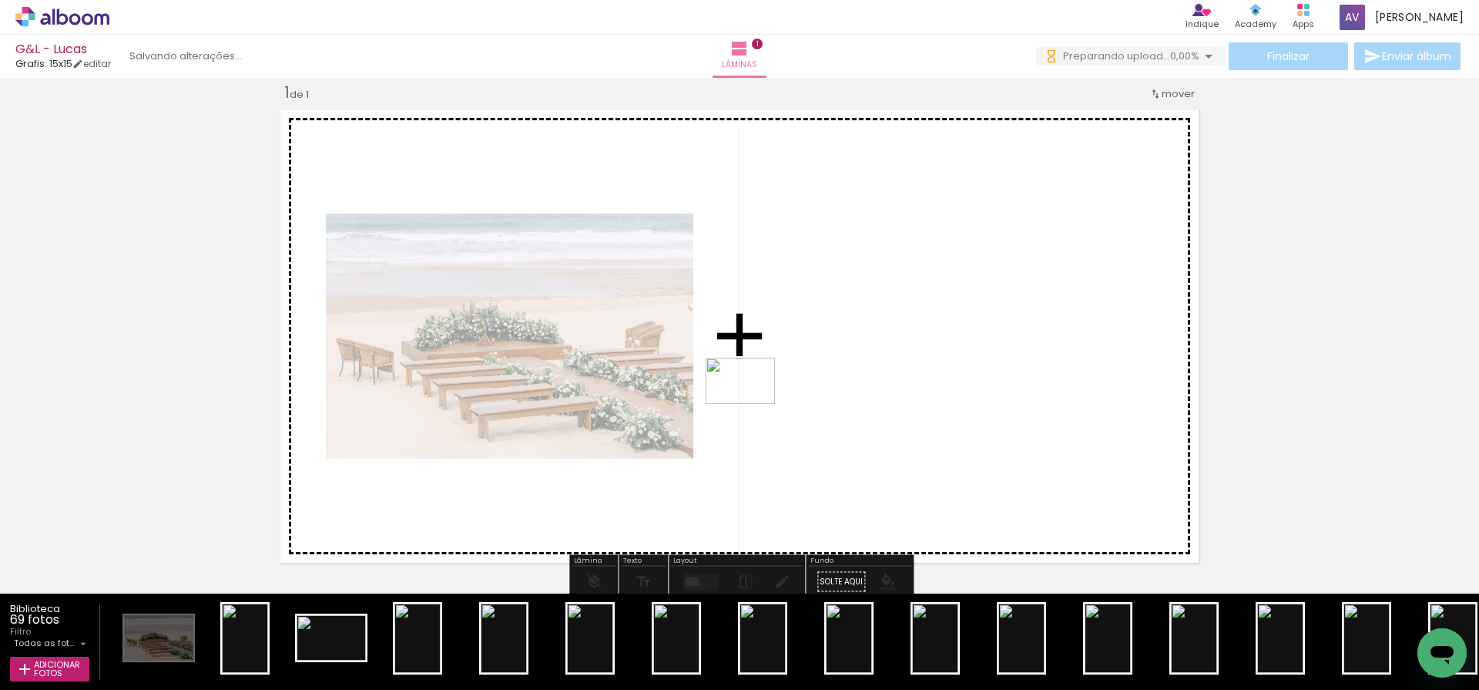
drag, startPoint x: 312, startPoint y: 640, endPoint x: 752, endPoint y: 404, distance: 499.2
click at [752, 404] on quentale-workspace at bounding box center [739, 345] width 1479 height 690
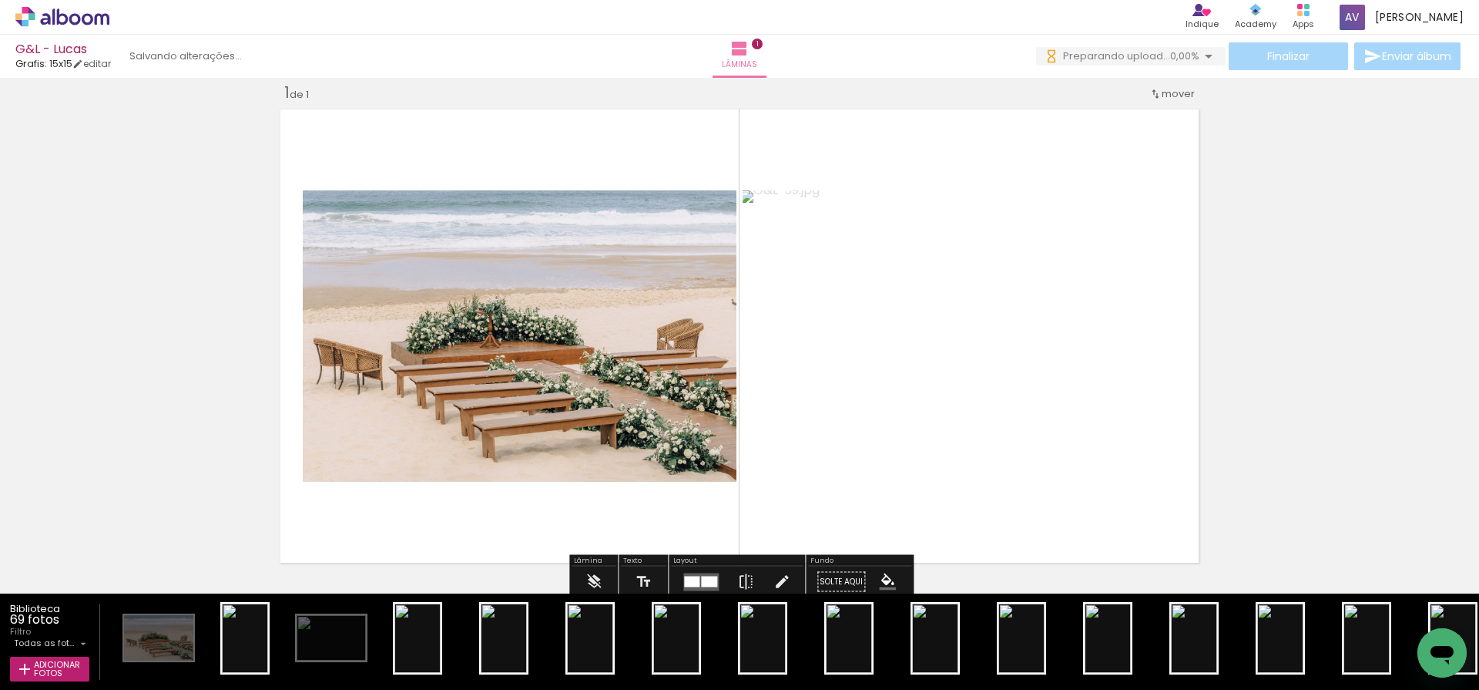
scroll to position [458, 0]
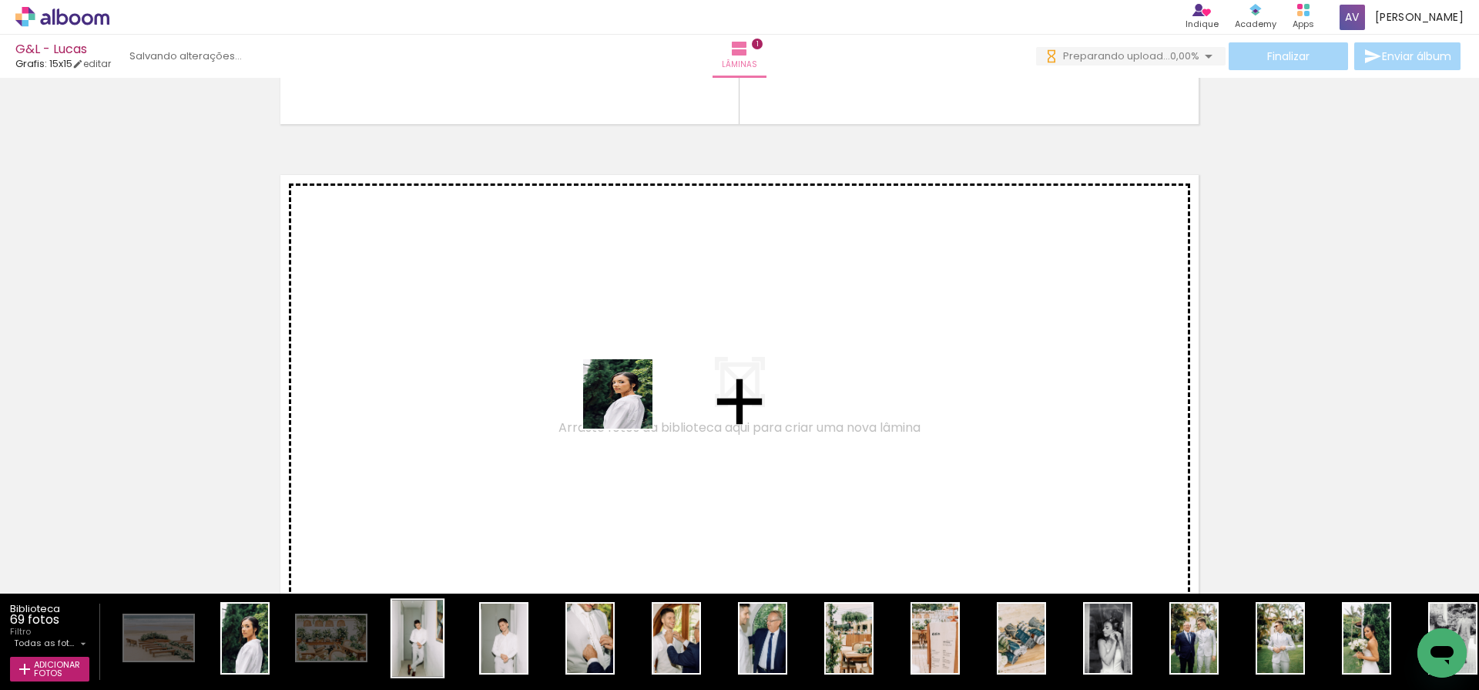
click at [630, 405] on quentale-workspace at bounding box center [739, 345] width 1479 height 690
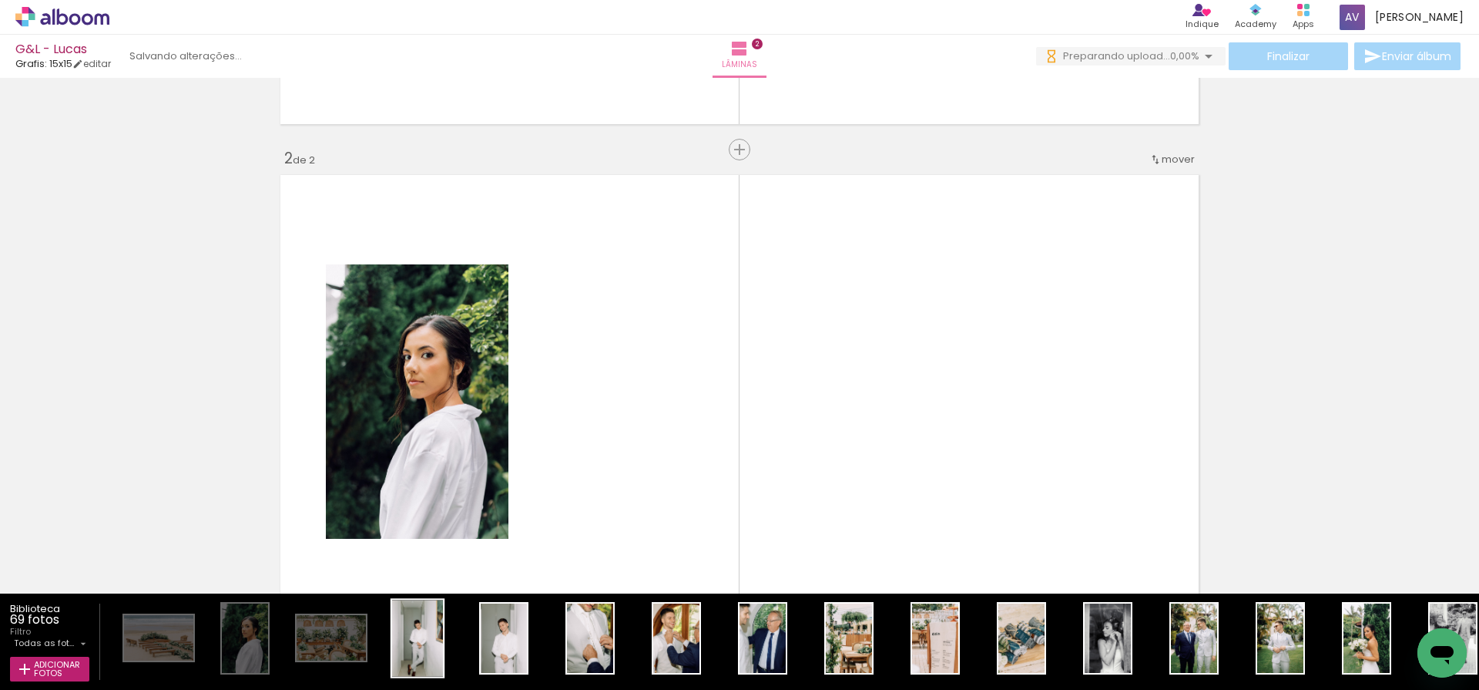
scroll to position [523, 0]
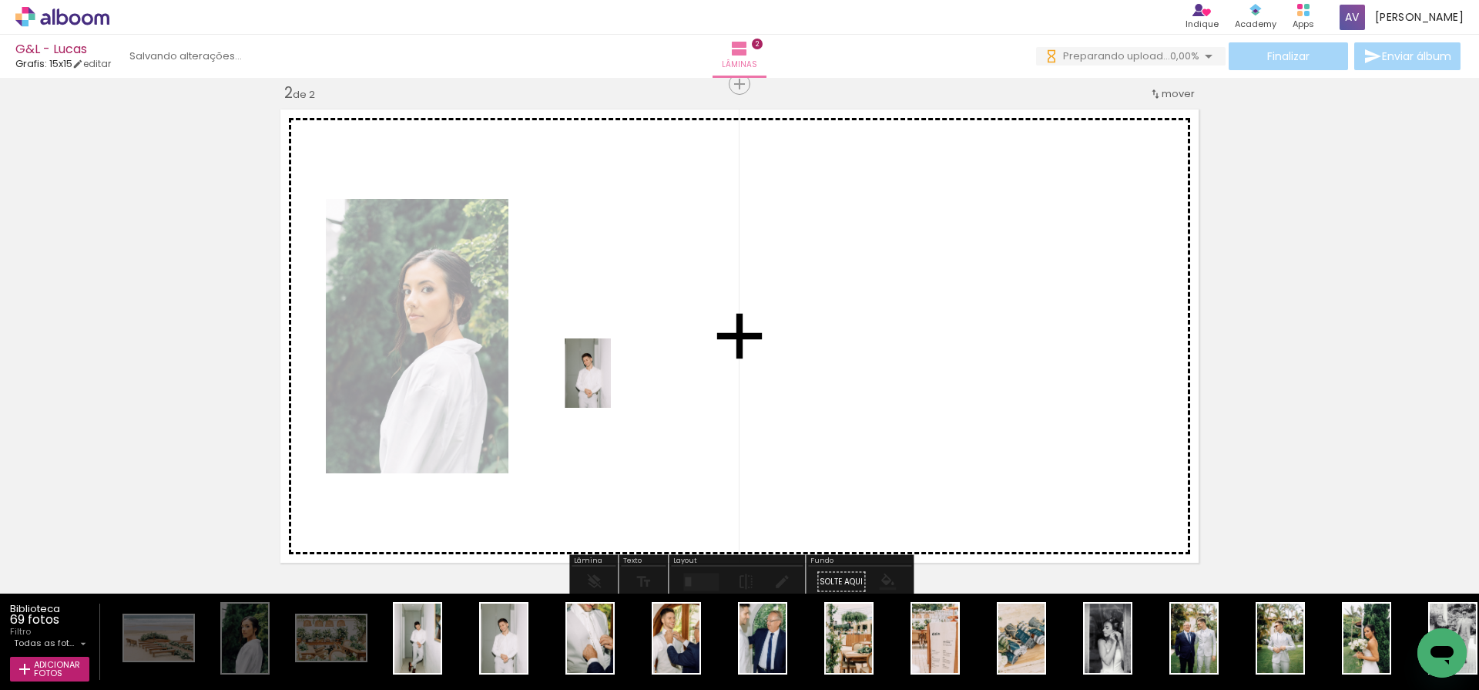
drag, startPoint x: 508, startPoint y: 649, endPoint x: 611, endPoint y: 384, distance: 283.7
click at [611, 384] on quentale-workspace at bounding box center [739, 345] width 1479 height 690
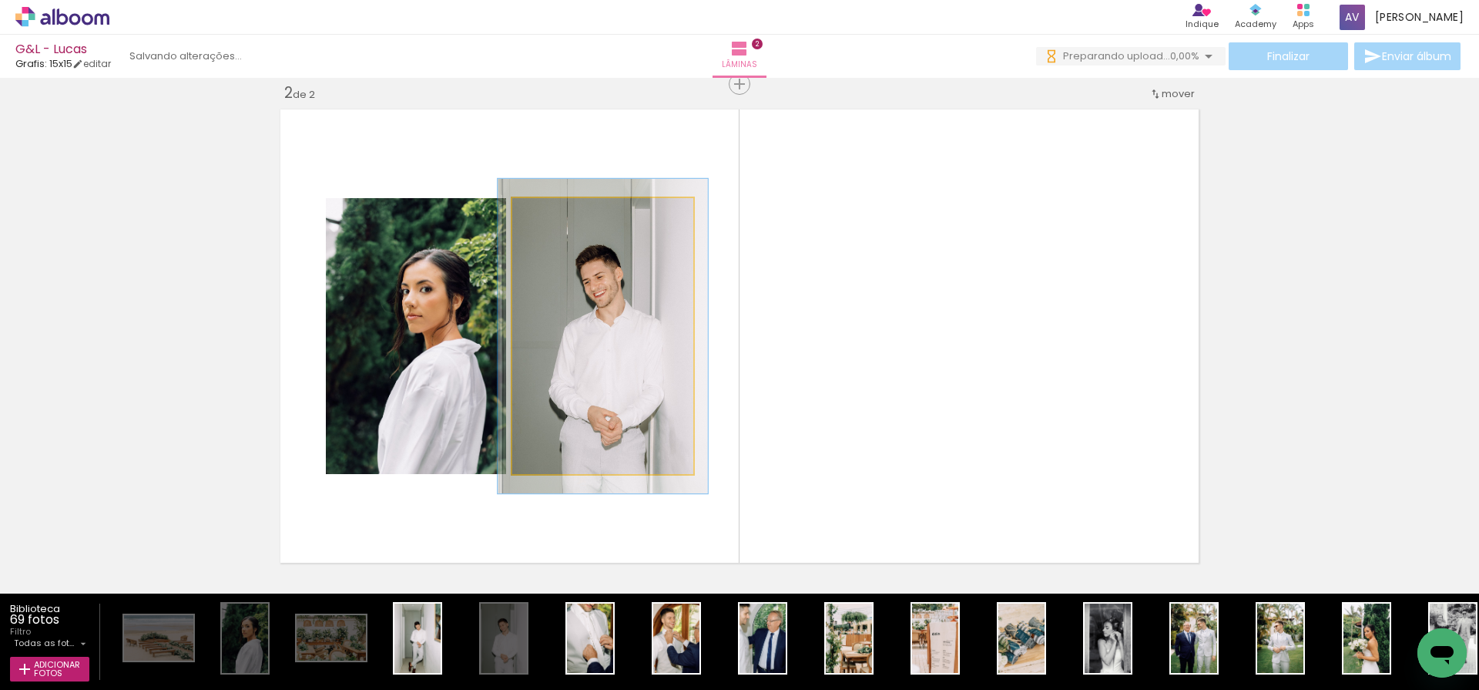
type paper-slider "114"
click at [556, 215] on div at bounding box center [556, 214] width 14 height 14
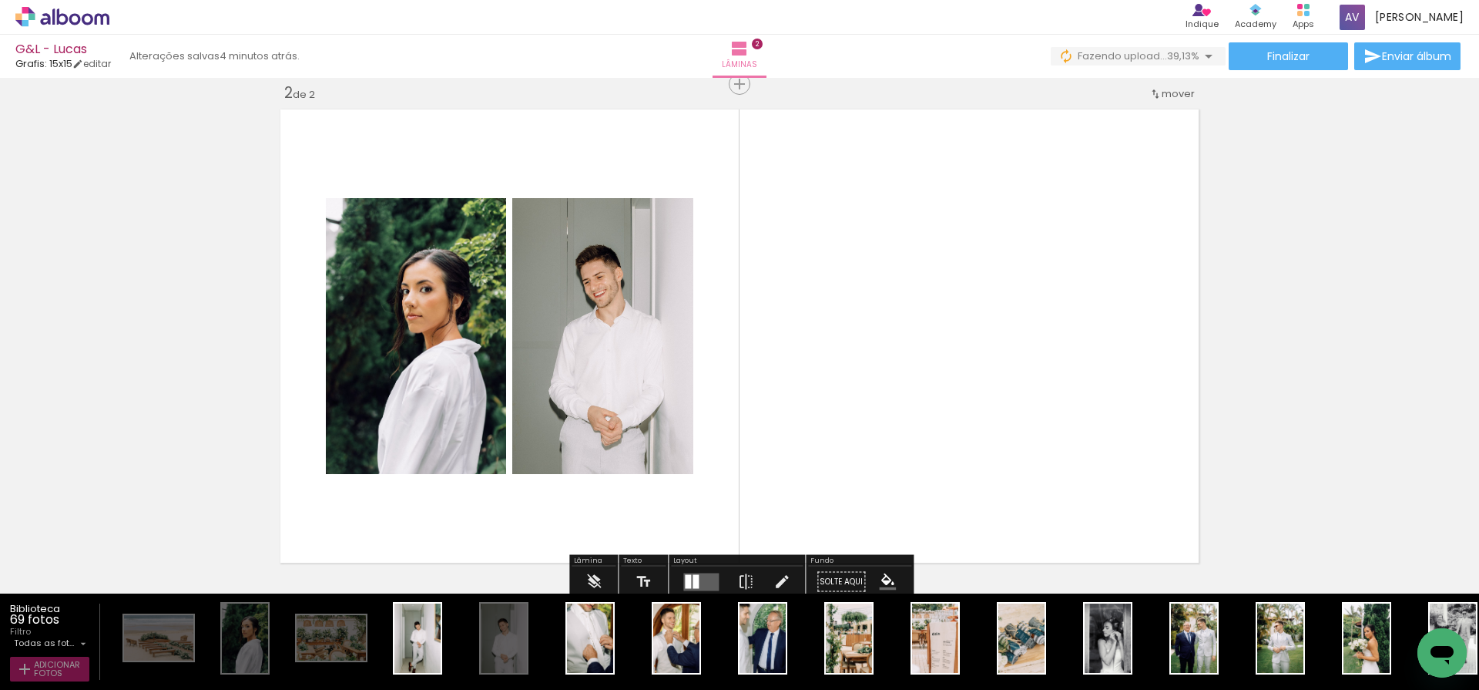
click at [65, 661] on span "Adicionar Fotos" at bounding box center [57, 668] width 46 height 17
click at [0, 0] on input "file" at bounding box center [0, 0] width 0 height 0
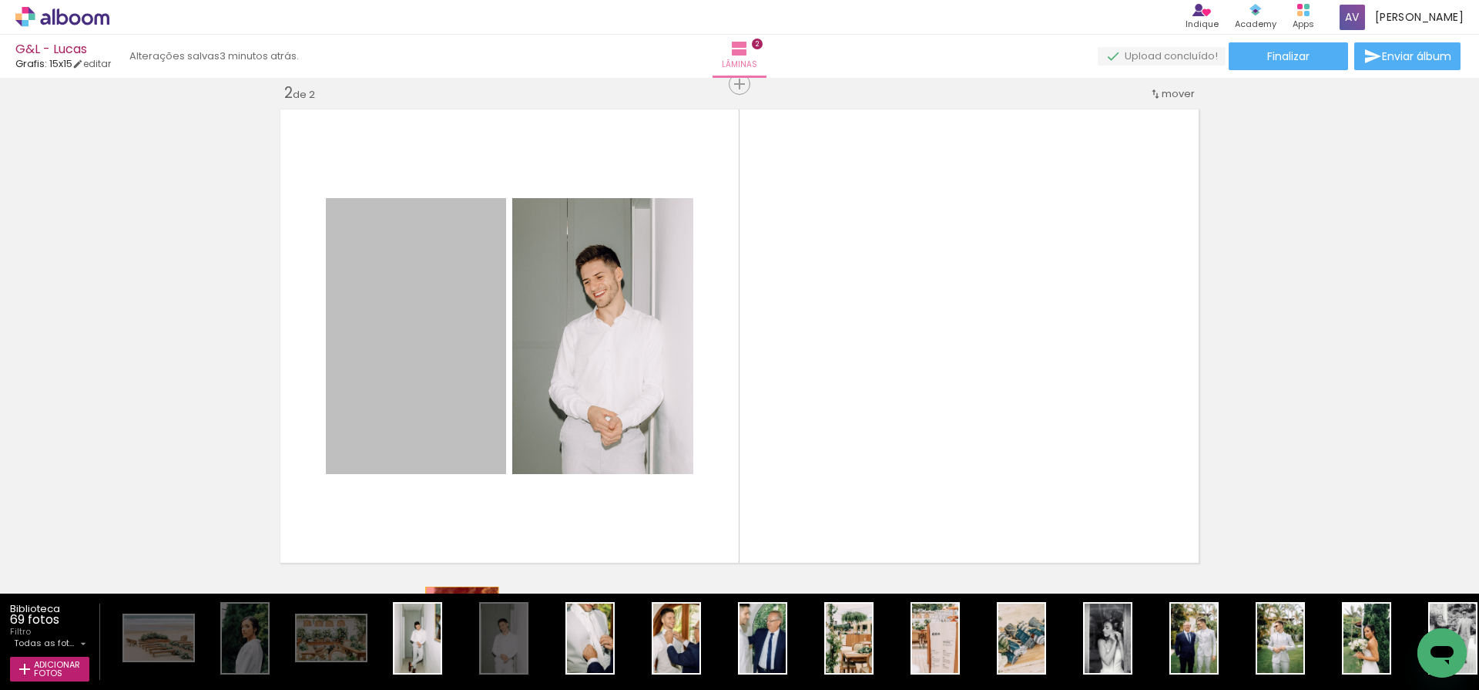
drag, startPoint x: 422, startPoint y: 374, endPoint x: 482, endPoint y: 339, distance: 68.7
click at [456, 663] on quentale-workspace at bounding box center [739, 345] width 1479 height 690
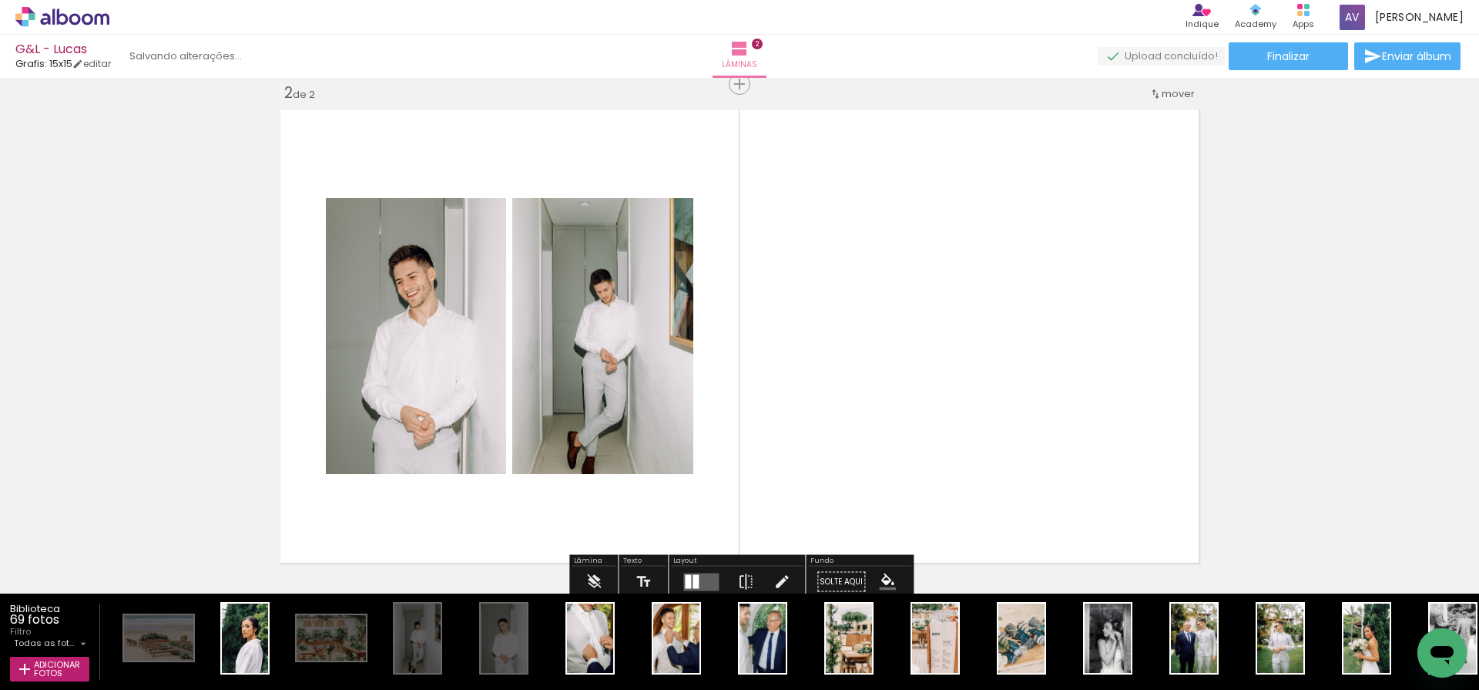
drag, startPoint x: 420, startPoint y: 635, endPoint x: 378, endPoint y: 529, distance: 113.7
click at [378, 529] on quentale-workspace at bounding box center [739, 345] width 1479 height 690
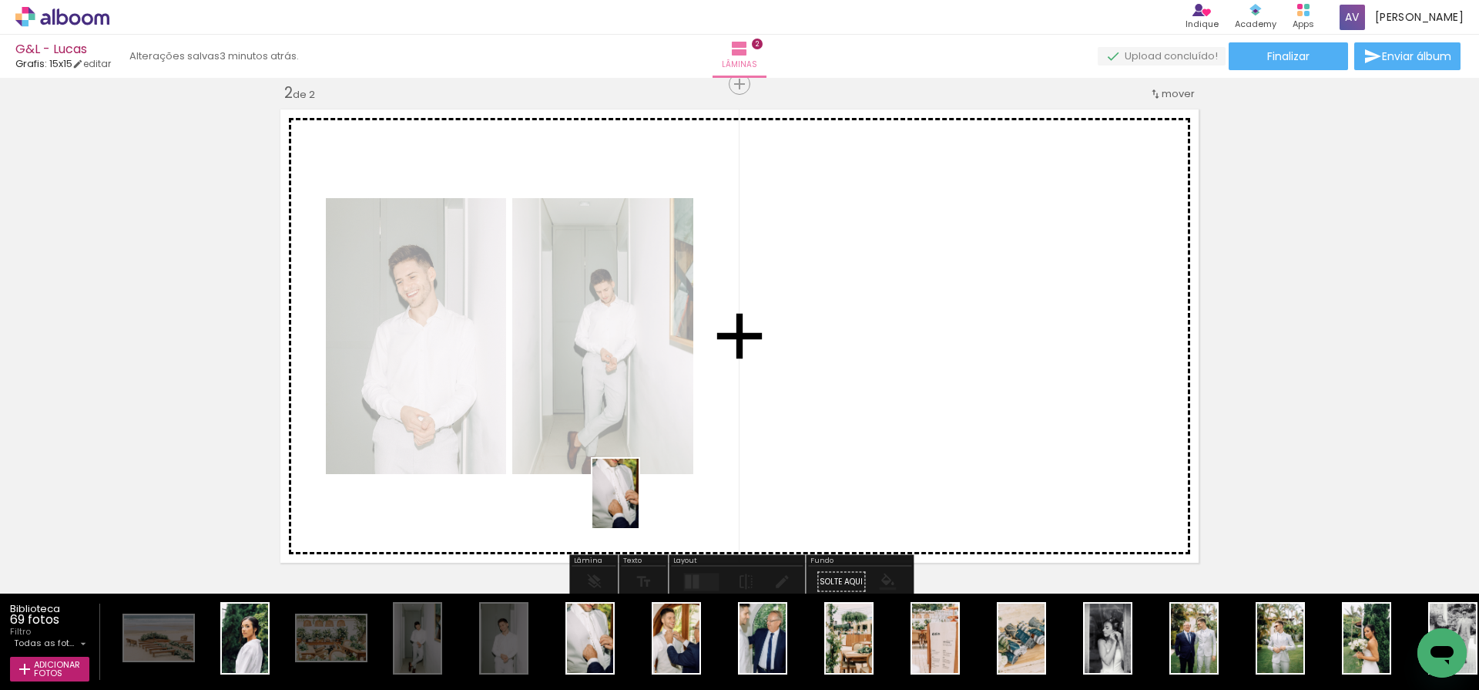
drag, startPoint x: 596, startPoint y: 646, endPoint x: 639, endPoint y: 505, distance: 147.5
click at [639, 505] on quentale-workspace at bounding box center [739, 345] width 1479 height 690
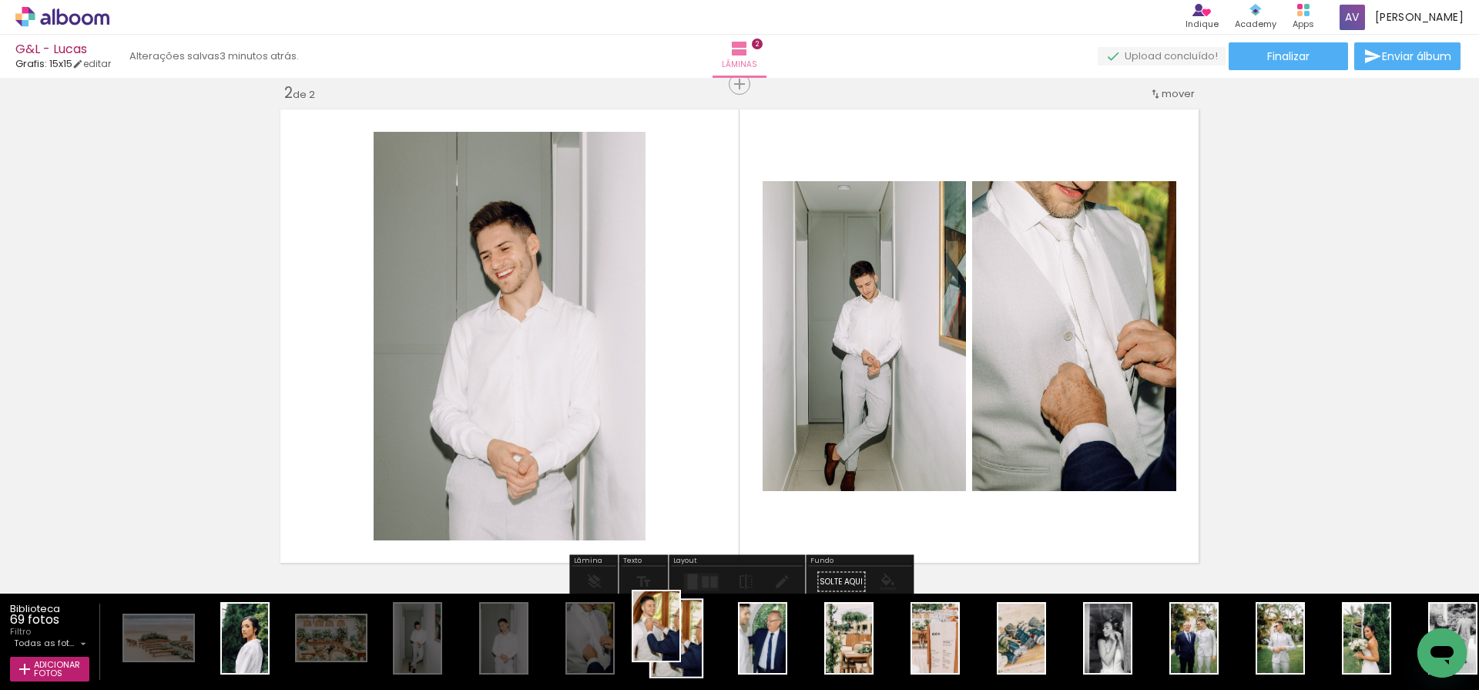
click at [680, 637] on div at bounding box center [676, 637] width 51 height 76
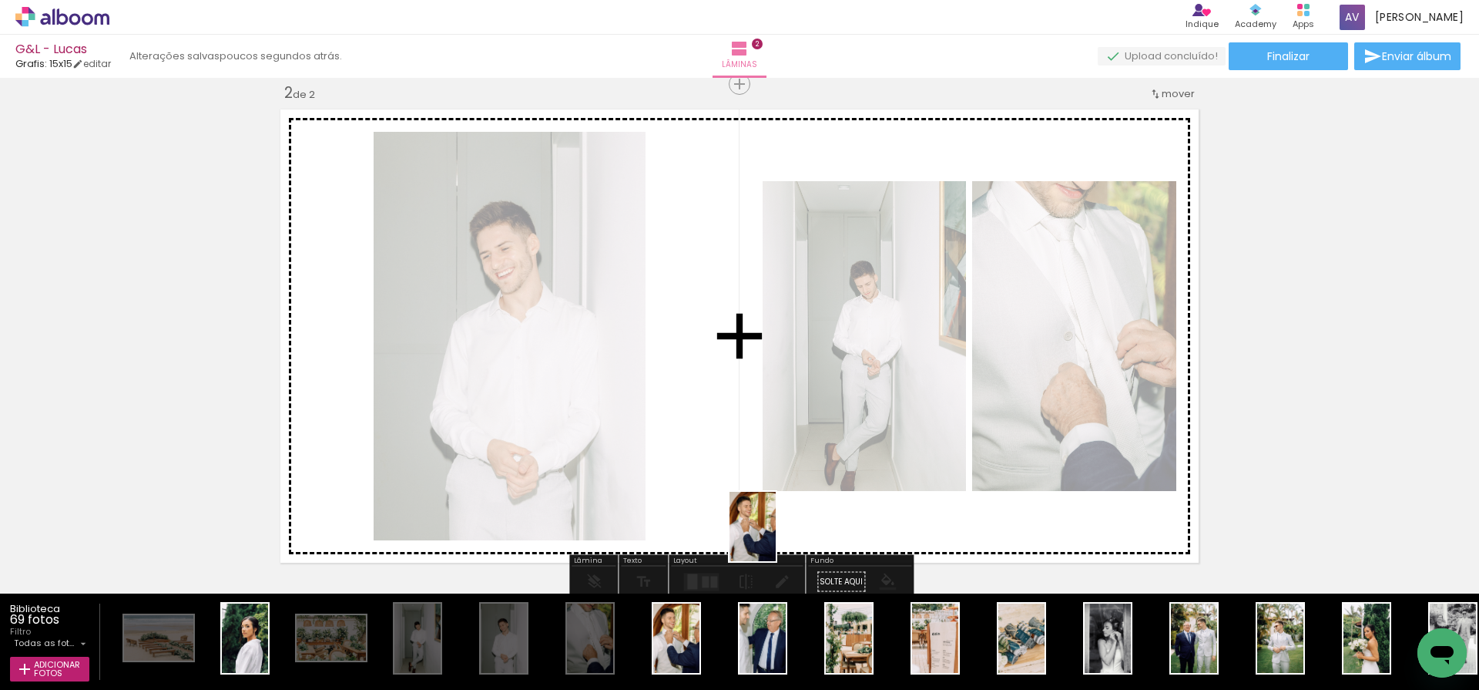
drag, startPoint x: 678, startPoint y: 645, endPoint x: 776, endPoint y: 537, distance: 145.6
click at [776, 537] on quentale-workspace at bounding box center [739, 345] width 1479 height 690
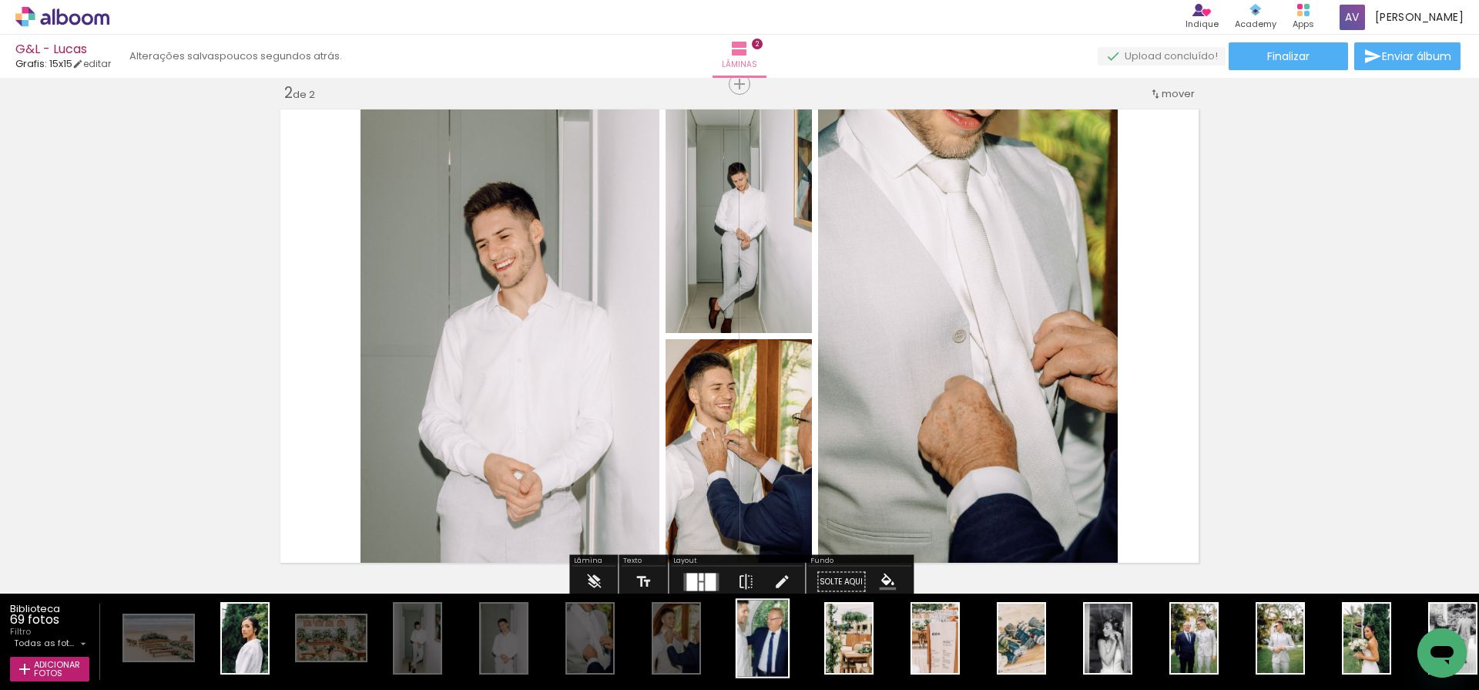
click at [193, 642] on div at bounding box center [158, 638] width 69 height 46
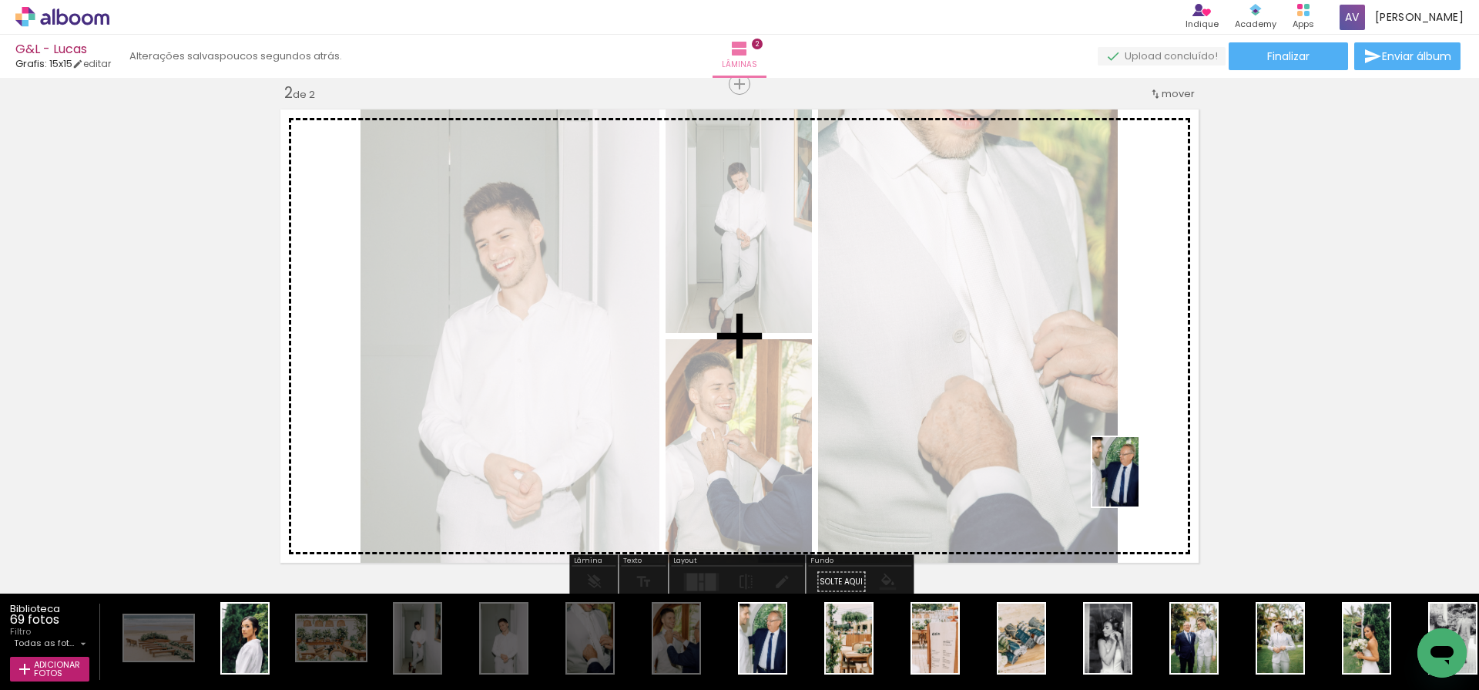
drag, startPoint x: 771, startPoint y: 642, endPoint x: 1150, endPoint y: 481, distance: 411.9
click at [1150, 481] on quentale-workspace at bounding box center [739, 345] width 1479 height 690
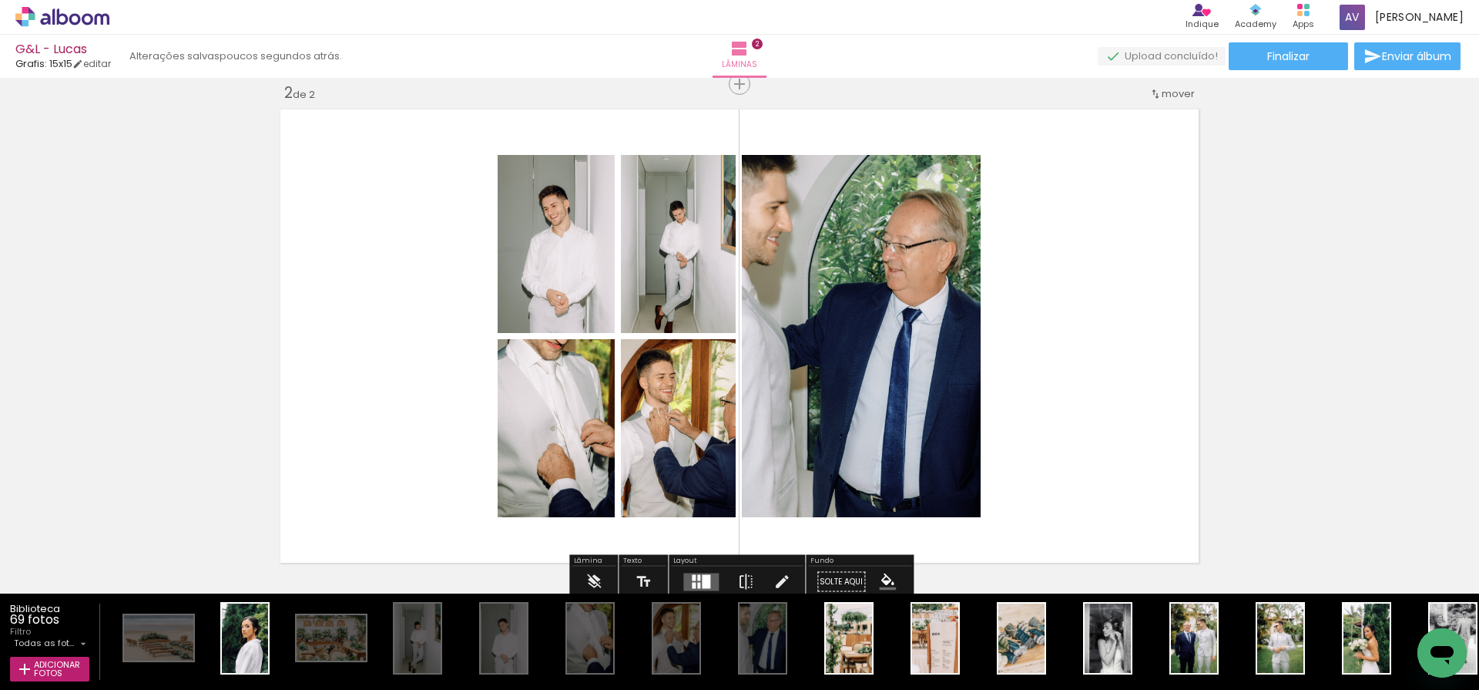
click at [707, 586] on div at bounding box center [706, 581] width 8 height 14
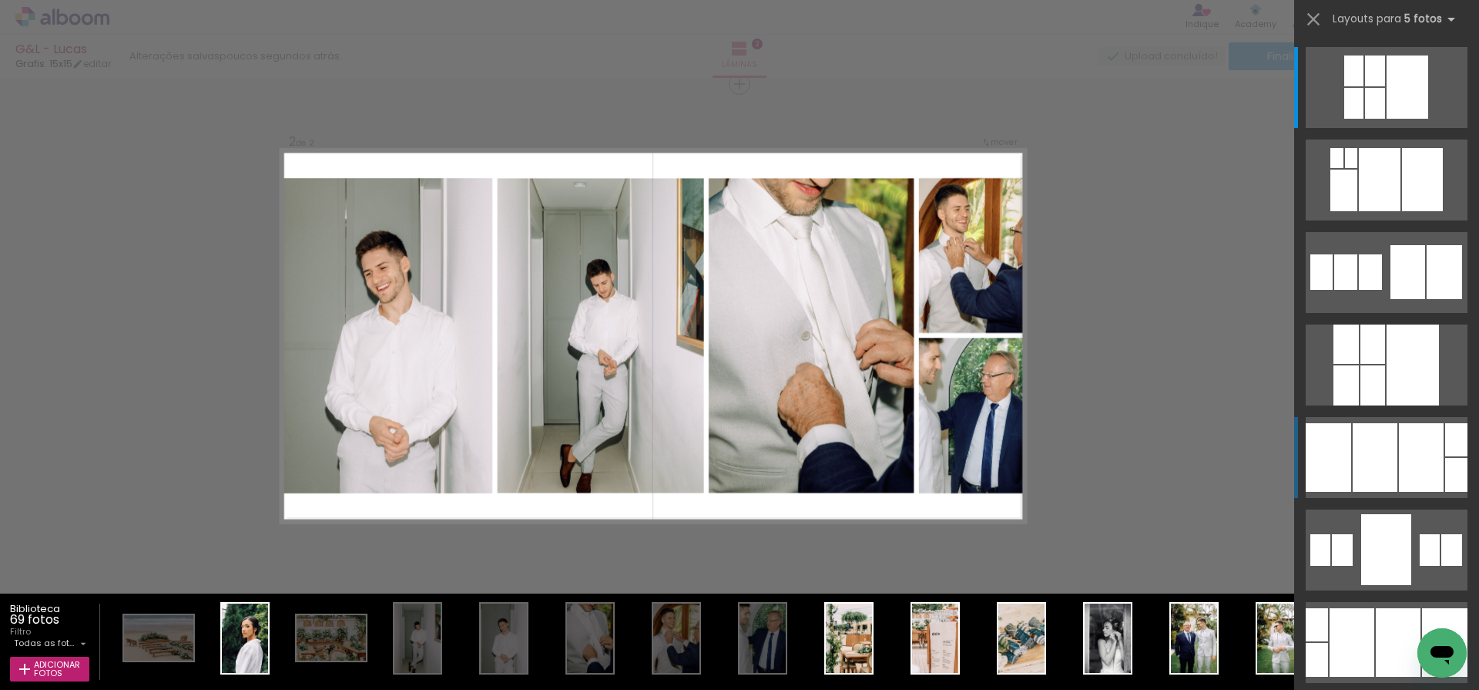
click at [1343, 364] on div at bounding box center [1346, 343] width 25 height 39
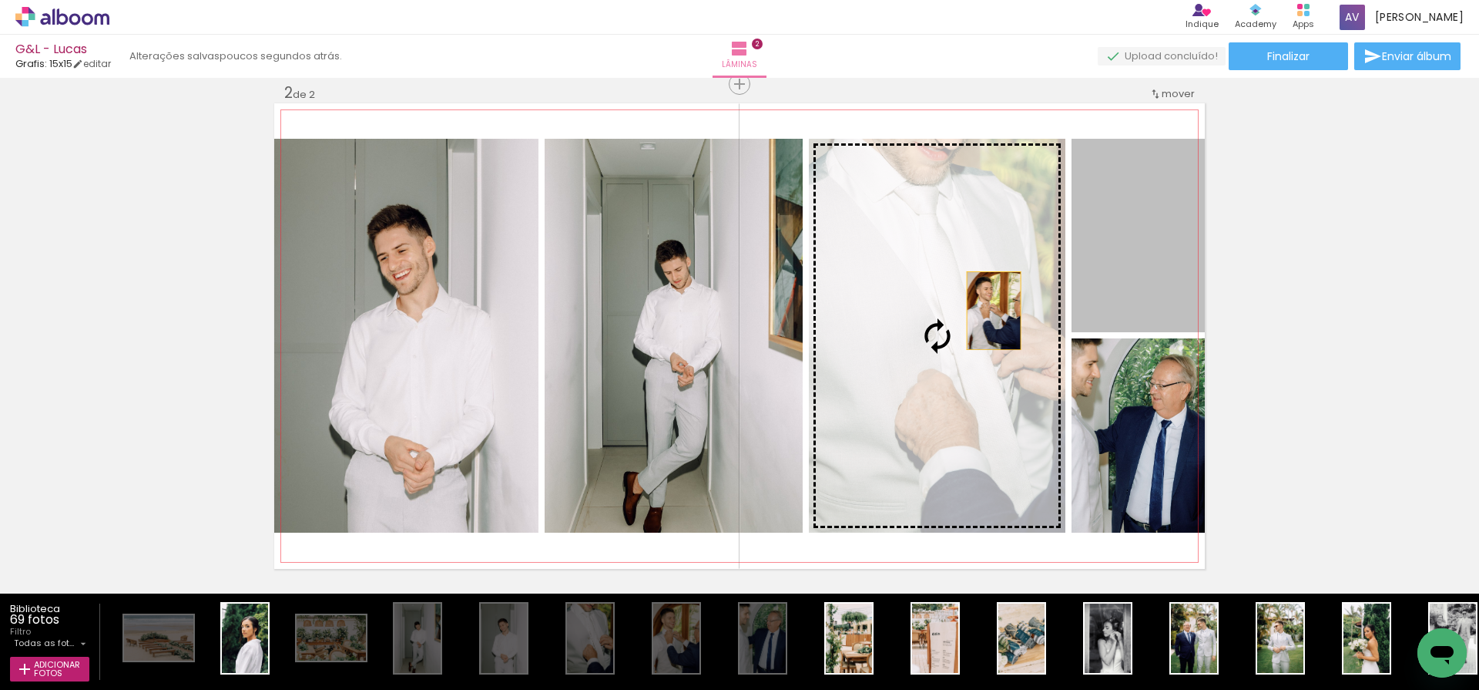
drag, startPoint x: 1157, startPoint y: 253, endPoint x: 974, endPoint y: 318, distance: 193.7
click at [0, 0] on slot at bounding box center [0, 0] width 0 height 0
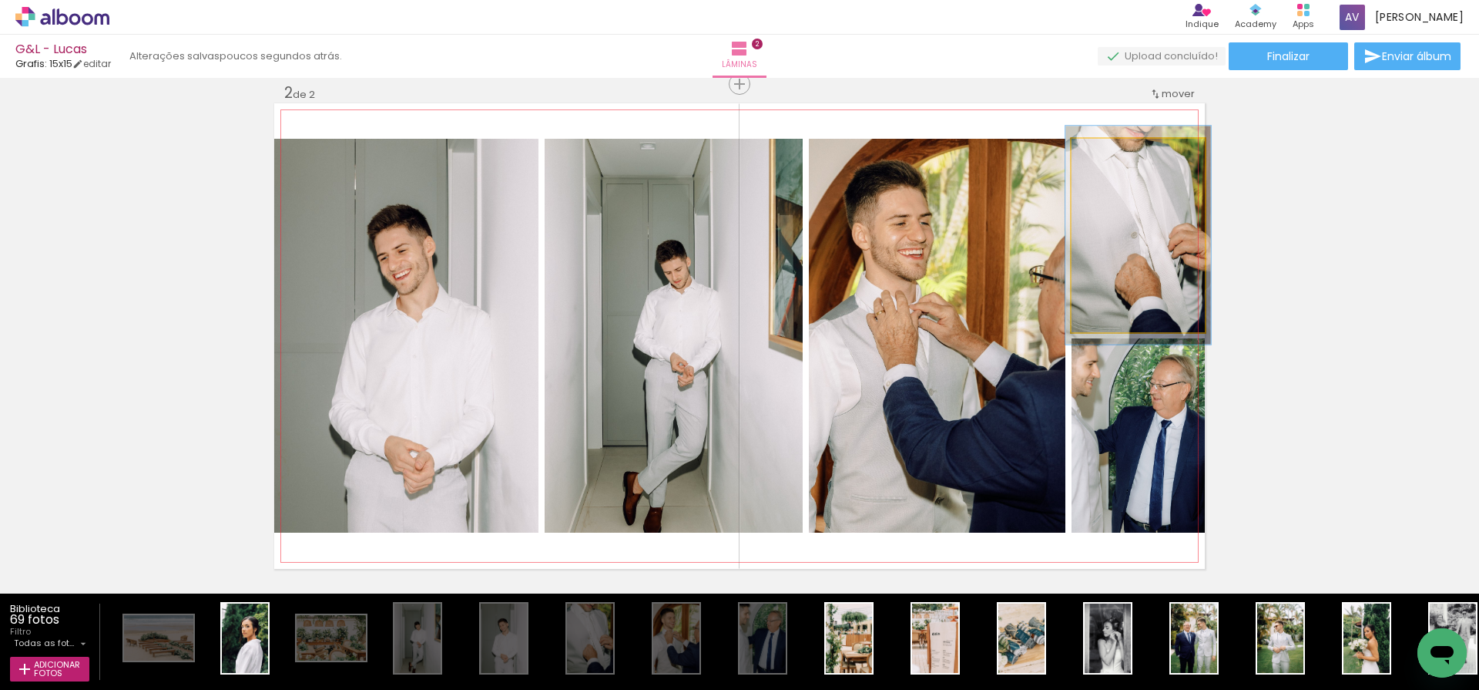
type paper-slider "109"
click at [1110, 150] on div at bounding box center [1113, 155] width 14 height 14
click at [1139, 258] on div at bounding box center [1136, 232] width 146 height 218
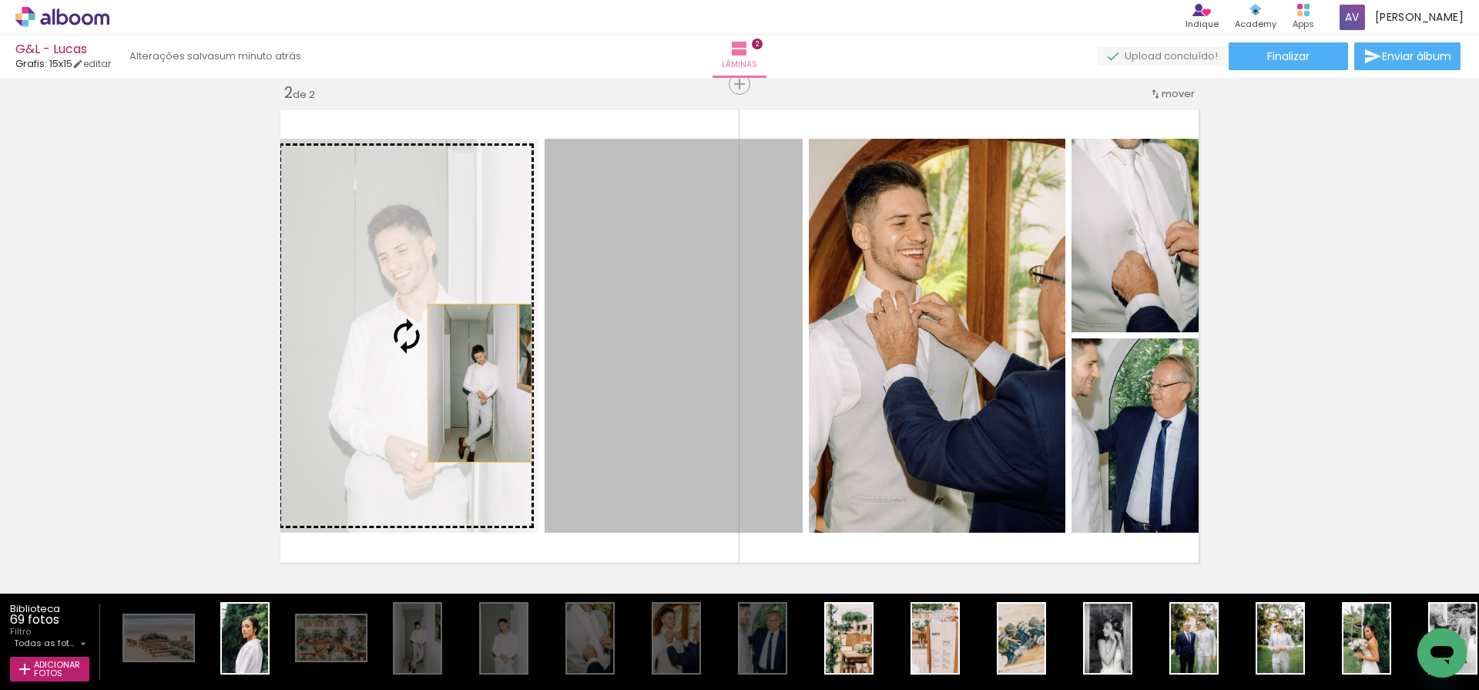
drag, startPoint x: 720, startPoint y: 384, endPoint x: 476, endPoint y: 383, distance: 243.5
click at [0, 0] on slot at bounding box center [0, 0] width 0 height 0
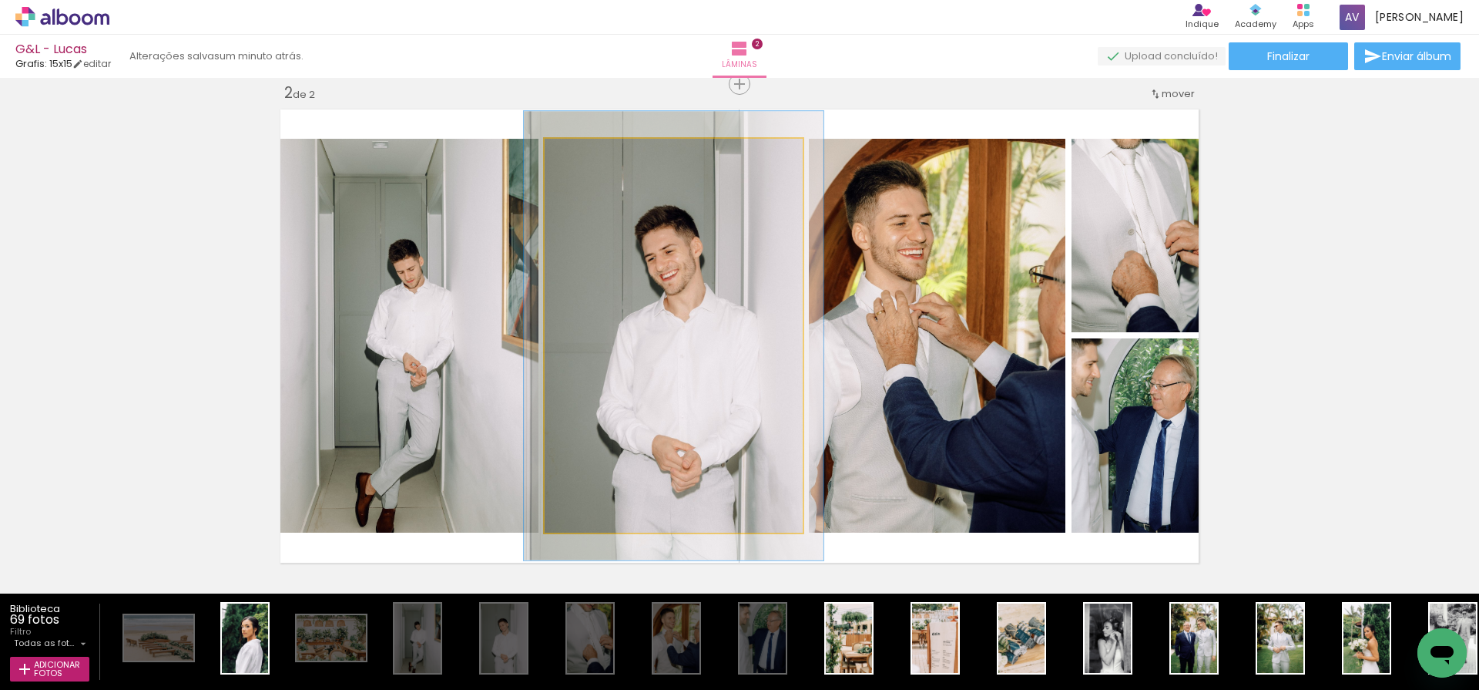
drag, startPoint x: 581, startPoint y: 156, endPoint x: 589, endPoint y: 159, distance: 9.3
type paper-slider "116"
click at [589, 159] on div at bounding box center [589, 155] width 14 height 14
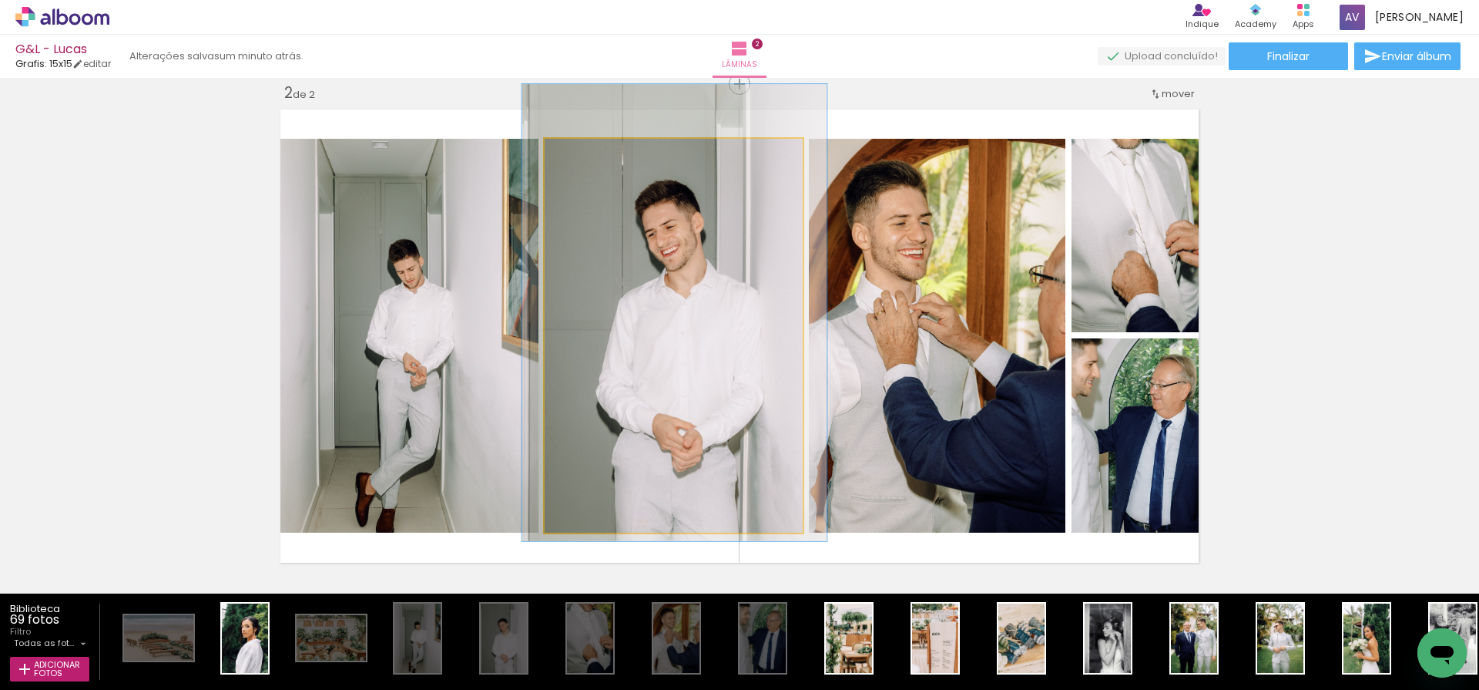
drag, startPoint x: 681, startPoint y: 327, endPoint x: 682, endPoint y: 304, distance: 23.1
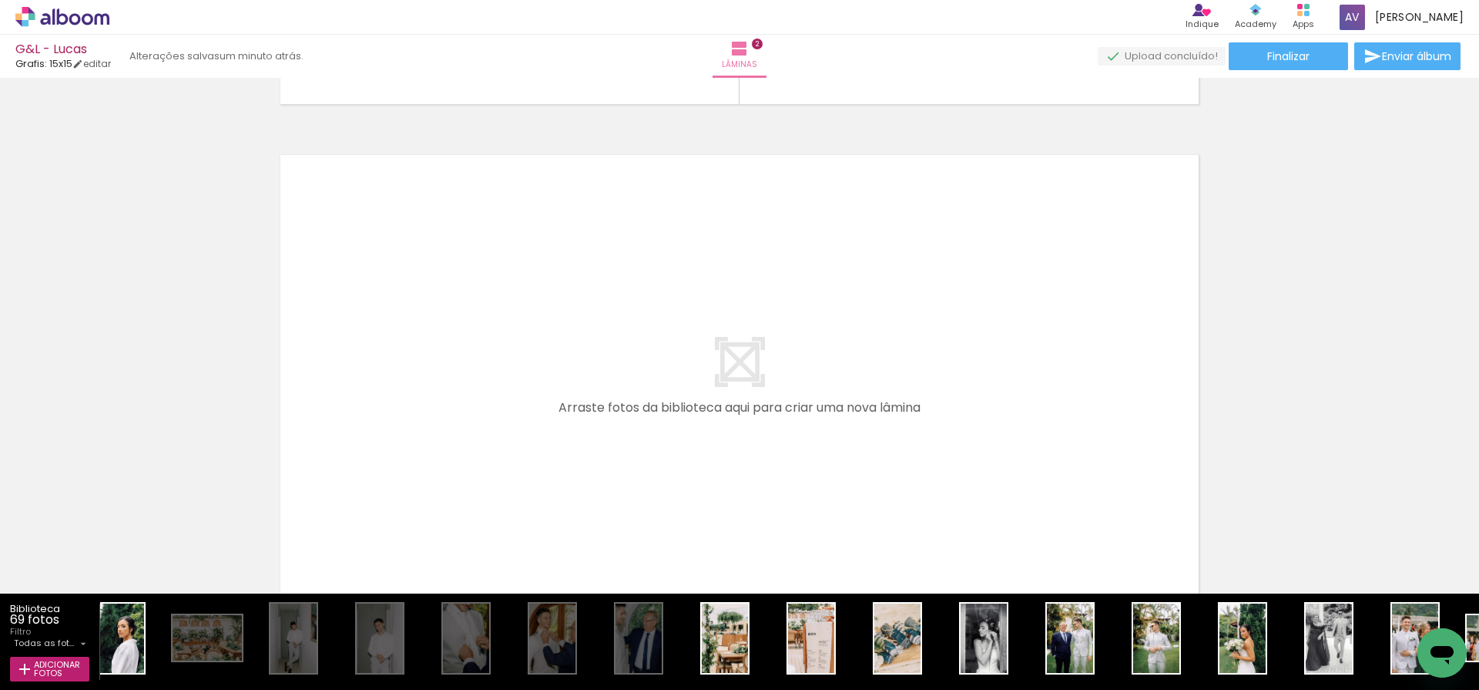
scroll to position [0, 110]
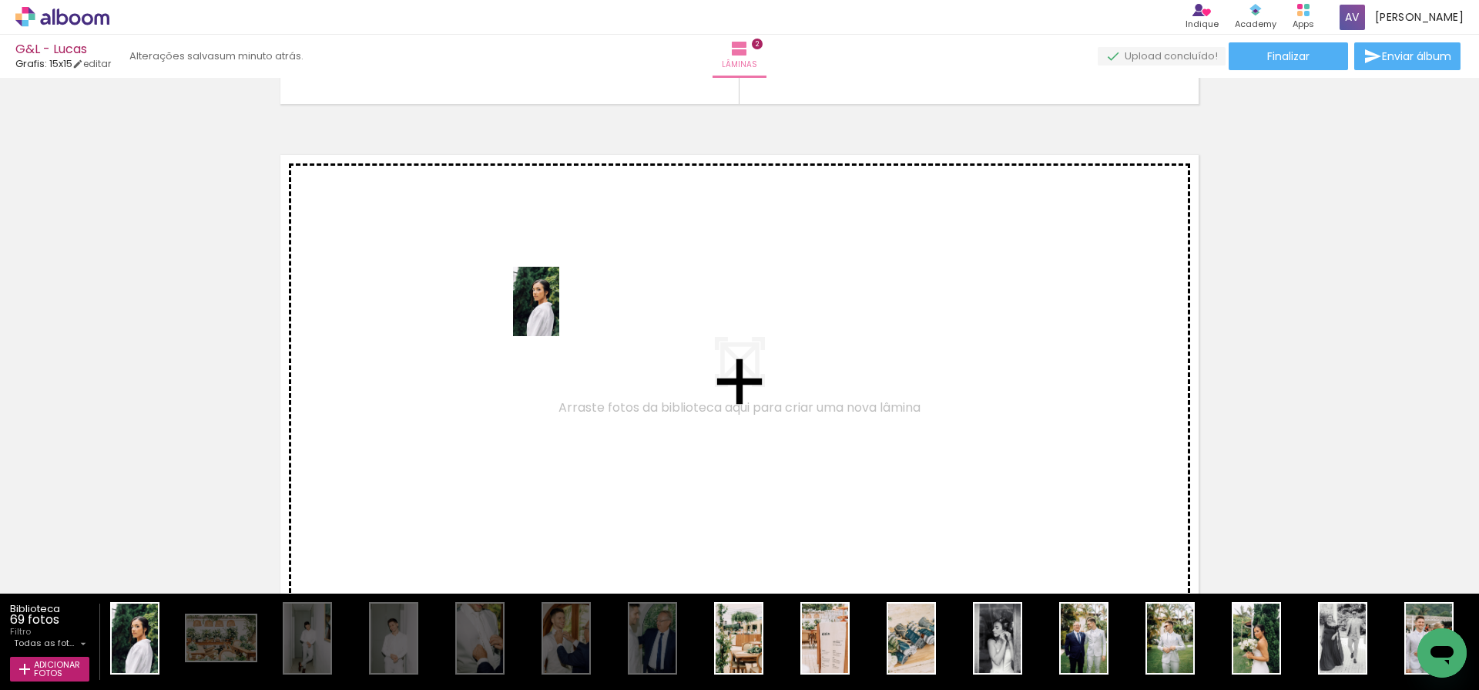
click at [561, 311] on quentale-workspace at bounding box center [739, 345] width 1479 height 690
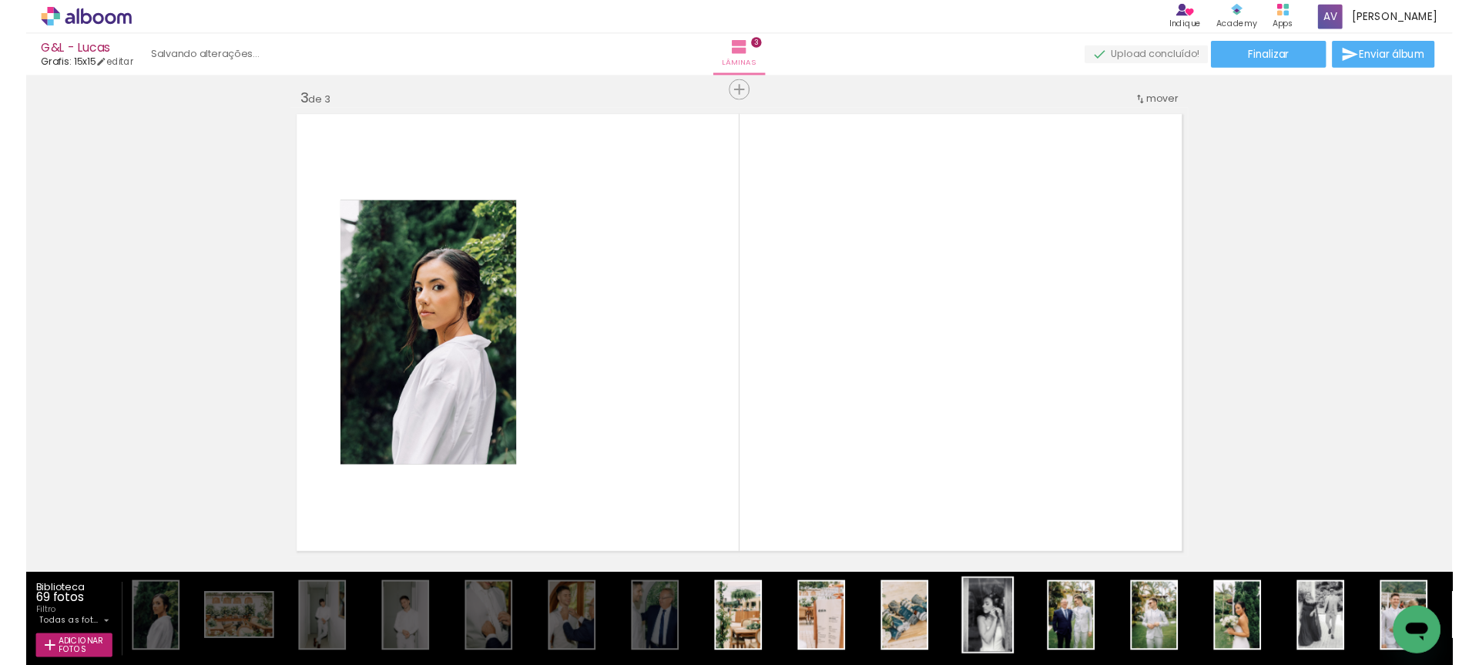
scroll to position [1027, 0]
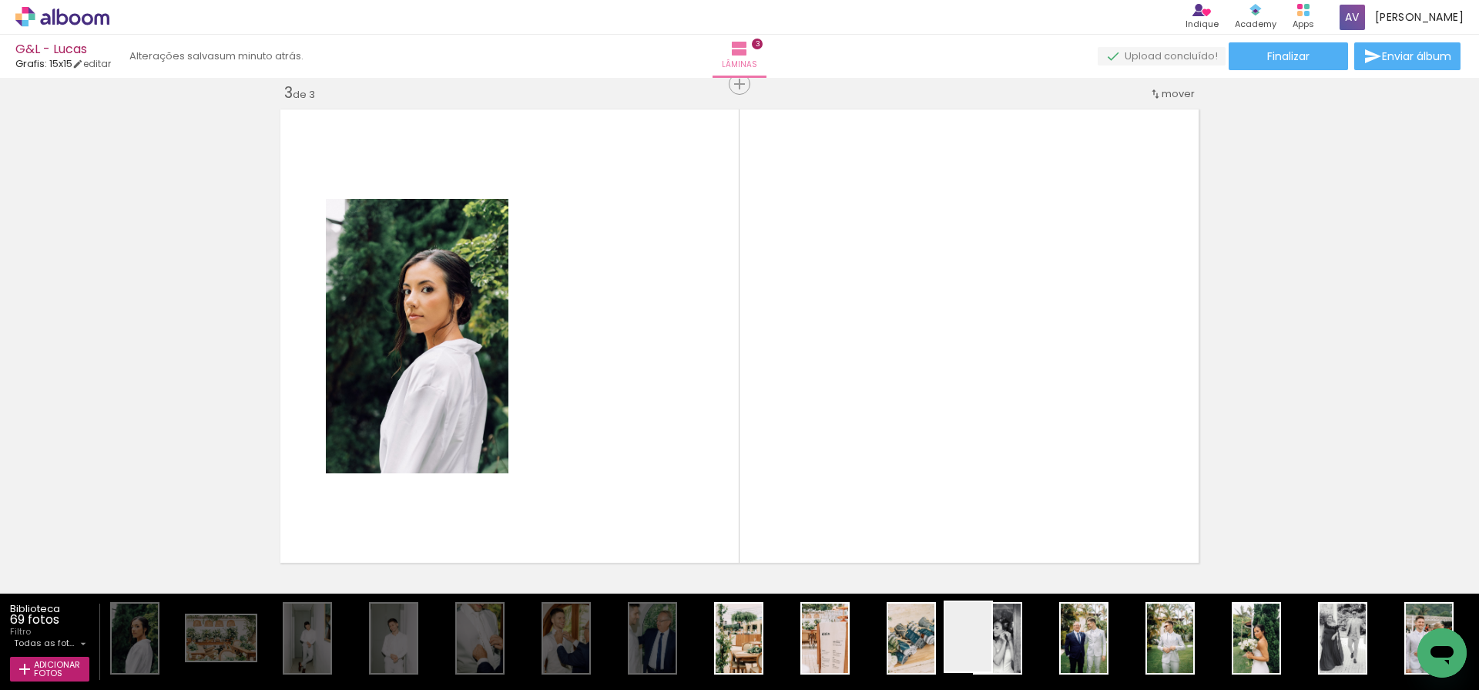
drag, startPoint x: 995, startPoint y: 654, endPoint x: 907, endPoint y: 438, distance: 232.9
click at [907, 438] on quentale-workspace at bounding box center [739, 345] width 1479 height 690
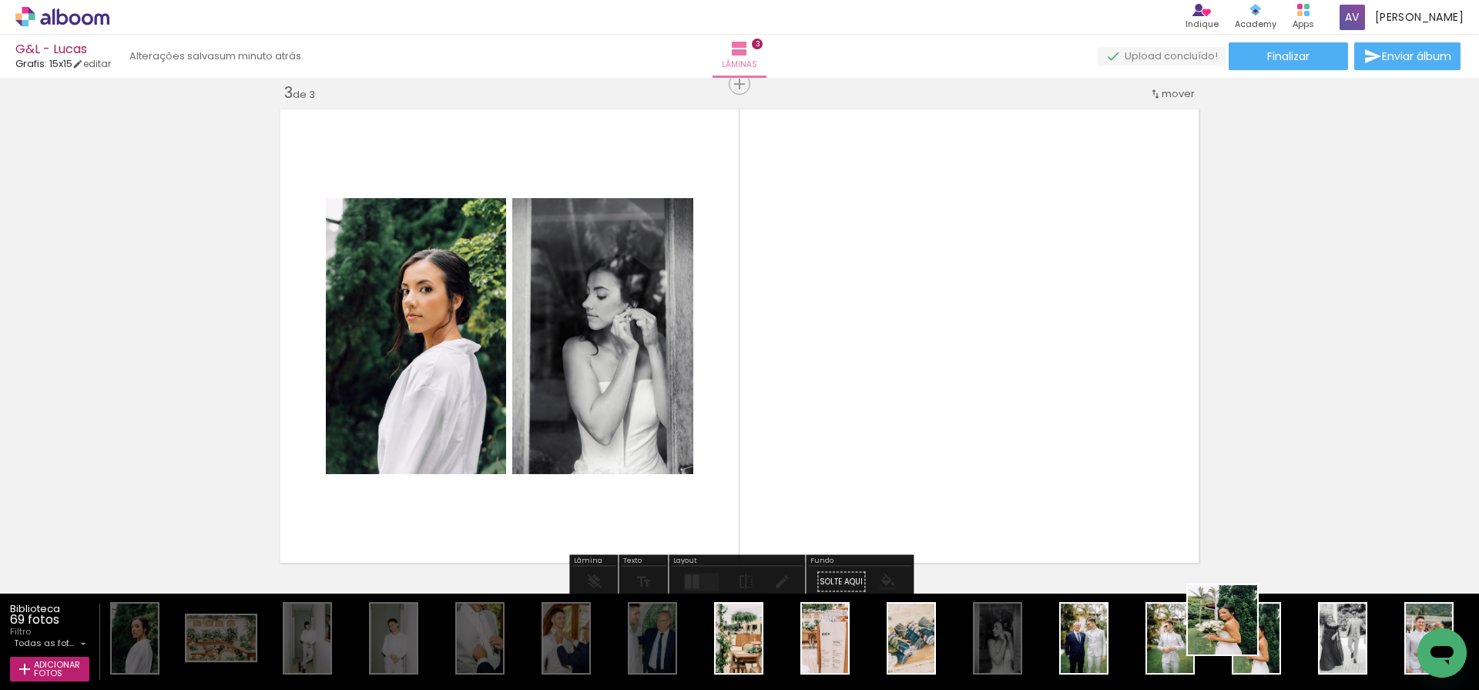
click at [1106, 484] on quentale-workspace at bounding box center [739, 345] width 1479 height 690
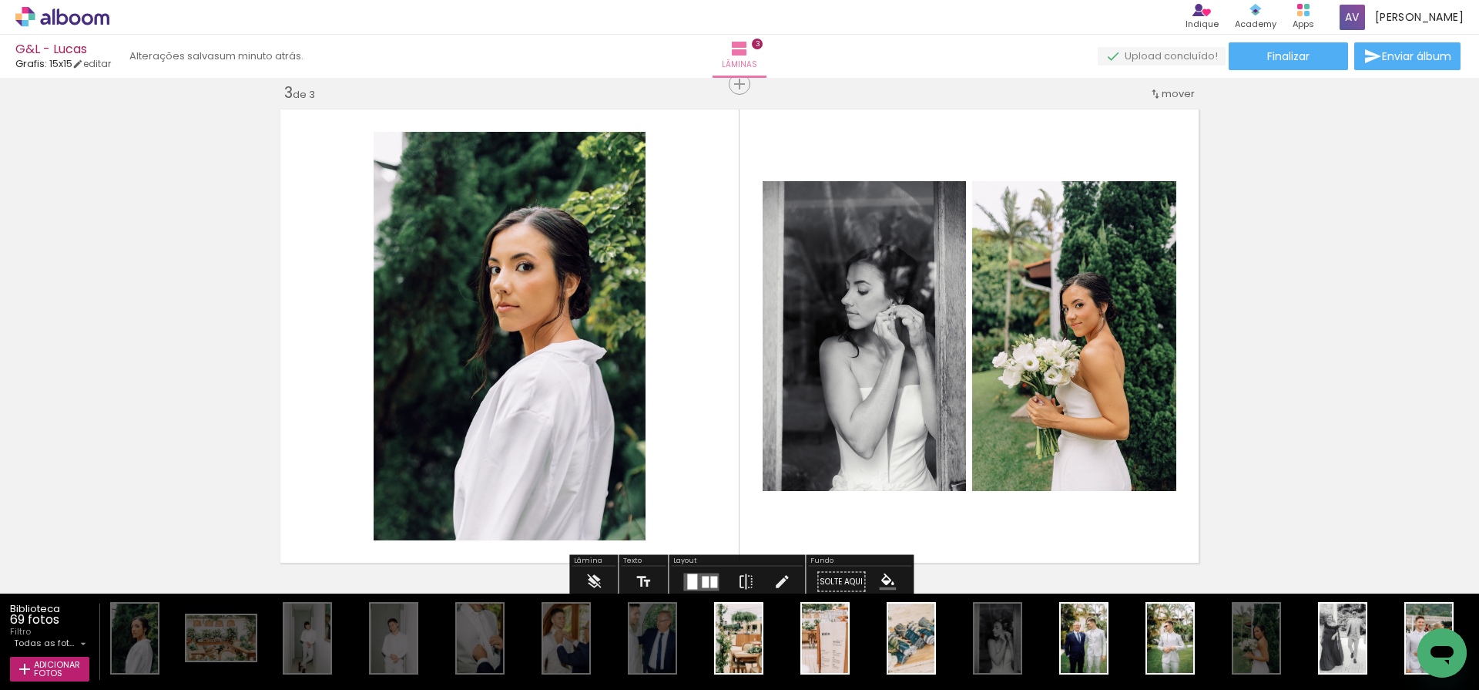
click at [690, 583] on div at bounding box center [692, 580] width 10 height 15
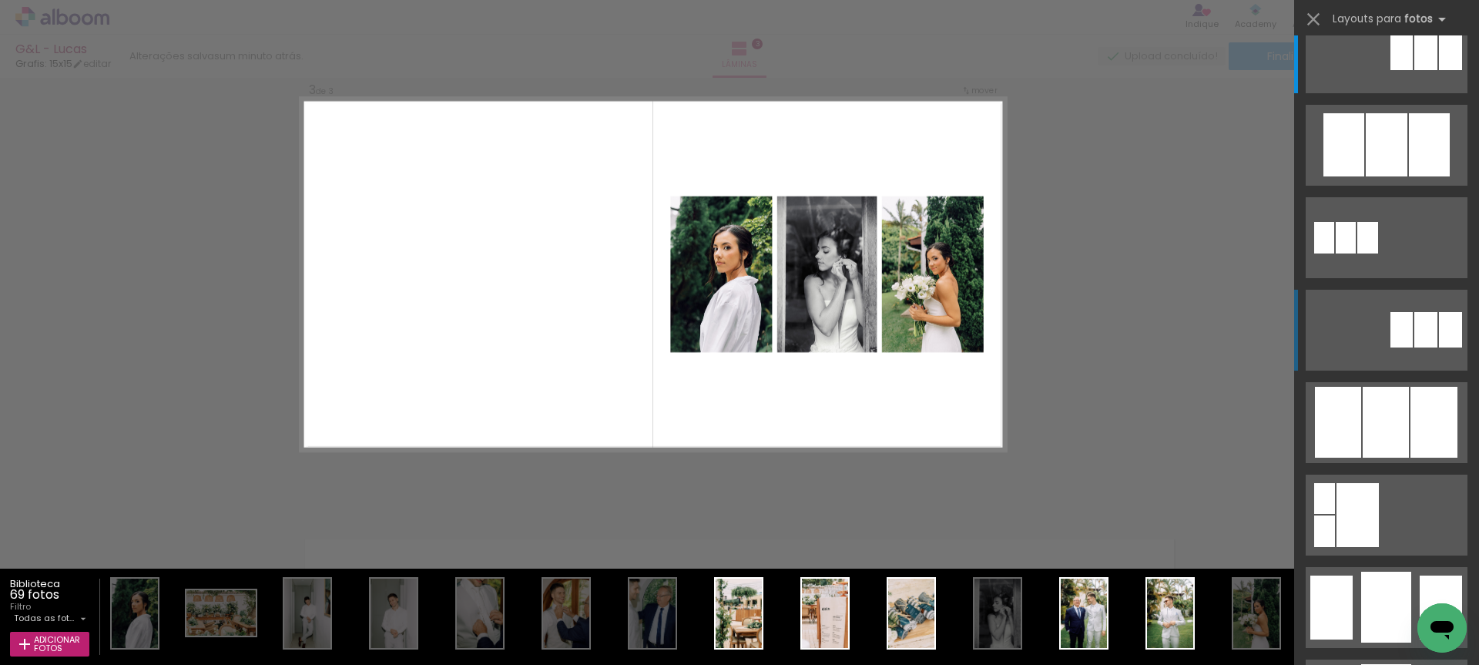
scroll to position [720, 0]
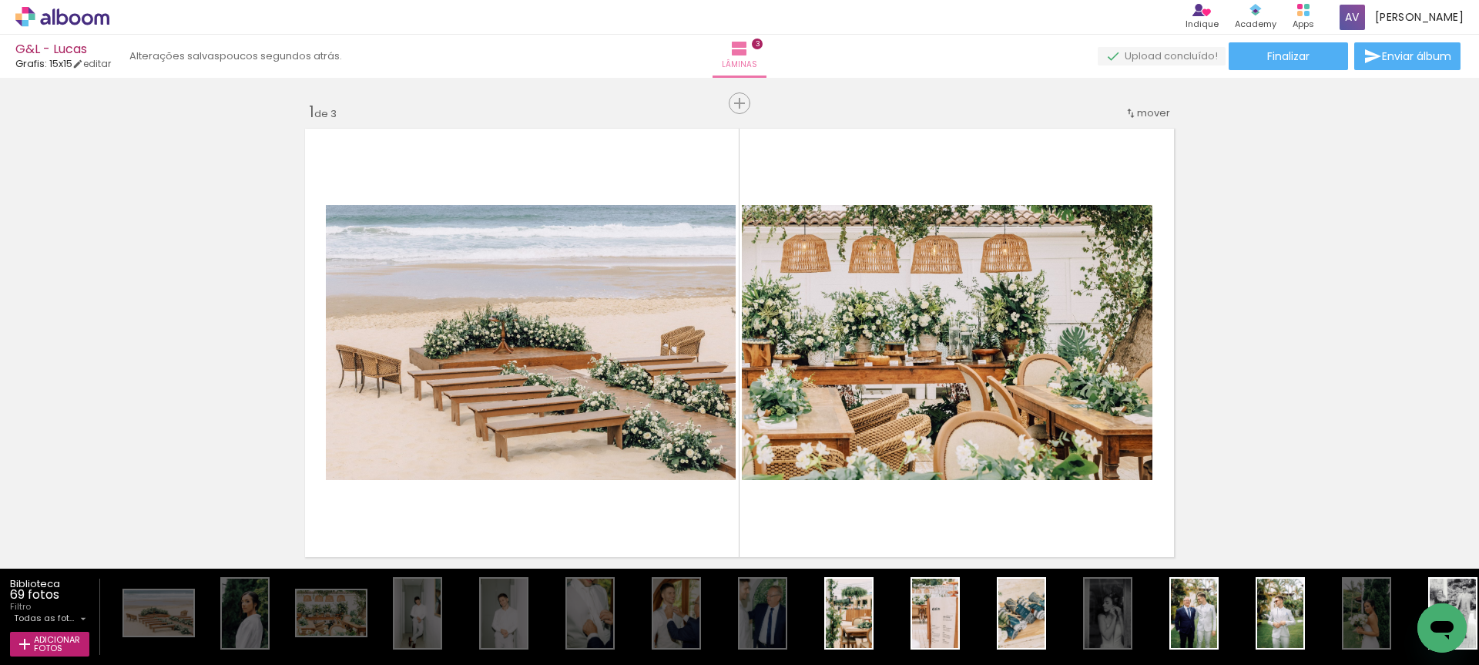
scroll to position [0, 110]
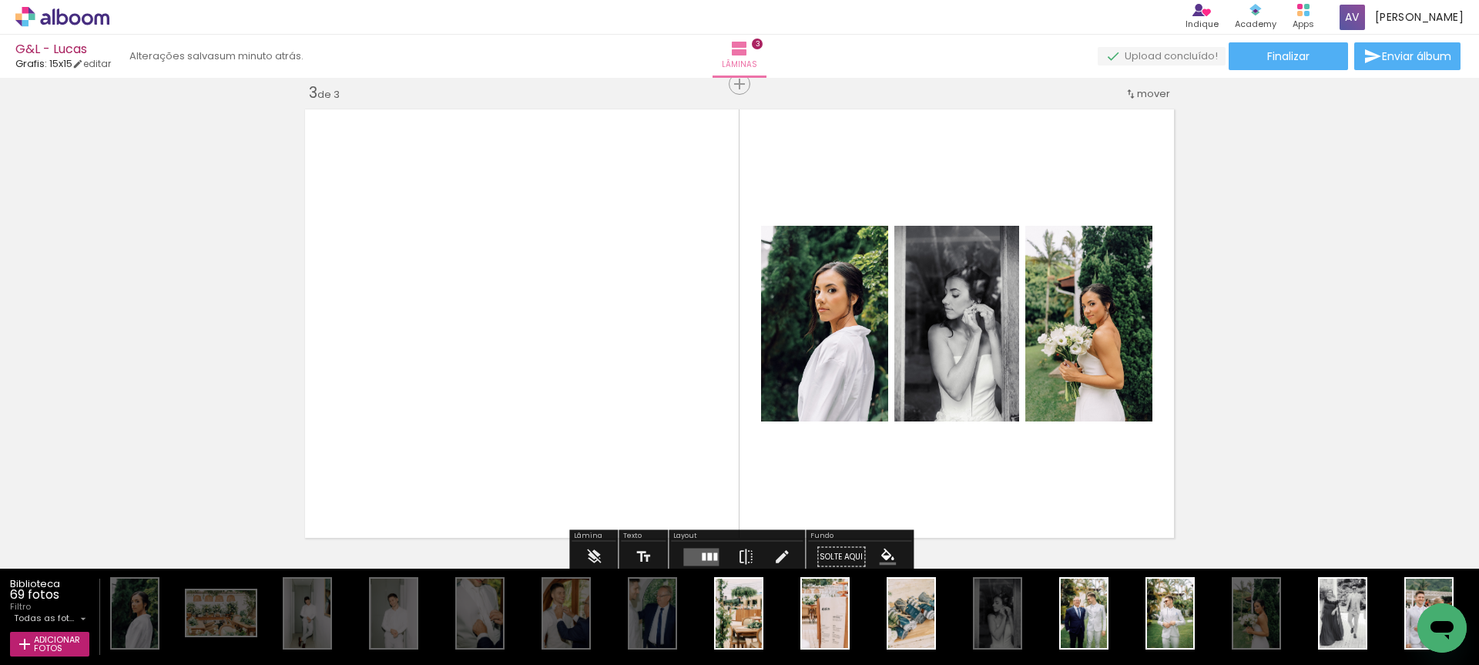
click at [700, 550] on quentale-layouter at bounding box center [700, 557] width 35 height 18
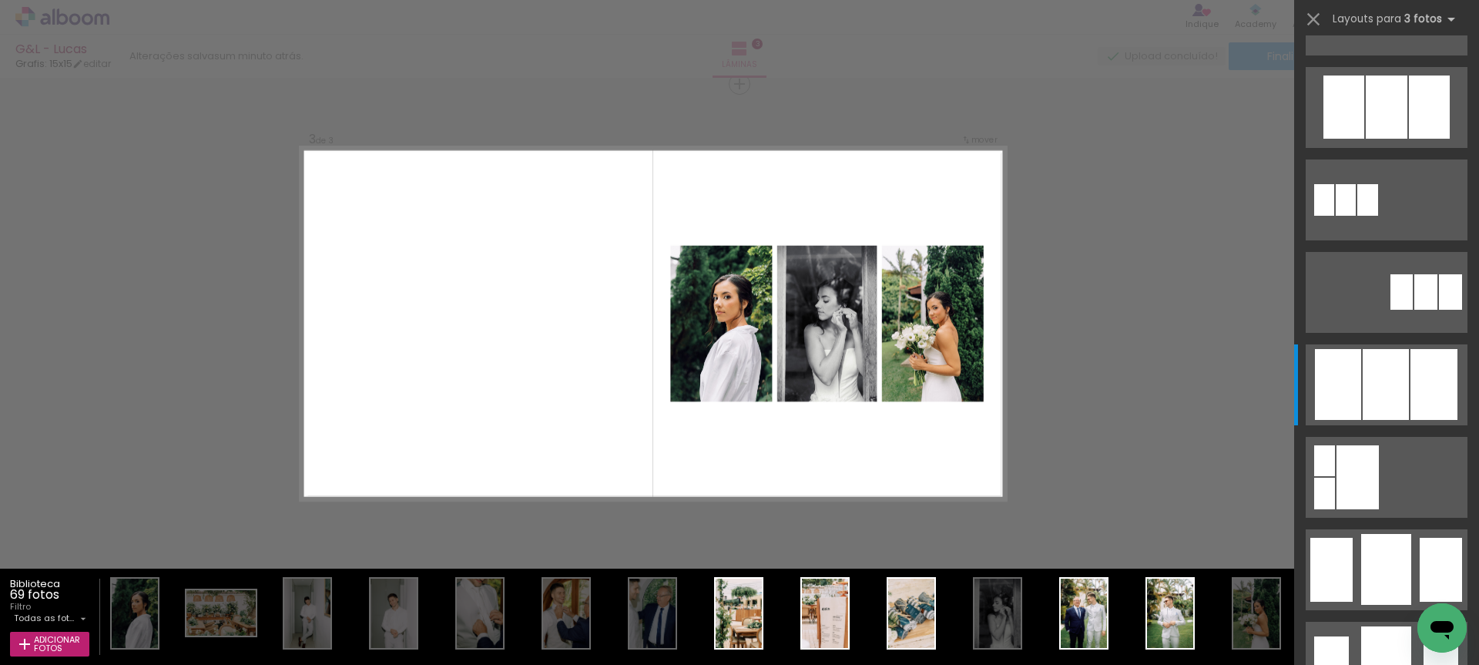
scroll to position [925, 0]
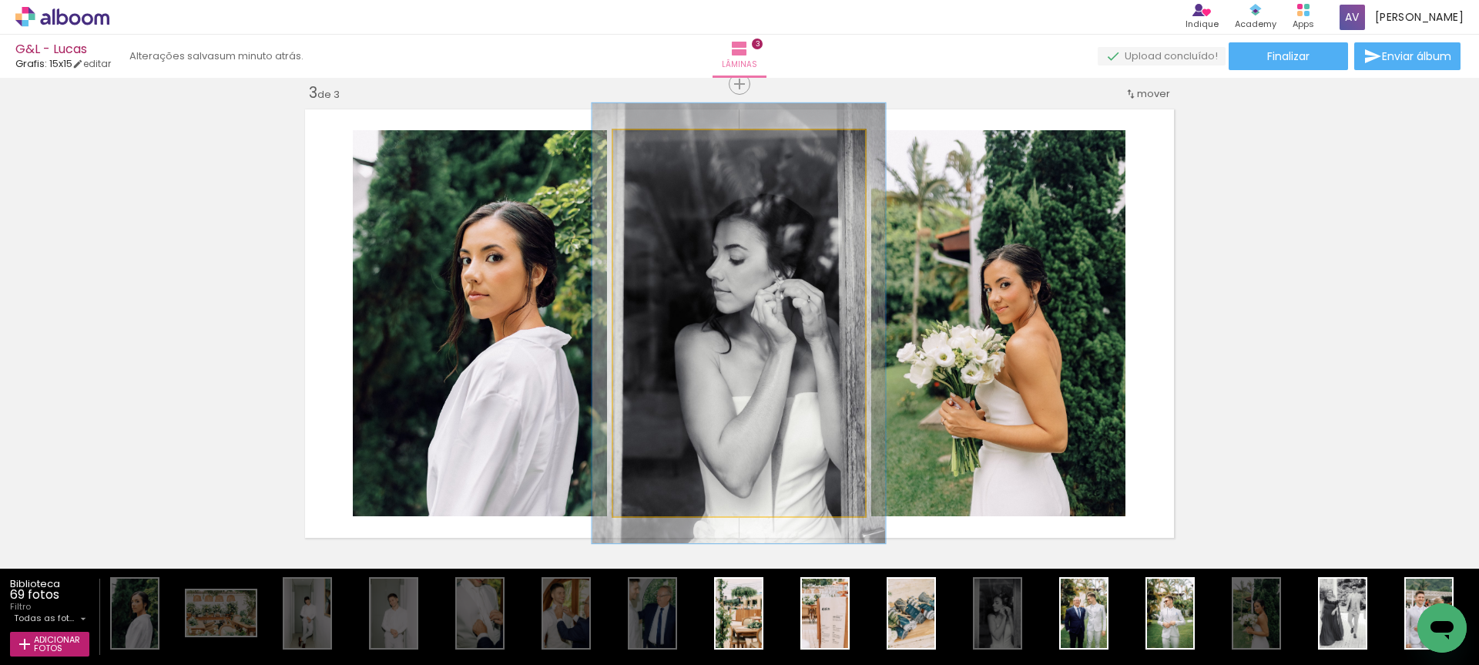
drag, startPoint x: 650, startPoint y: 149, endPoint x: 657, endPoint y: 149, distance: 7.7
type paper-slider "114"
click at [657, 149] on div at bounding box center [657, 146] width 14 height 14
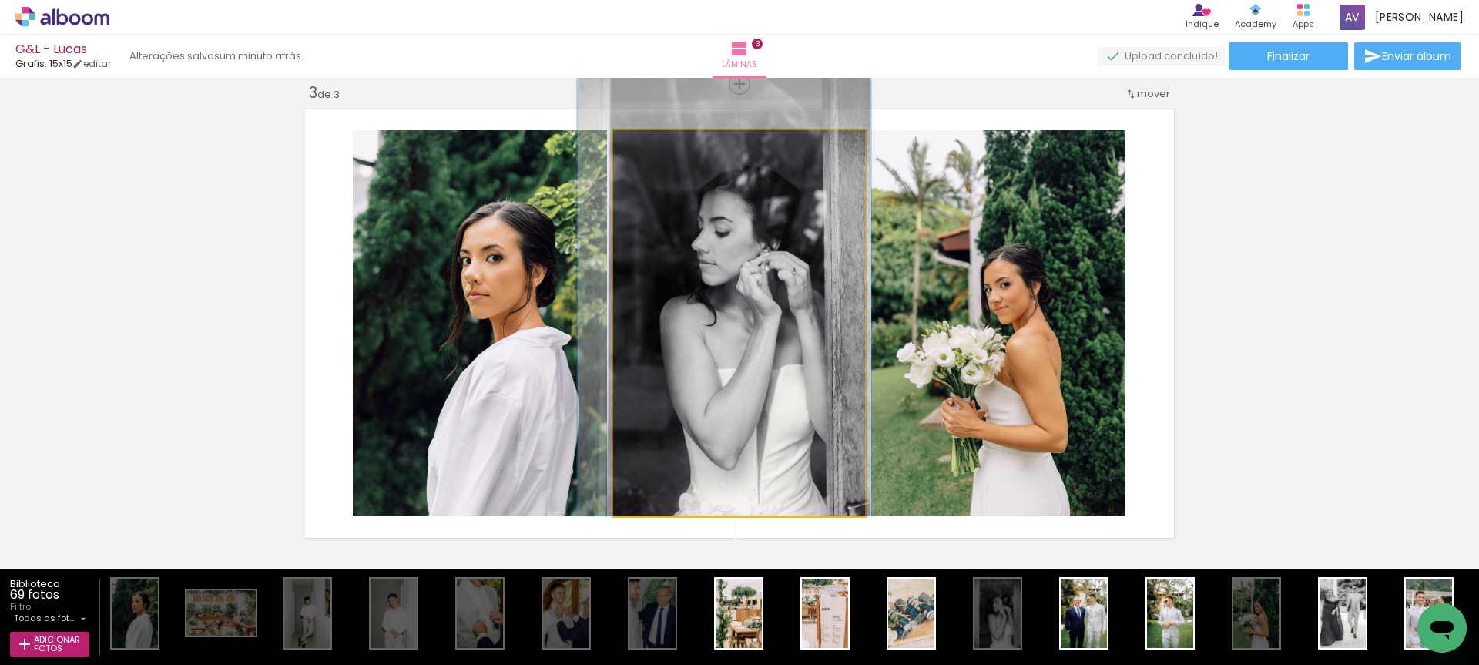
drag, startPoint x: 772, startPoint y: 330, endPoint x: 757, endPoint y: 287, distance: 45.6
click at [757, 287] on div at bounding box center [725, 296] width 294 height 440
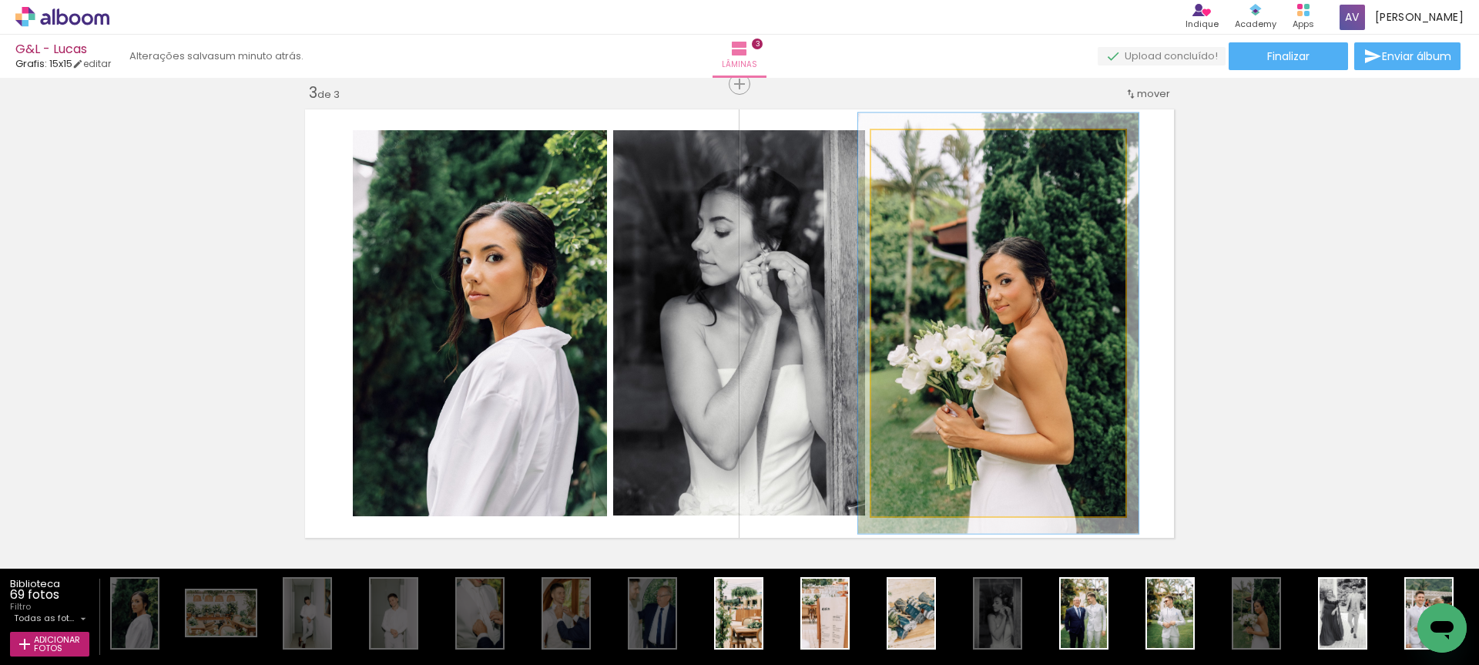
click at [915, 145] on div at bounding box center [912, 146] width 14 height 14
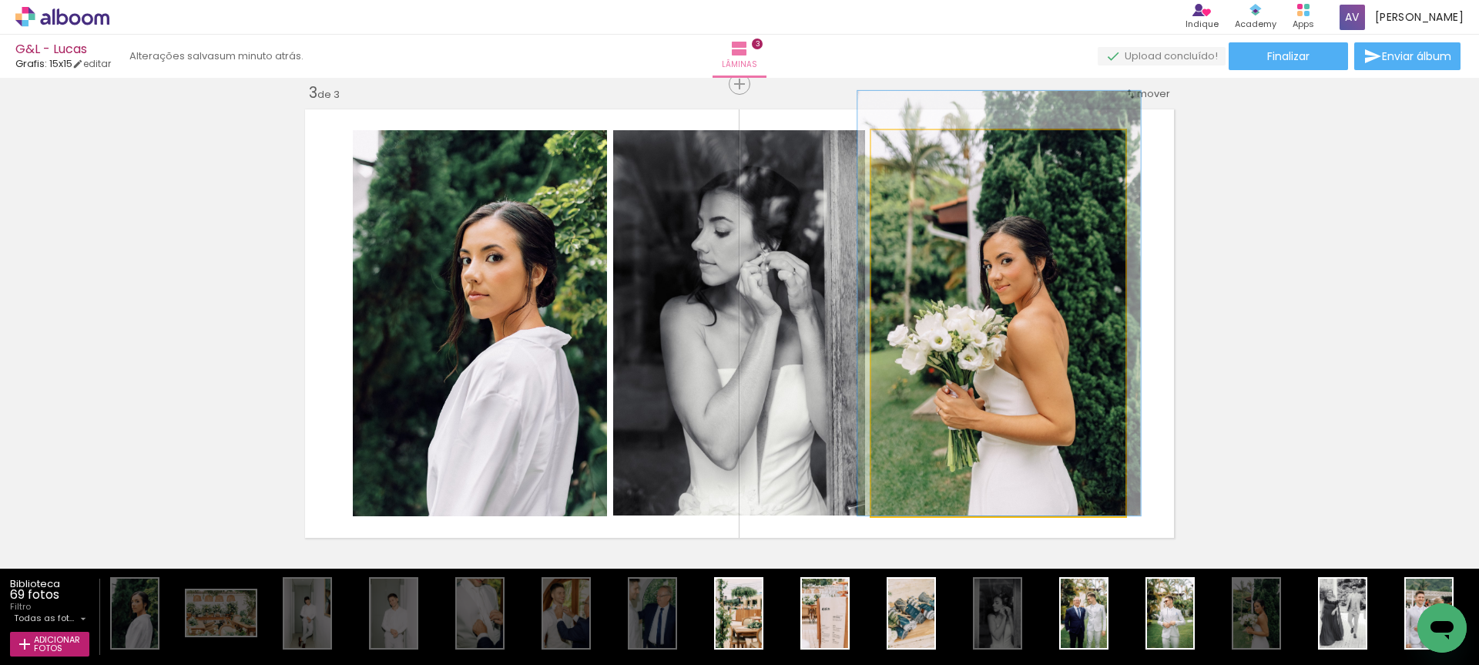
drag, startPoint x: 979, startPoint y: 299, endPoint x: 980, endPoint y: 264, distance: 34.7
type paper-slider "111"
click at [913, 146] on div at bounding box center [915, 146] width 14 height 14
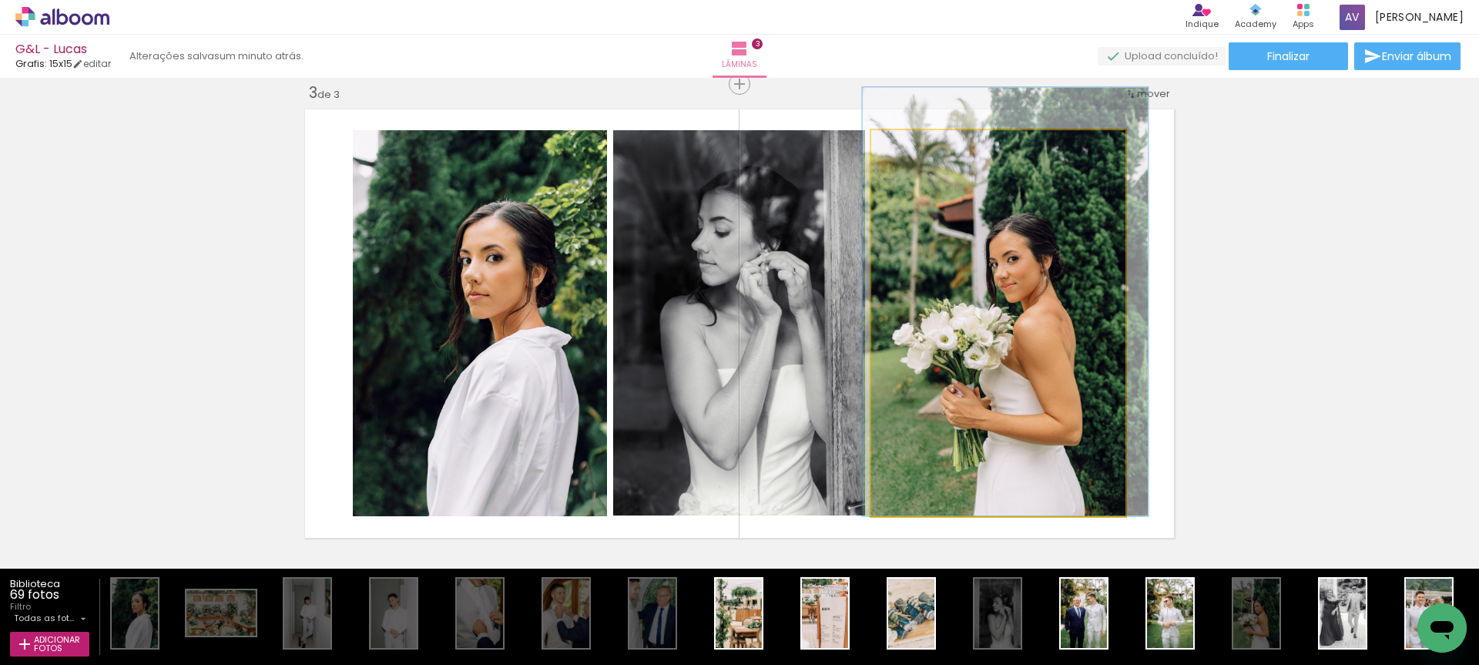
drag, startPoint x: 984, startPoint y: 312, endPoint x: 989, endPoint y: 297, distance: 16.3
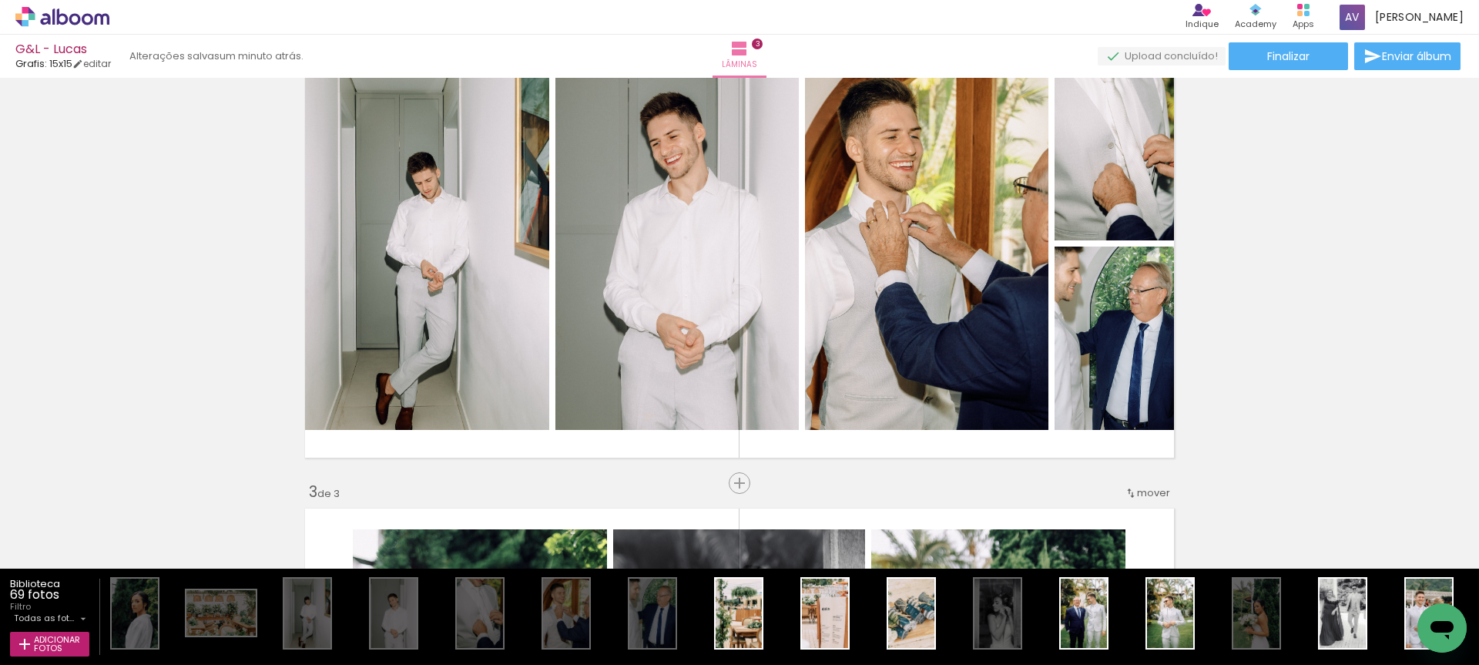
scroll to position [1381, 0]
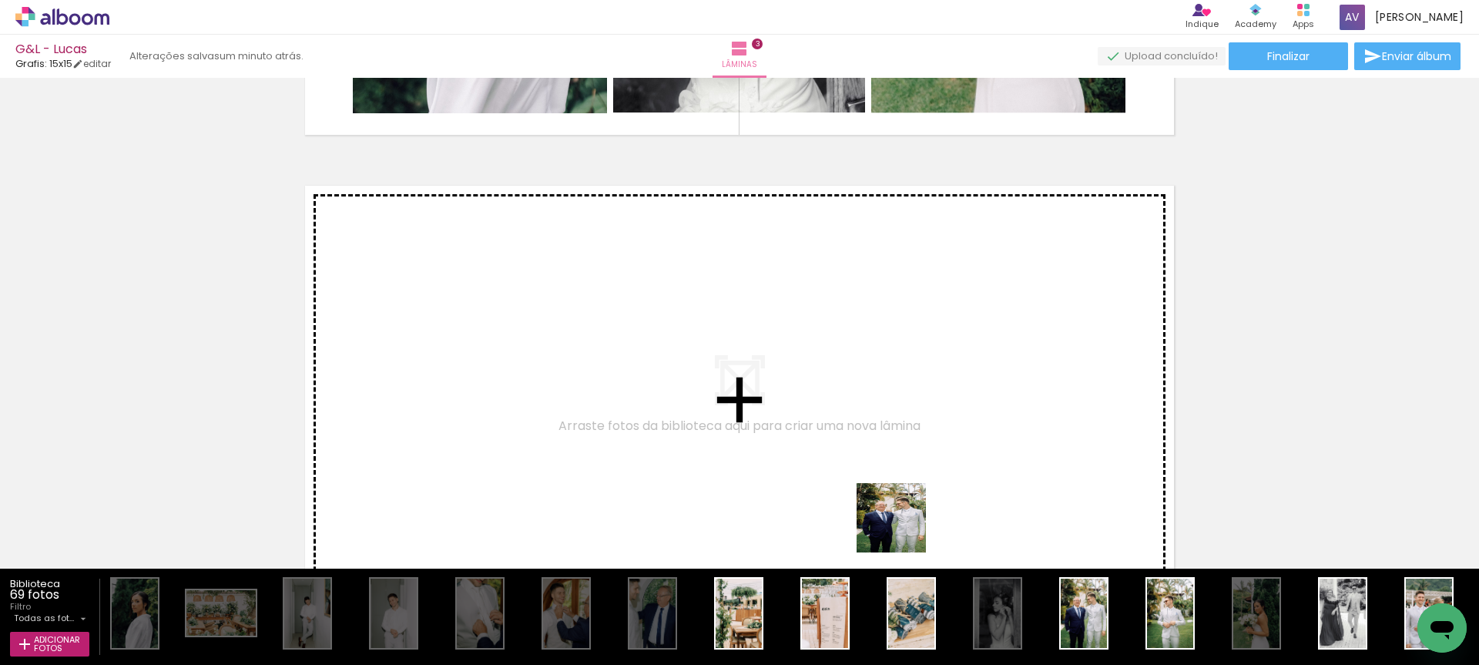
click at [747, 448] on quentale-workspace at bounding box center [739, 332] width 1479 height 665
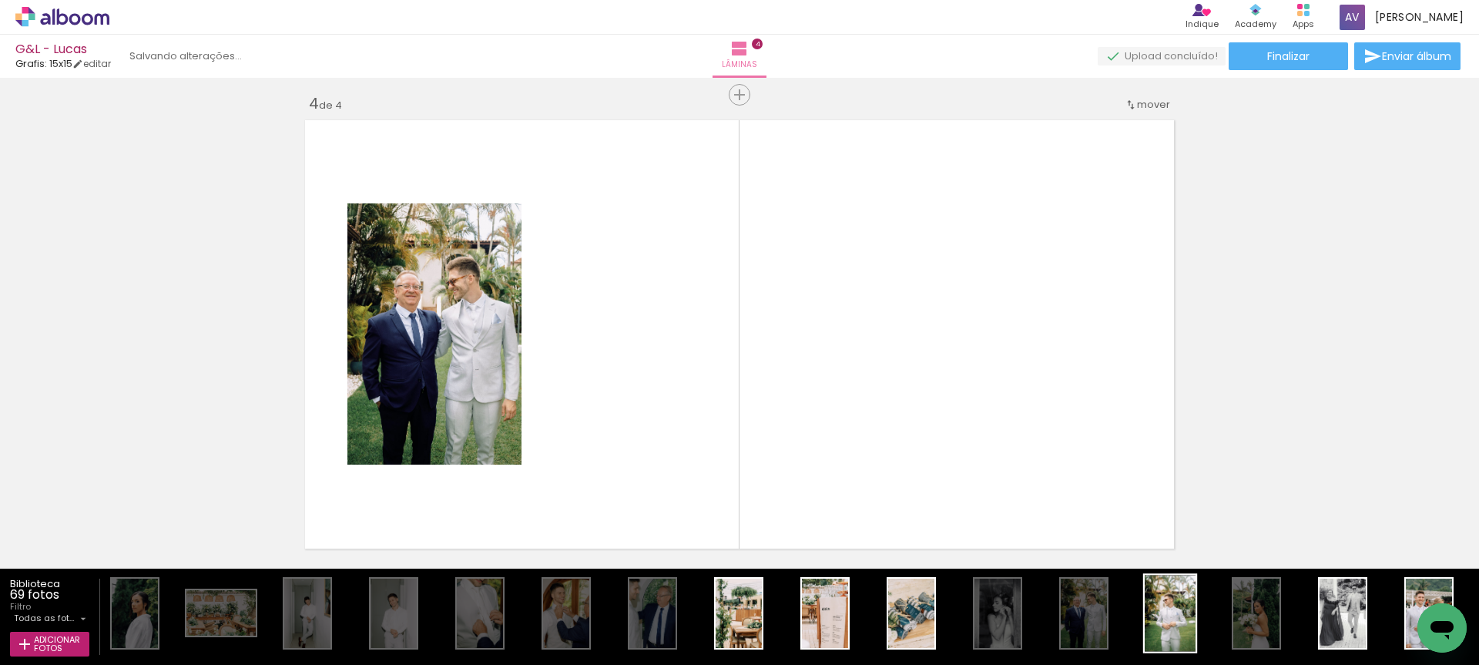
scroll to position [1457, 0]
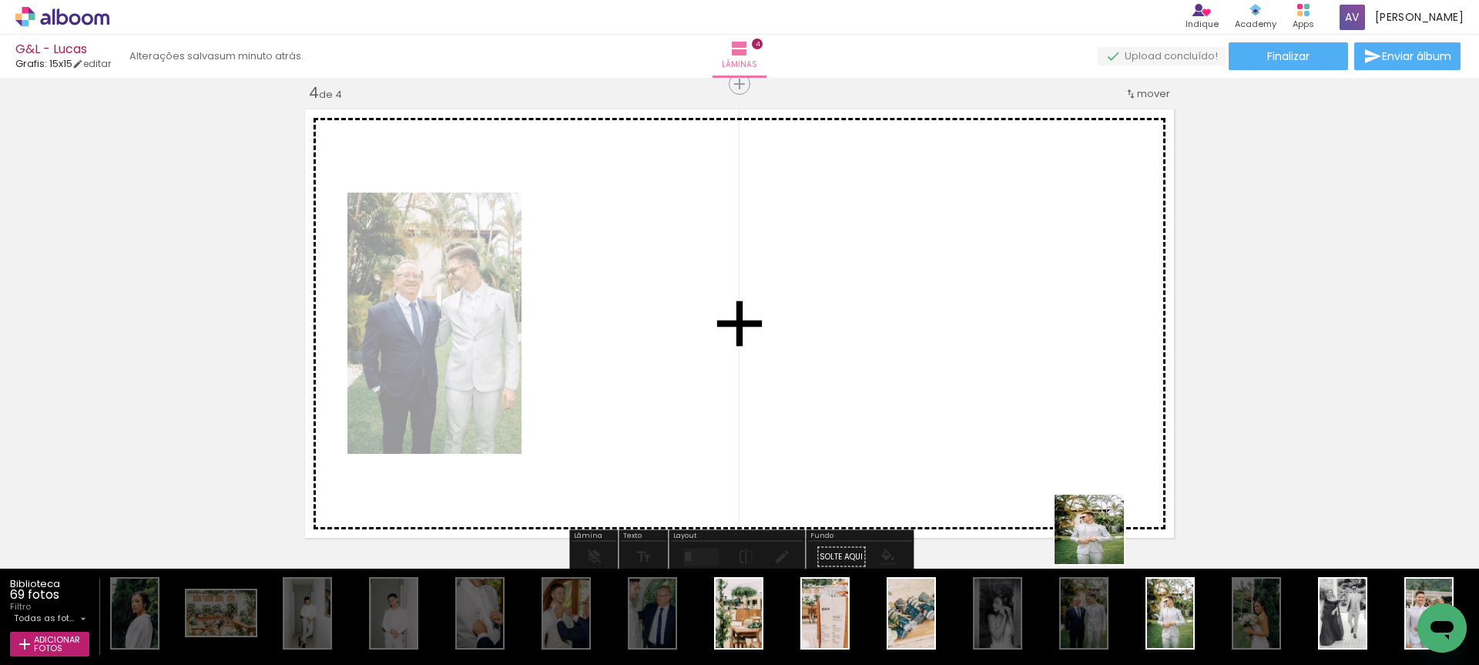
drag, startPoint x: 1175, startPoint y: 630, endPoint x: 964, endPoint y: 408, distance: 306.3
click at [964, 408] on quentale-workspace at bounding box center [739, 332] width 1479 height 665
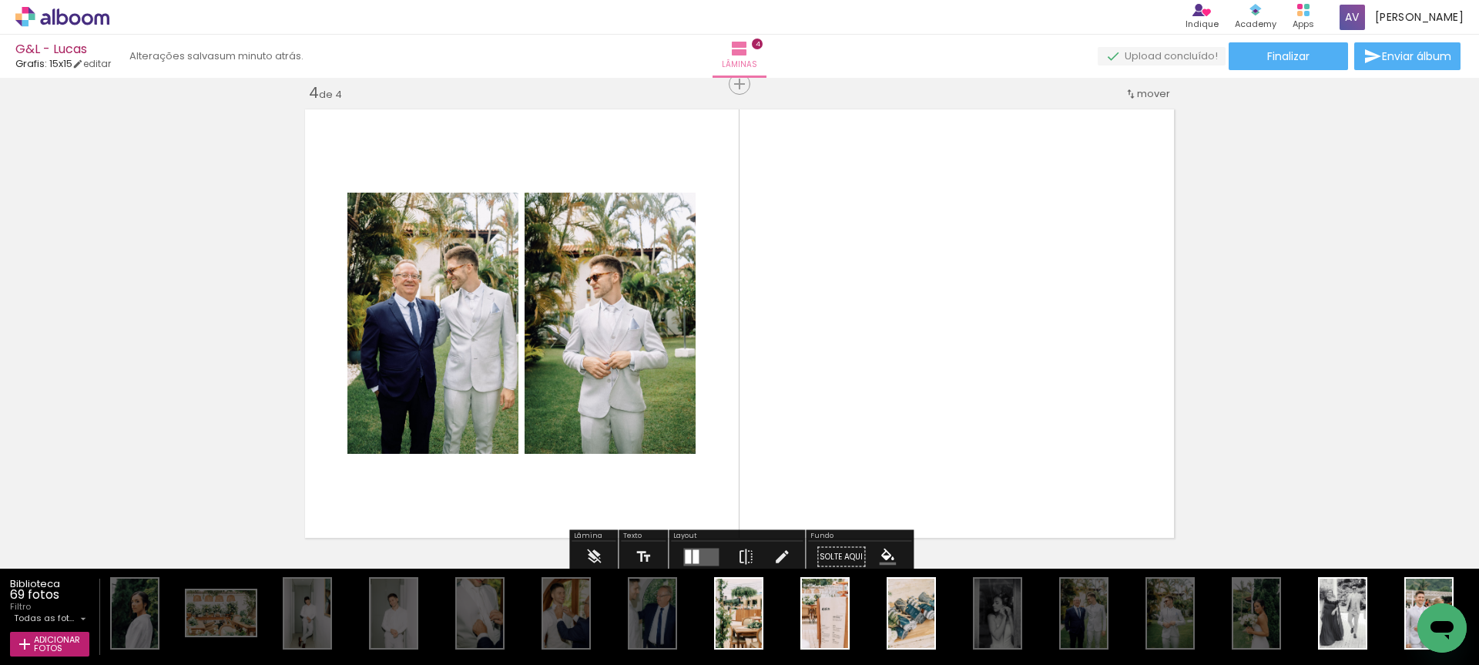
click at [697, 557] on quentale-layouter at bounding box center [700, 557] width 35 height 18
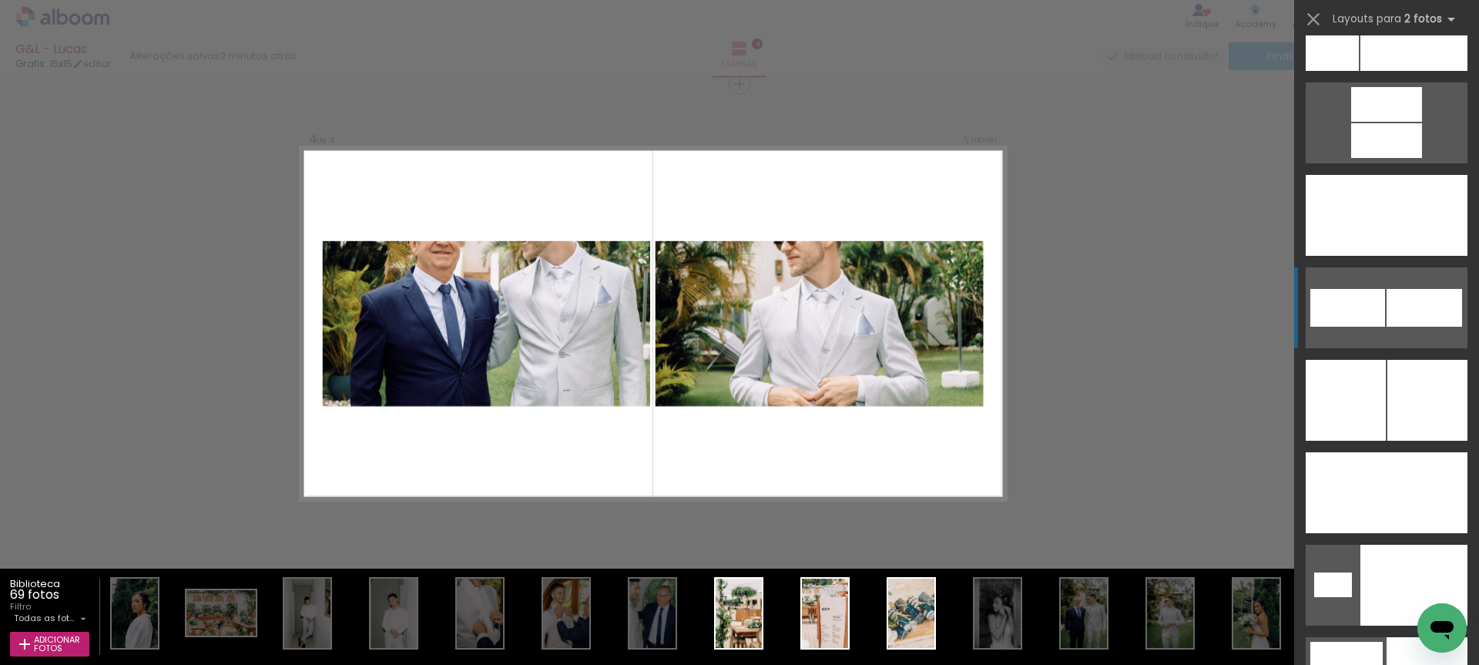
scroll to position [6995, 0]
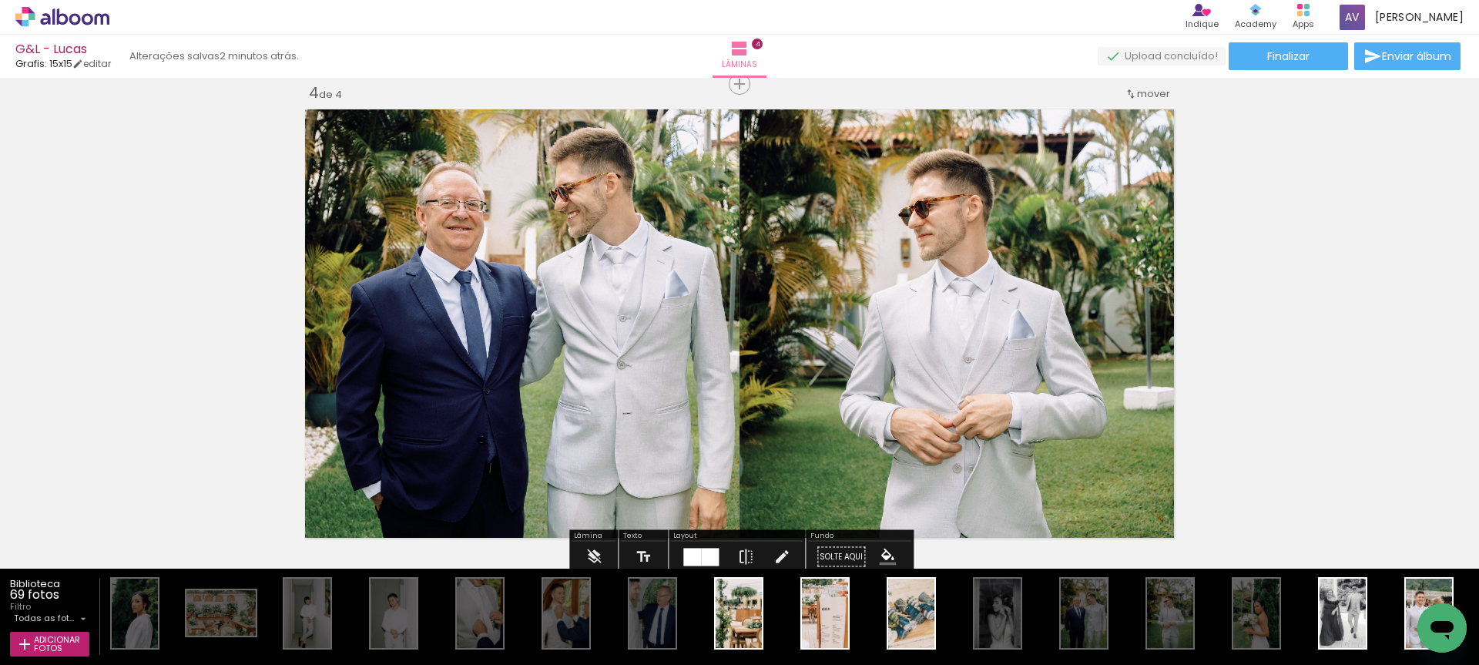
click at [719, 348] on quentale-photo at bounding box center [519, 323] width 441 height 441
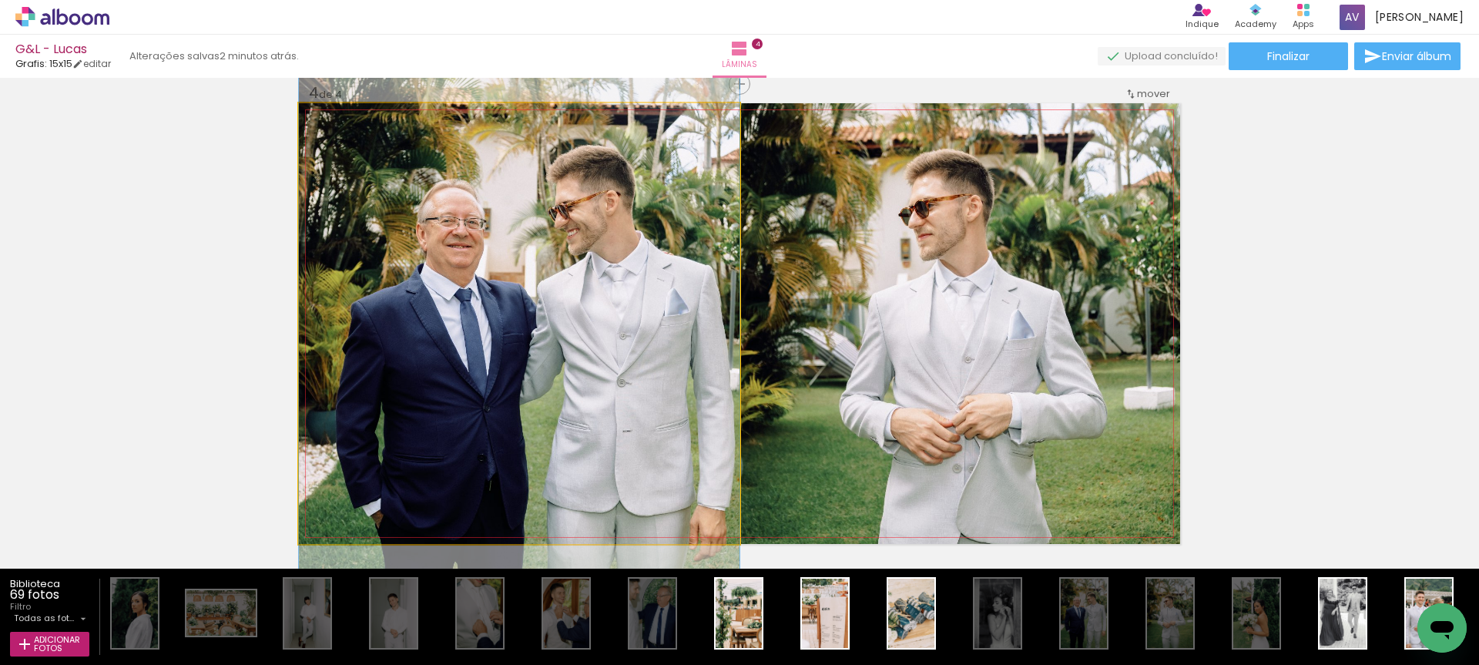
drag, startPoint x: 662, startPoint y: 309, endPoint x: 659, endPoint y: 327, distance: 18.0
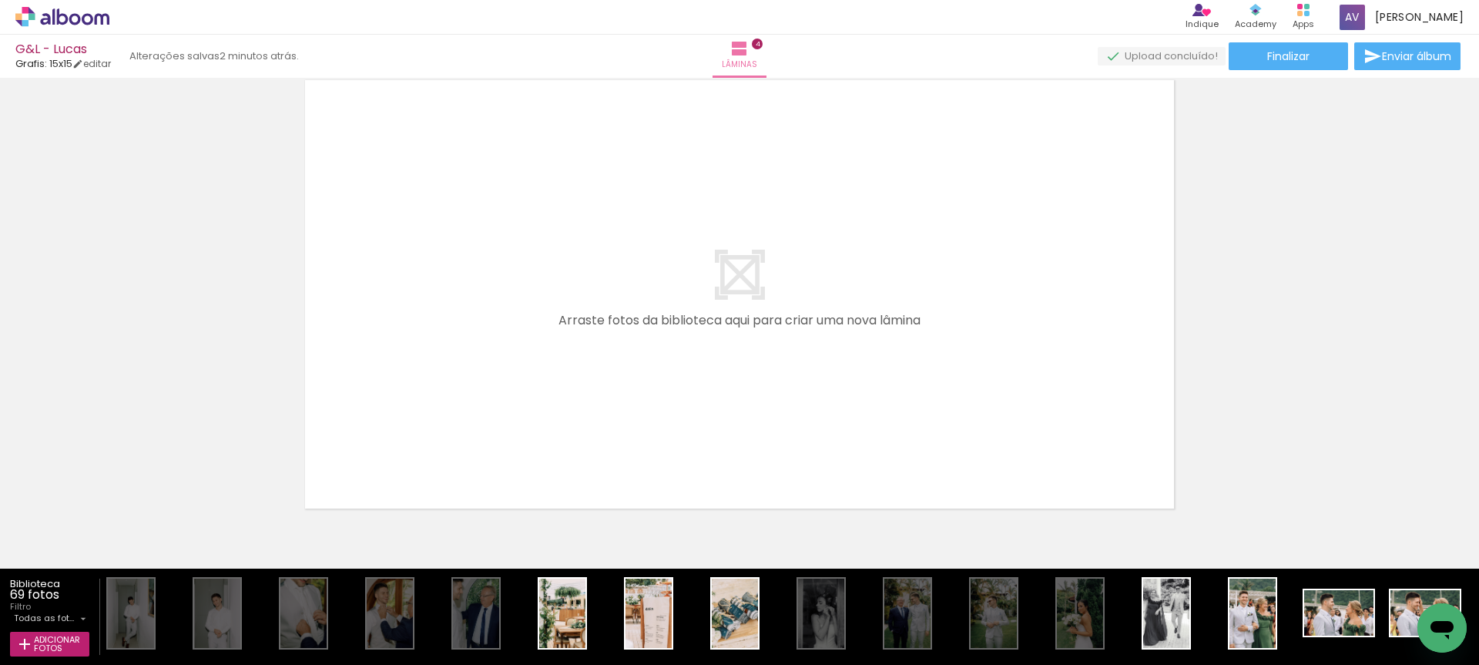
scroll to position [0, 350]
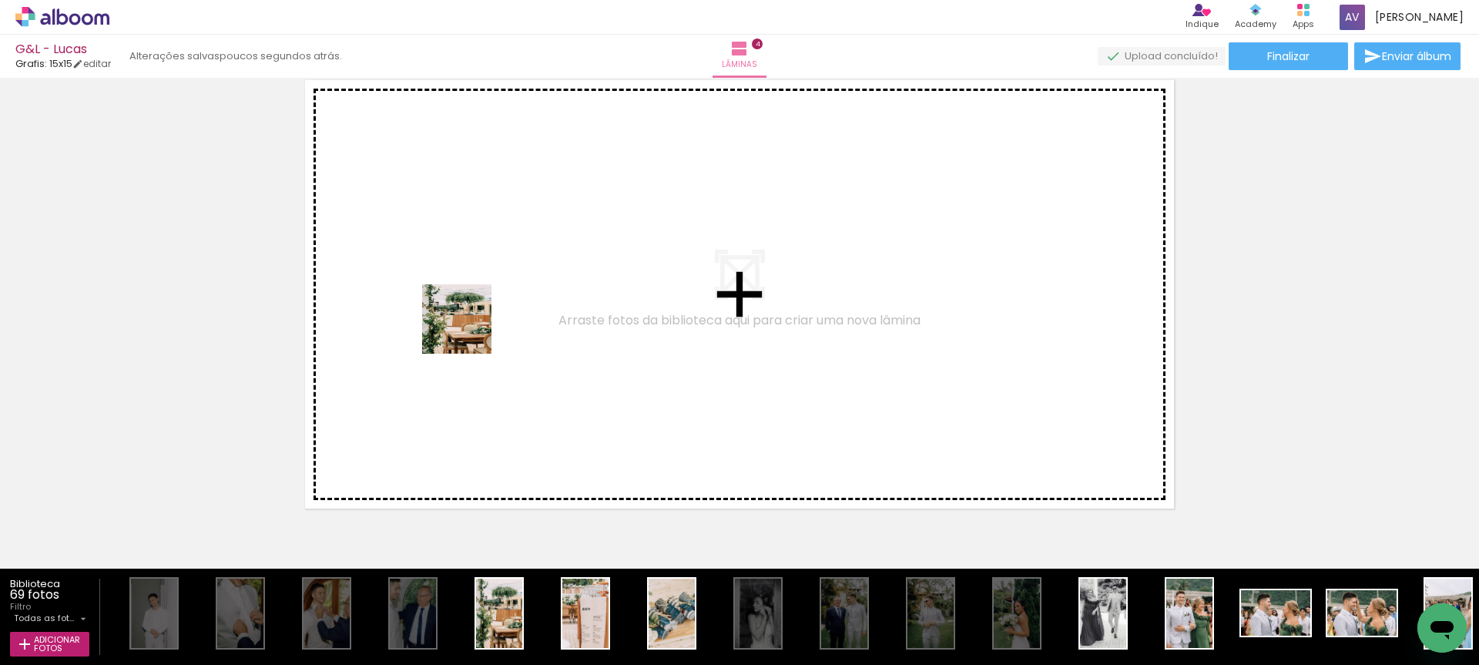
click at [471, 292] on quentale-workspace at bounding box center [739, 332] width 1479 height 665
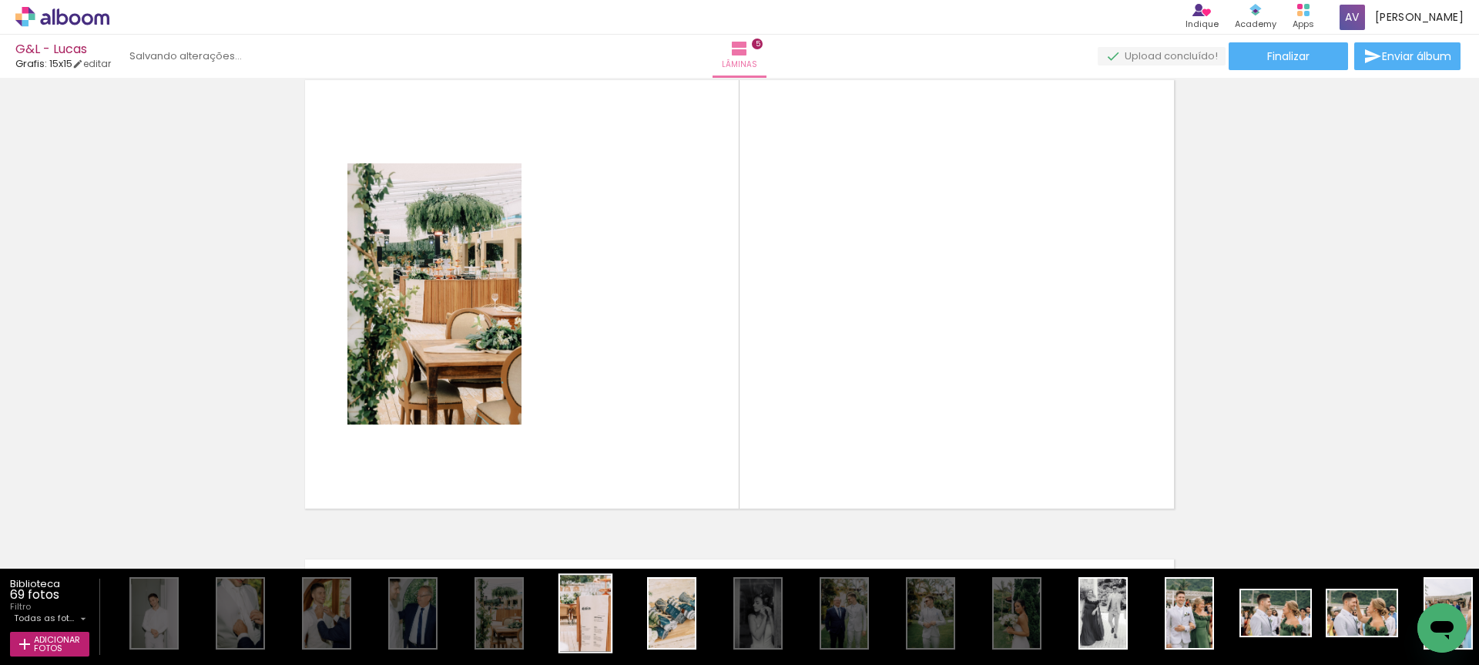
scroll to position [1936, 0]
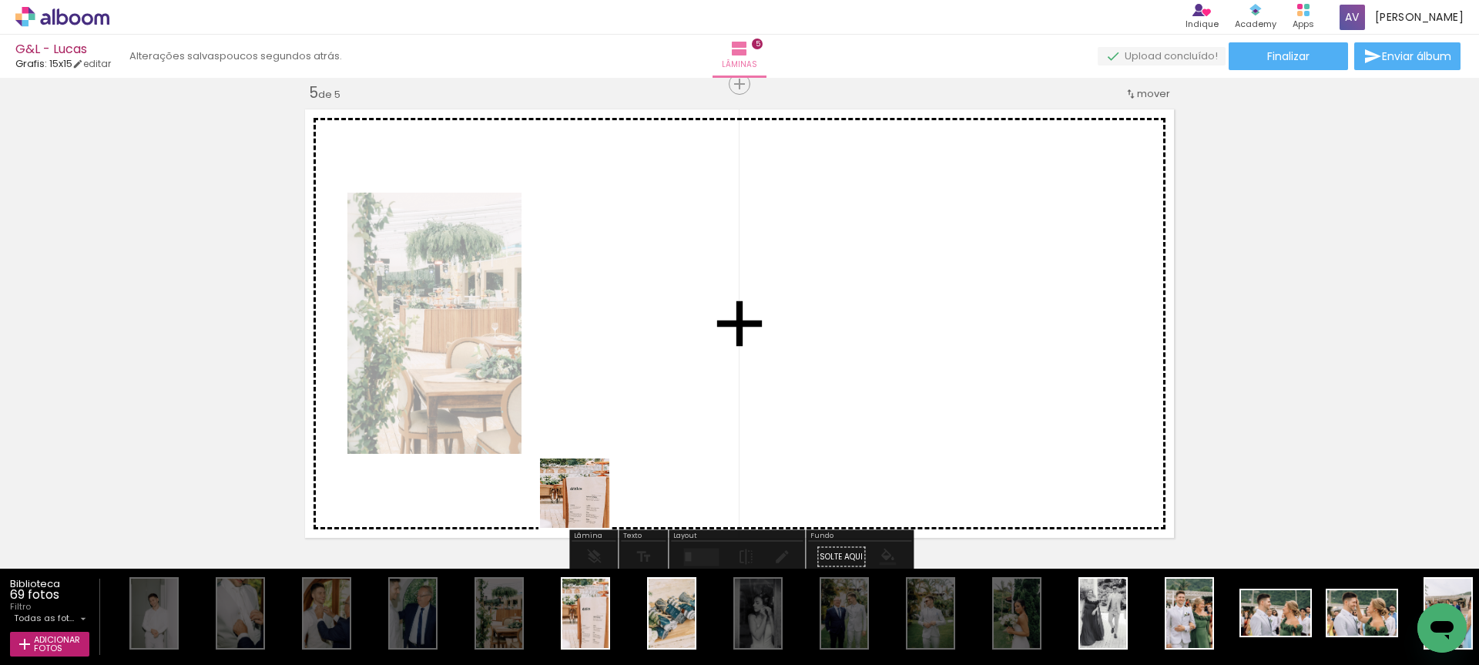
click at [599, 372] on quentale-workspace at bounding box center [739, 332] width 1479 height 665
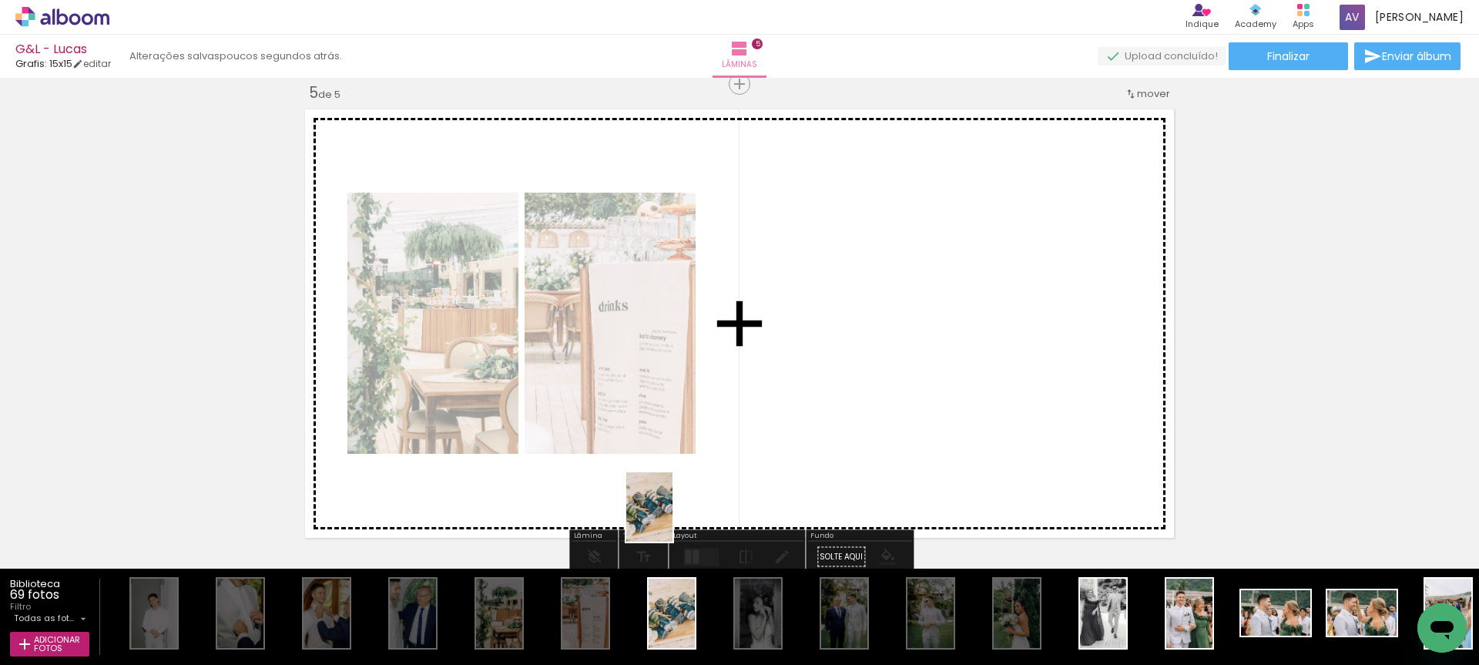
drag, startPoint x: 678, startPoint y: 644, endPoint x: 673, endPoint y: 512, distance: 131.9
click at [673, 512] on quentale-workspace at bounding box center [739, 332] width 1479 height 665
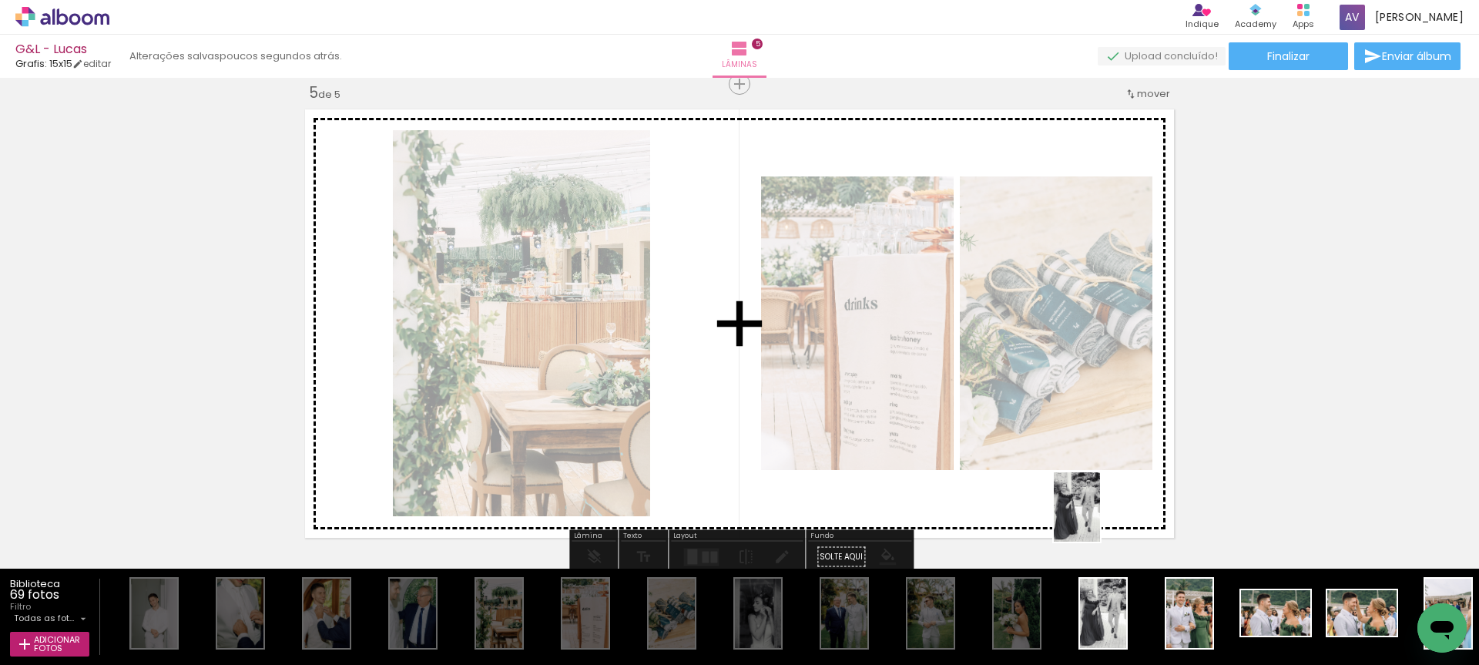
drag, startPoint x: 1102, startPoint y: 612, endPoint x: 1100, endPoint y: 517, distance: 94.8
click at [1100, 517] on quentale-workspace at bounding box center [739, 332] width 1479 height 665
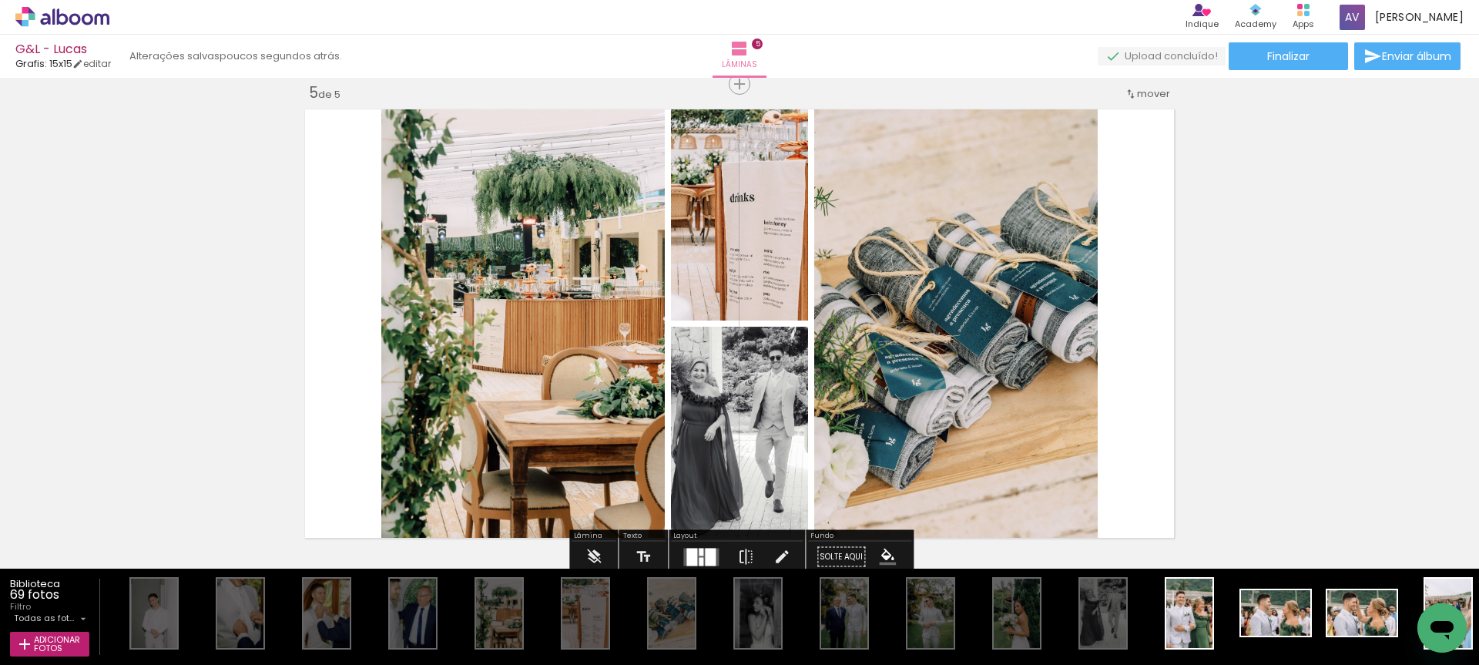
click at [692, 552] on div at bounding box center [692, 557] width 11 height 18
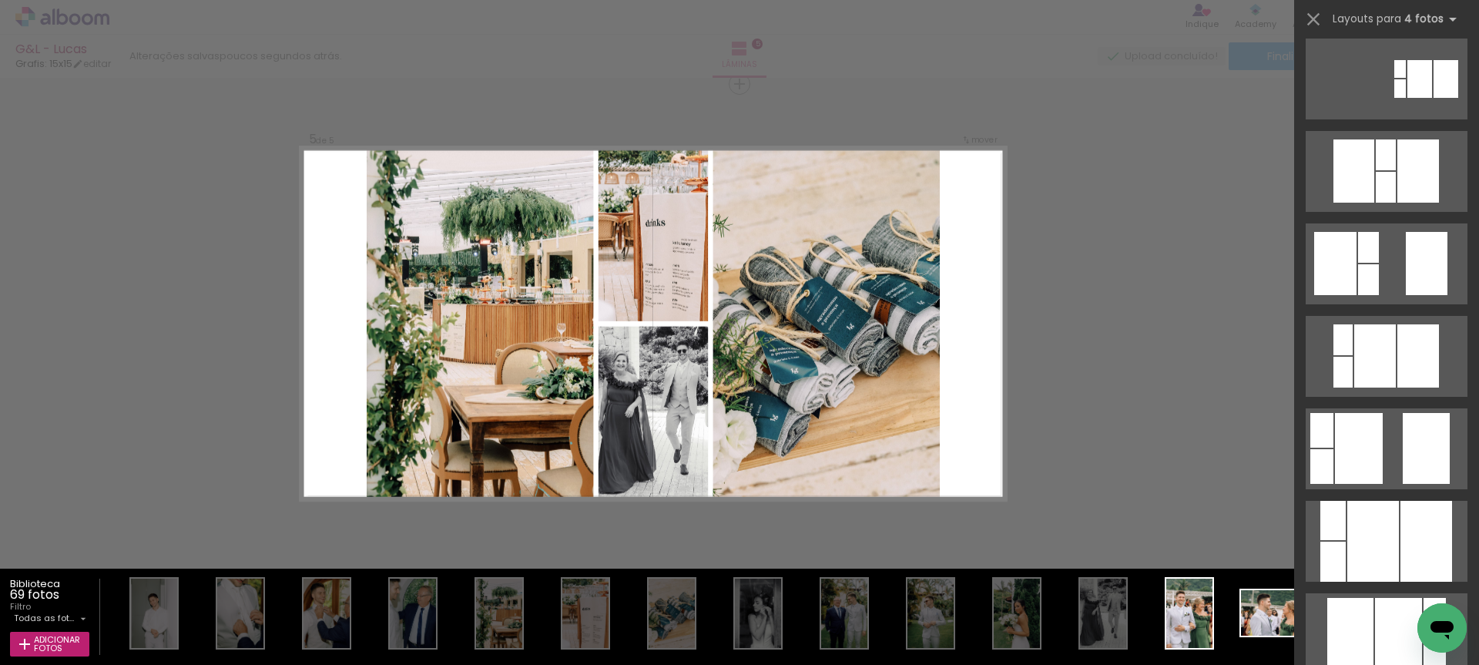
scroll to position [292, 0]
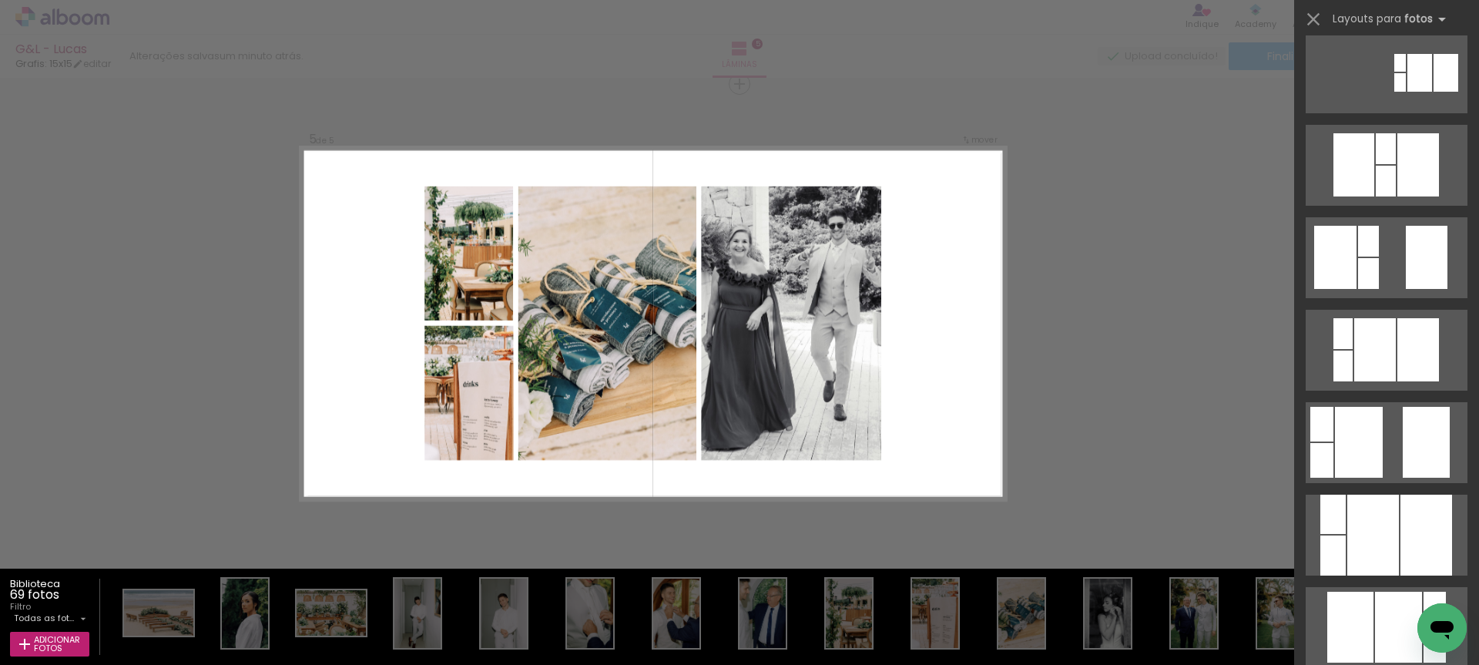
scroll to position [0, 350]
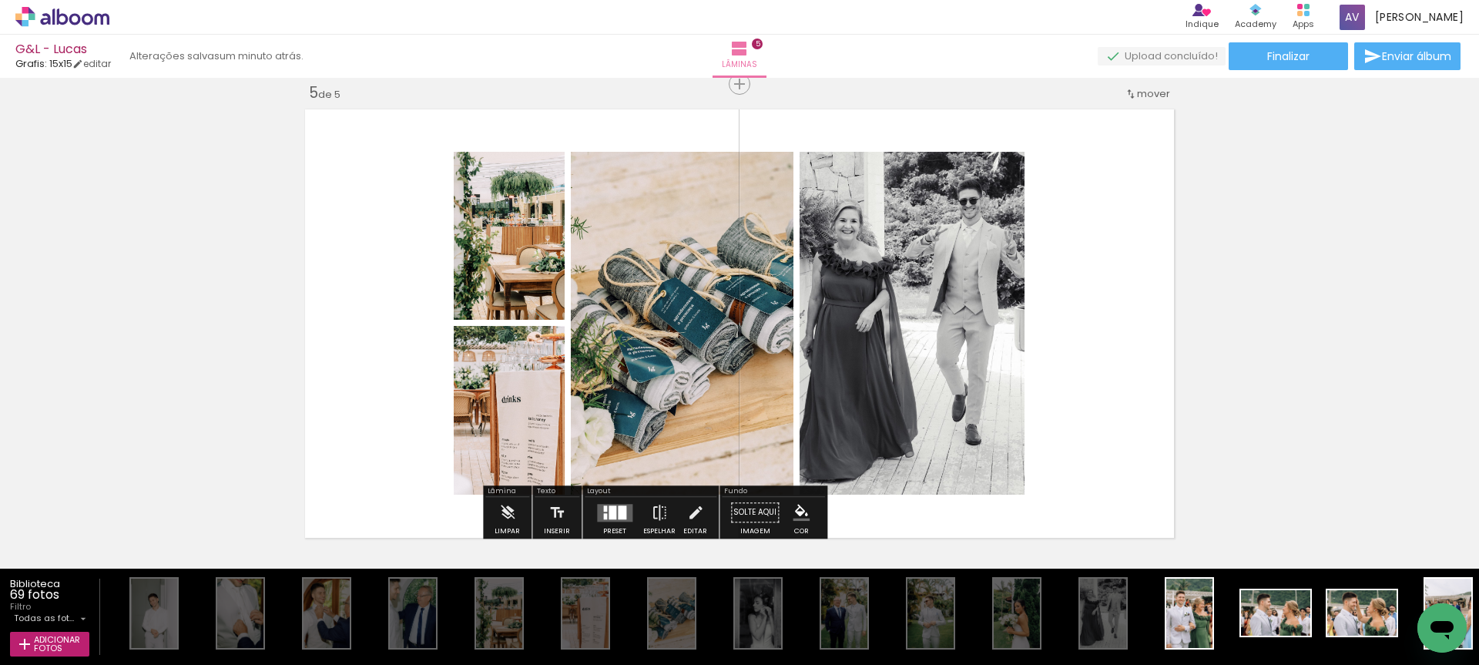
click at [618, 507] on div at bounding box center [622, 512] width 8 height 14
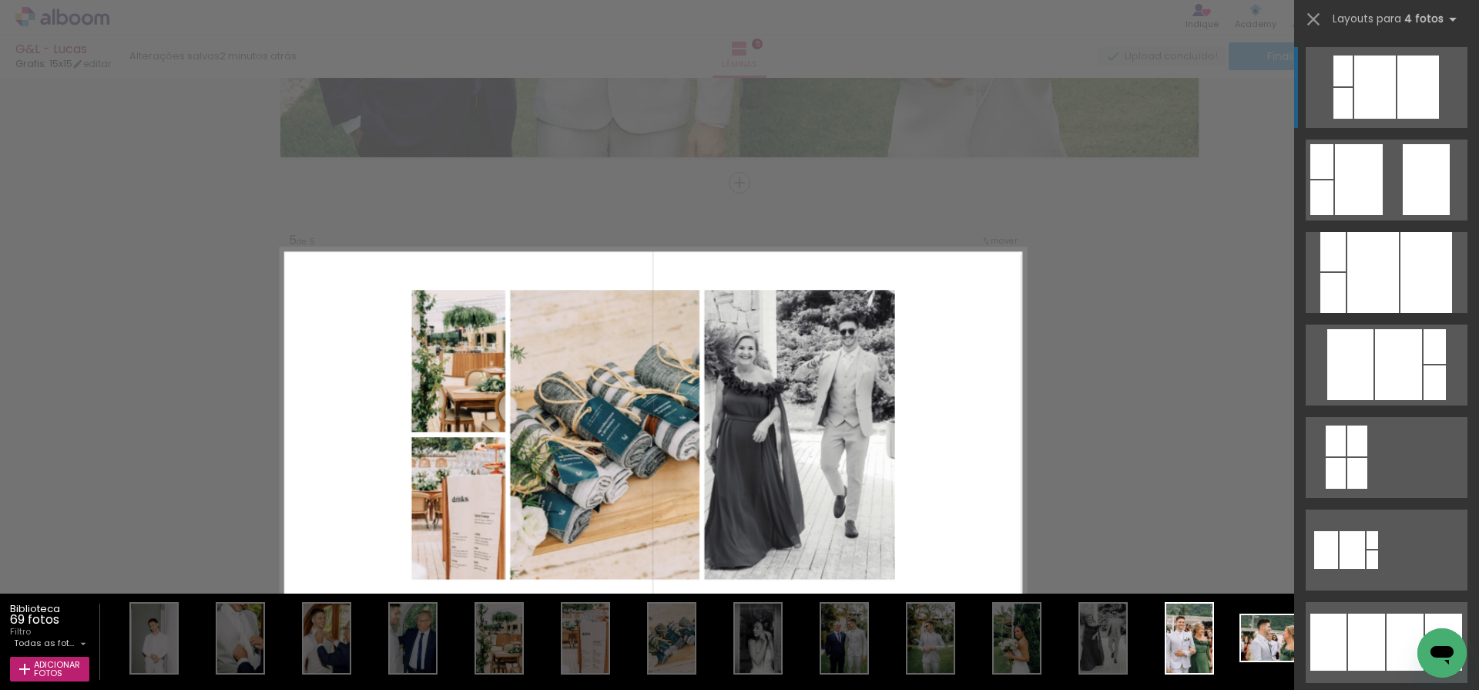
scroll to position [2035, 0]
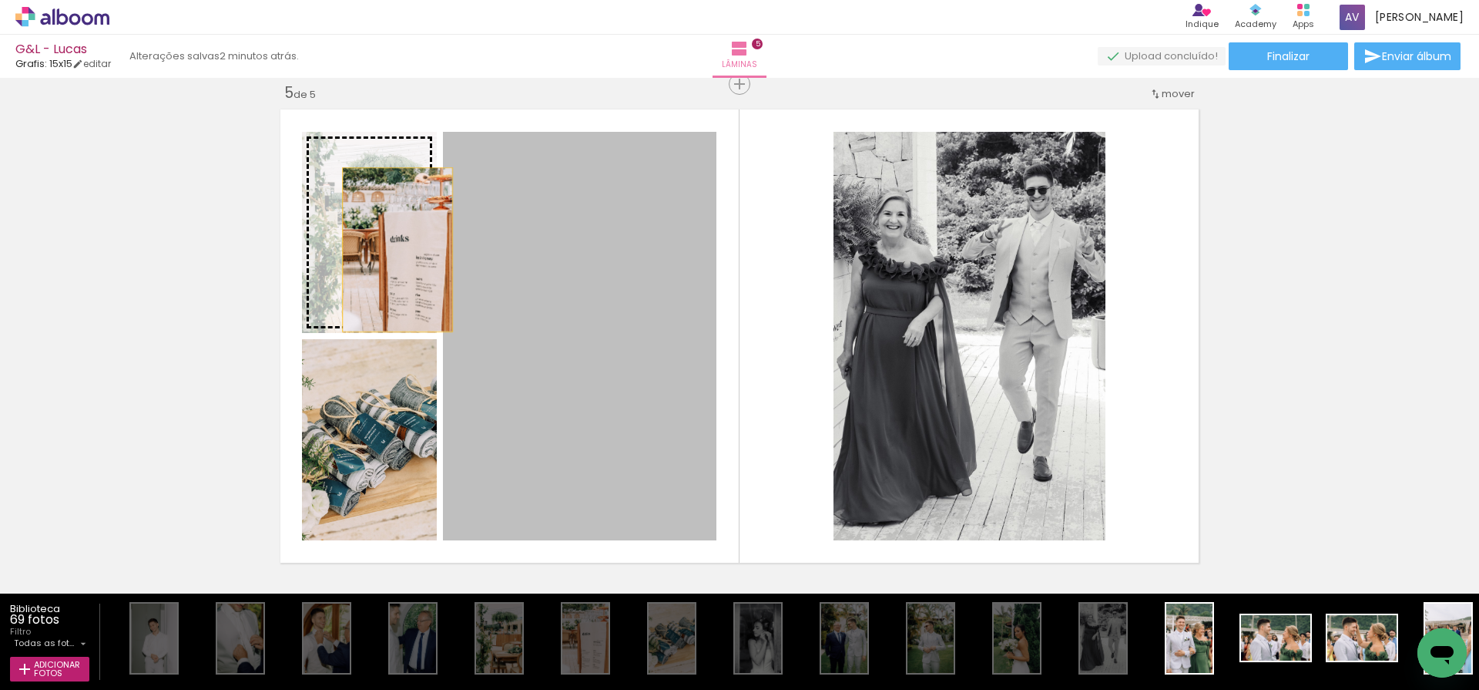
drag, startPoint x: 546, startPoint y: 358, endPoint x: 392, endPoint y: 243, distance: 192.2
click at [0, 0] on slot at bounding box center [0, 0] width 0 height 0
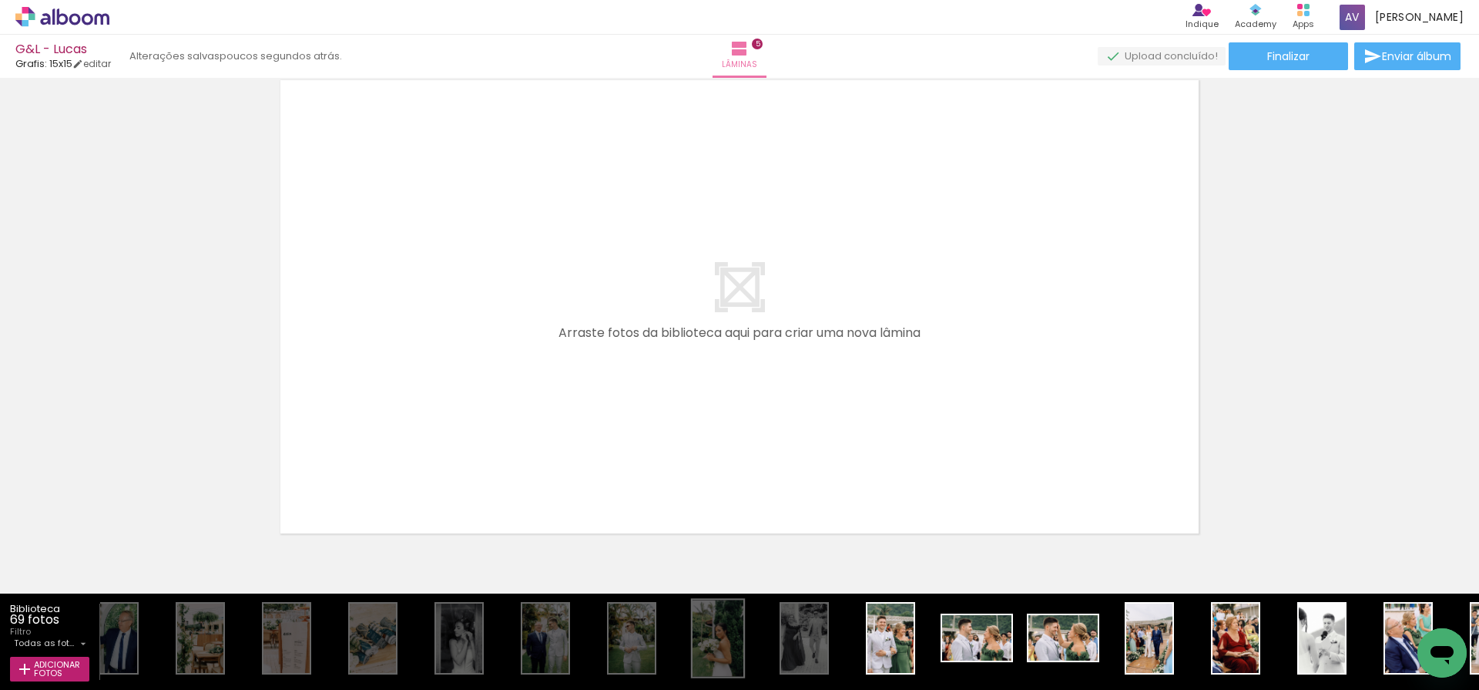
scroll to position [0, 760]
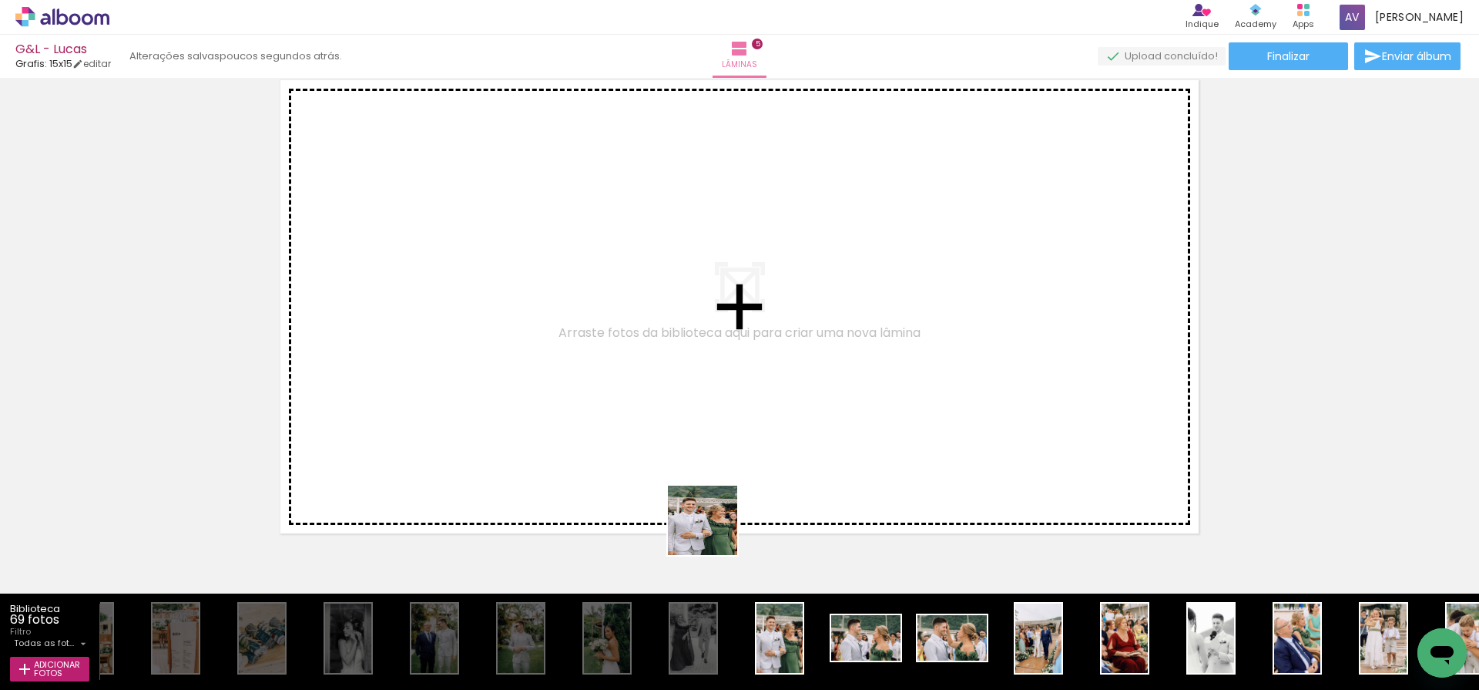
click at [661, 388] on quentale-workspace at bounding box center [739, 345] width 1479 height 690
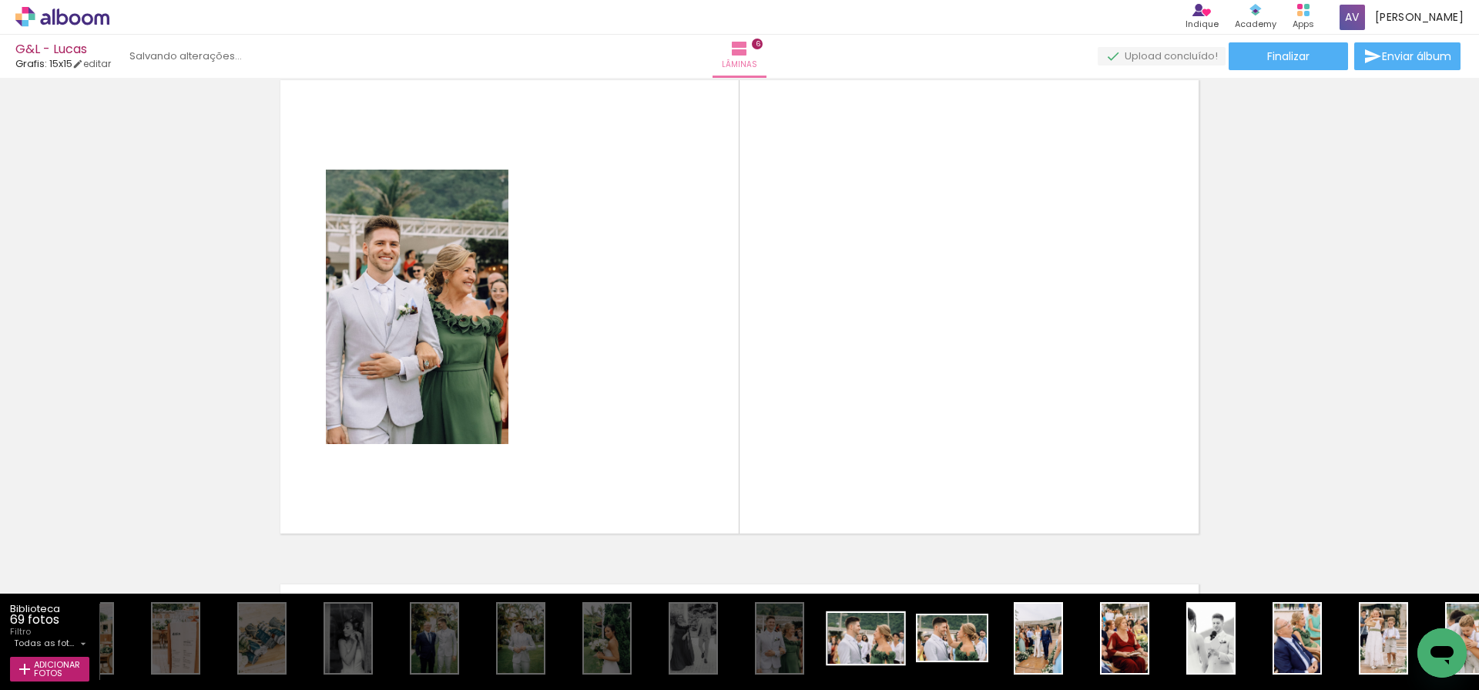
scroll to position [2539, 0]
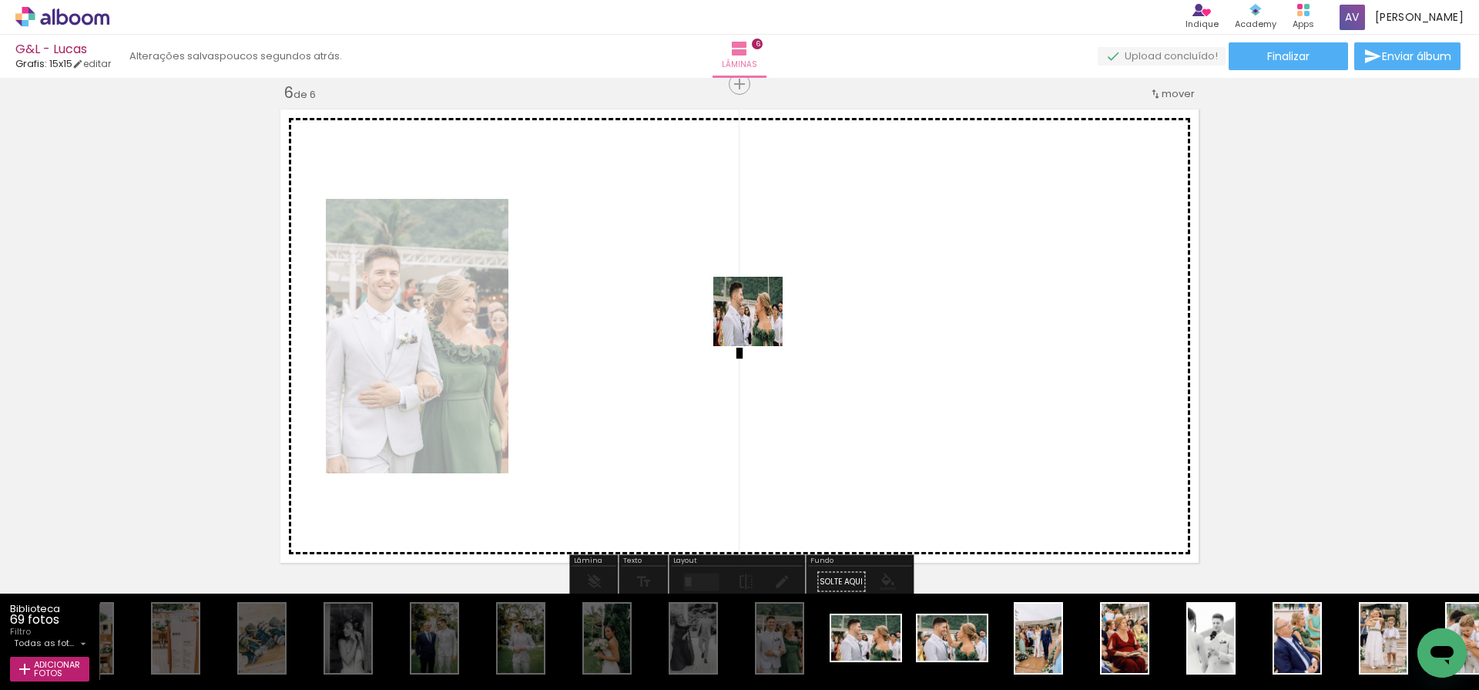
click at [759, 317] on quentale-workspace at bounding box center [739, 345] width 1479 height 690
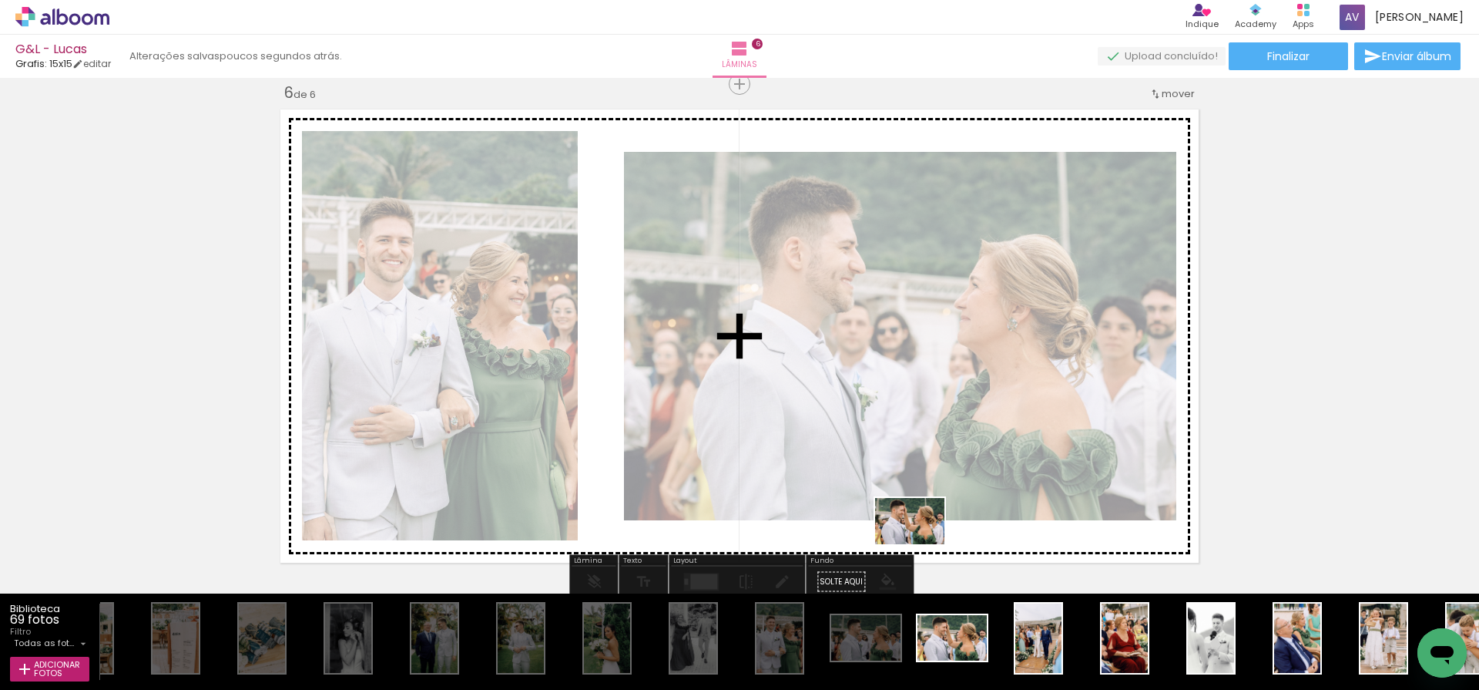
drag, startPoint x: 943, startPoint y: 643, endPoint x: 922, endPoint y: 544, distance: 101.7
click at [922, 544] on quentale-workspace at bounding box center [739, 345] width 1479 height 690
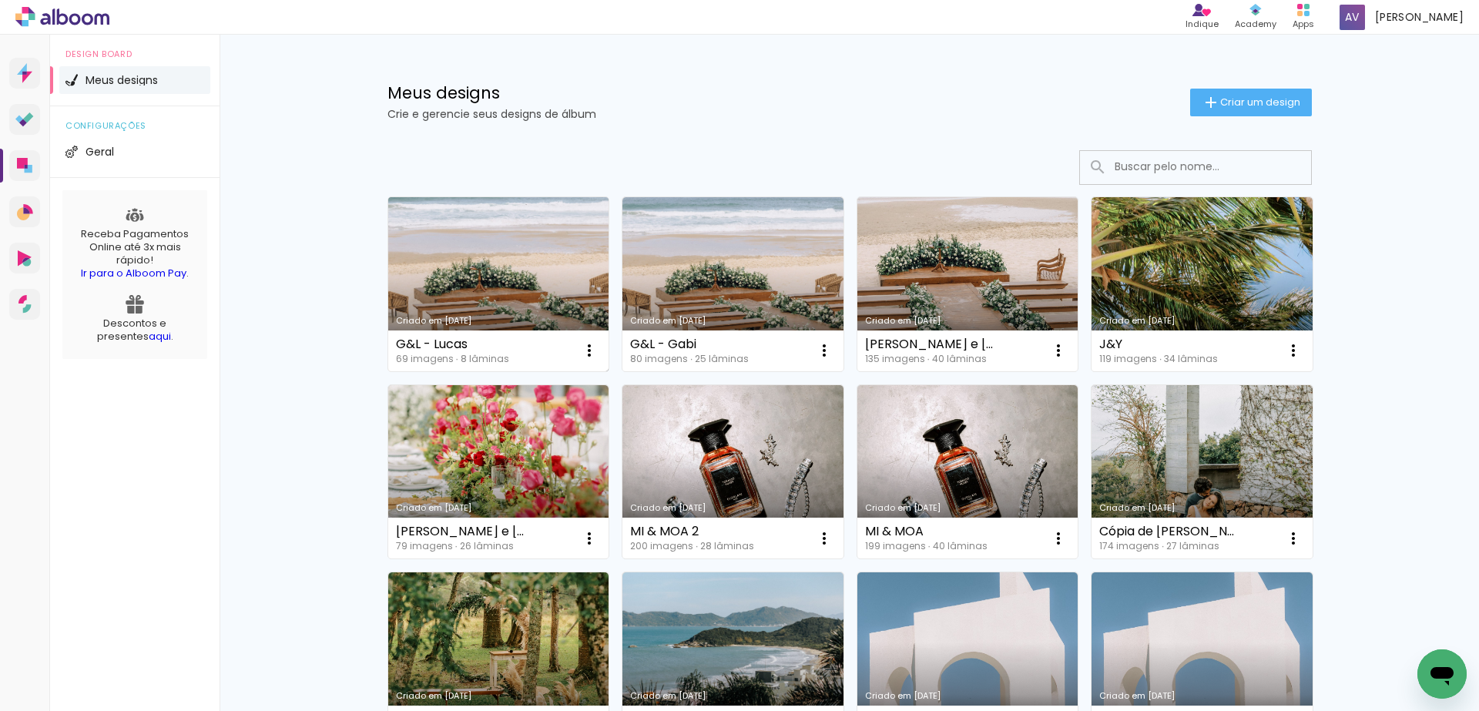
click at [494, 264] on link "Criado em [DATE]" at bounding box center [498, 284] width 221 height 174
